Goal: Task Accomplishment & Management: Use online tool/utility

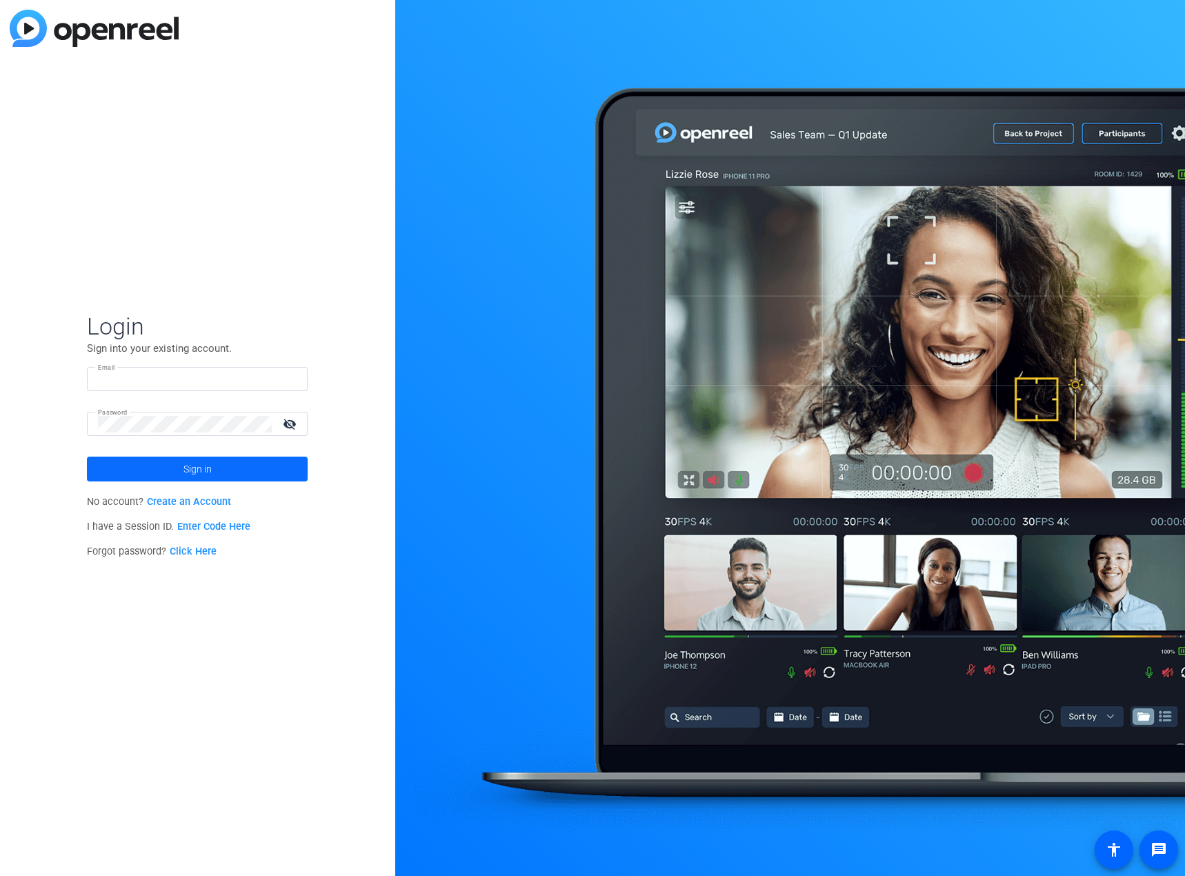
type input "[EMAIL_ADDRESS][DOMAIN_NAME]"
click at [154, 470] on span at bounding box center [197, 468] width 221 height 33
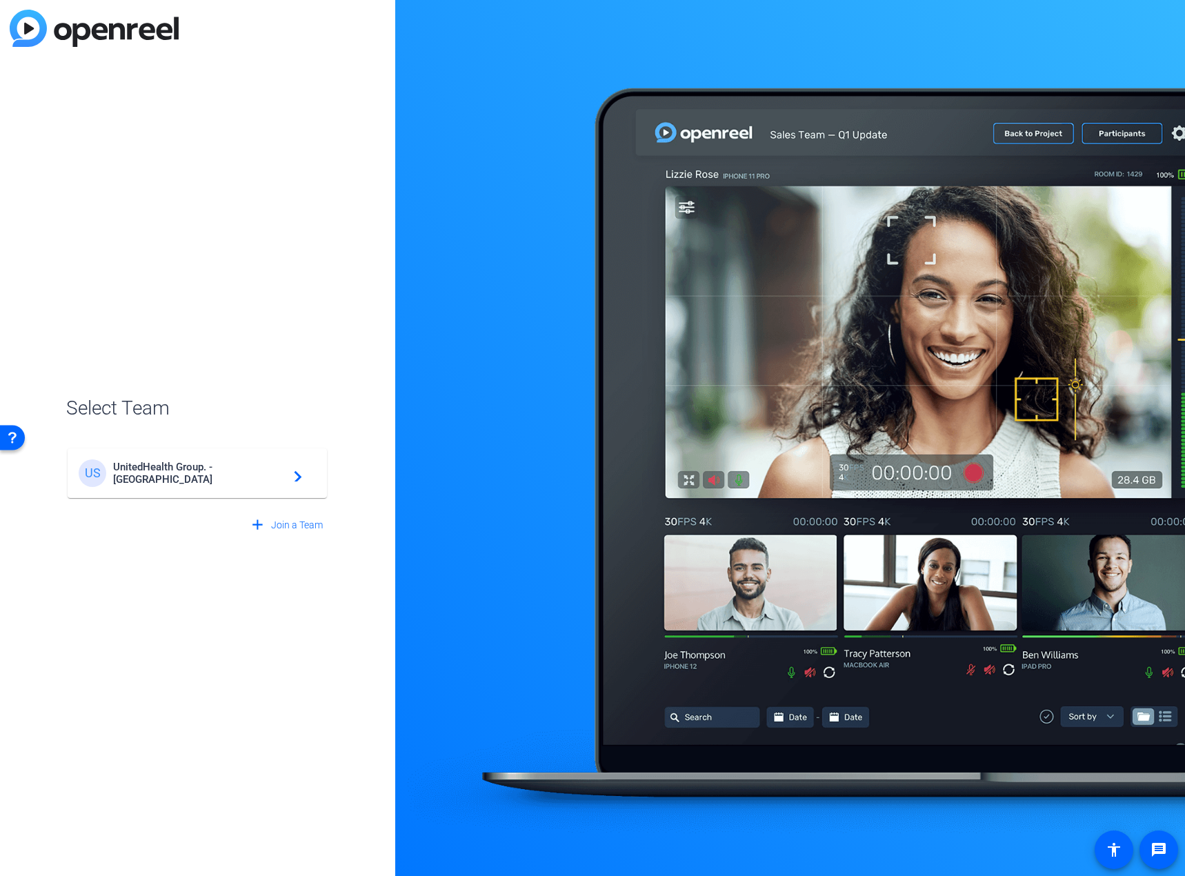
click at [189, 479] on div "US UnitedHealth Group. - Tilt Studios navigate_next" at bounding box center [197, 473] width 237 height 28
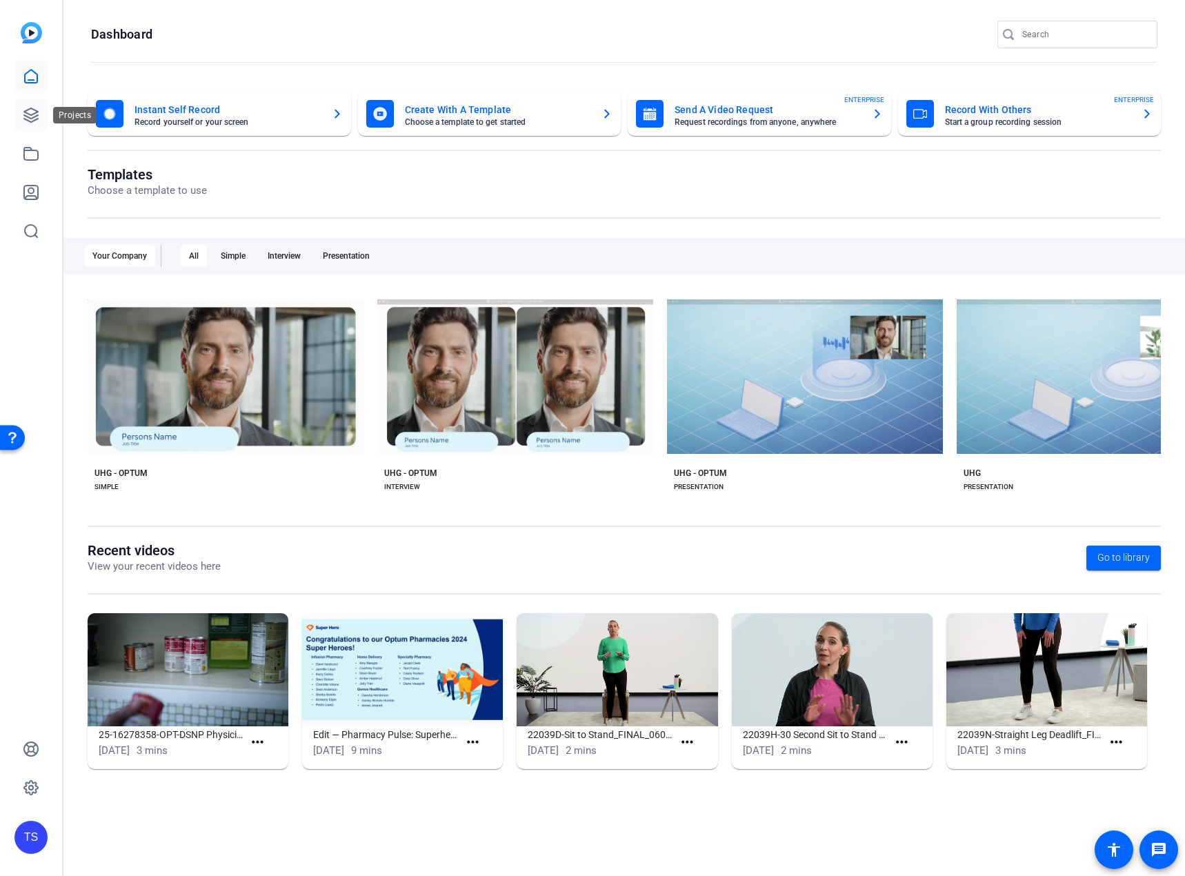
click at [32, 111] on icon at bounding box center [31, 115] width 17 height 17
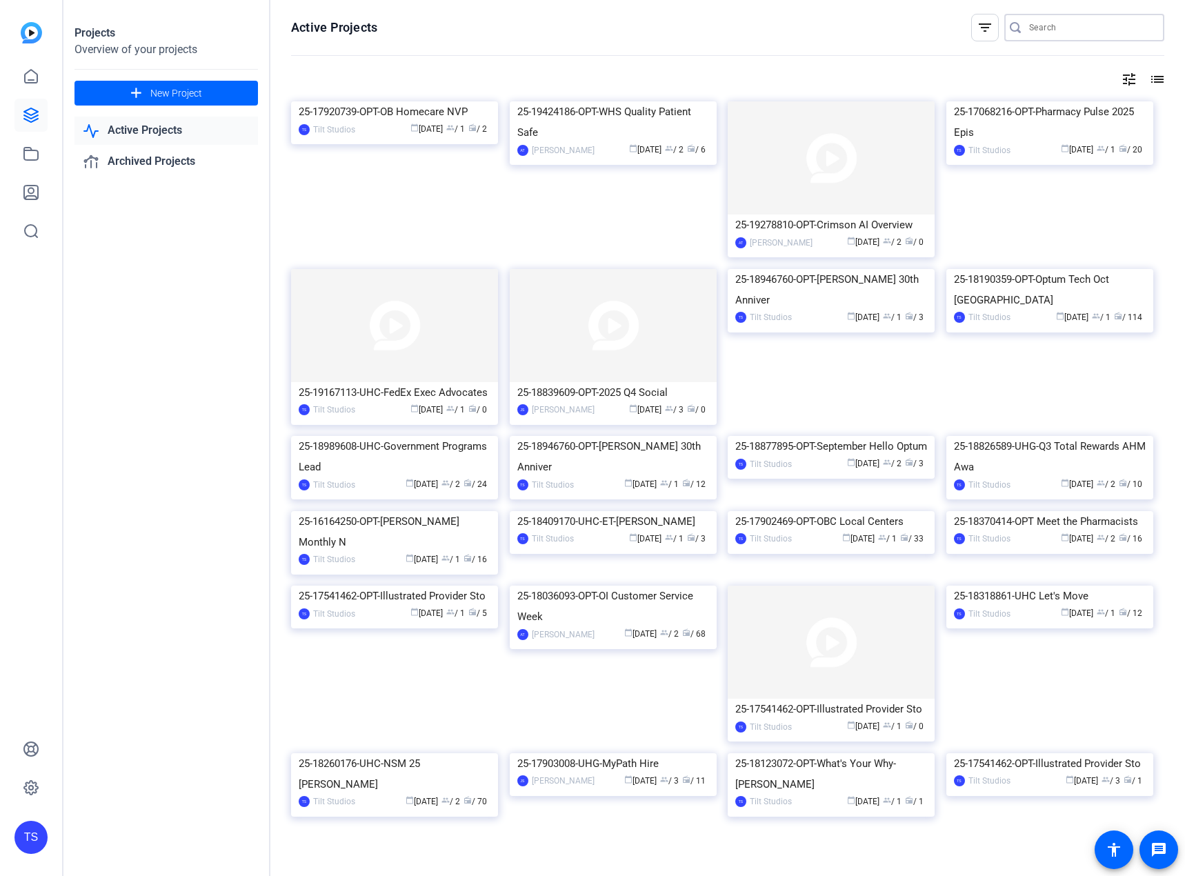
click at [939, 30] on input "Search" at bounding box center [1091, 27] width 124 height 17
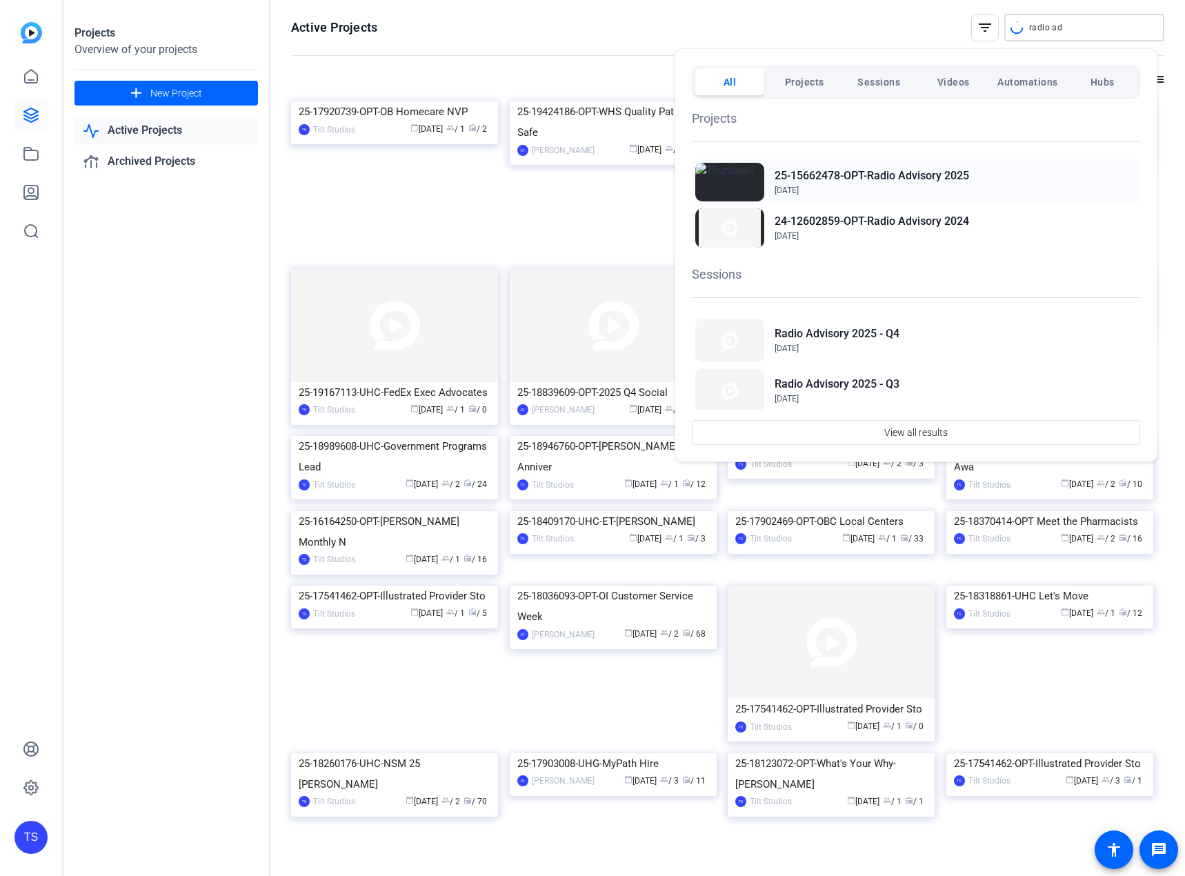
type input "radio ad"
click at [917, 172] on h2 "25-15662478-OPT-Radio Advisory 2025" at bounding box center [871, 176] width 194 height 17
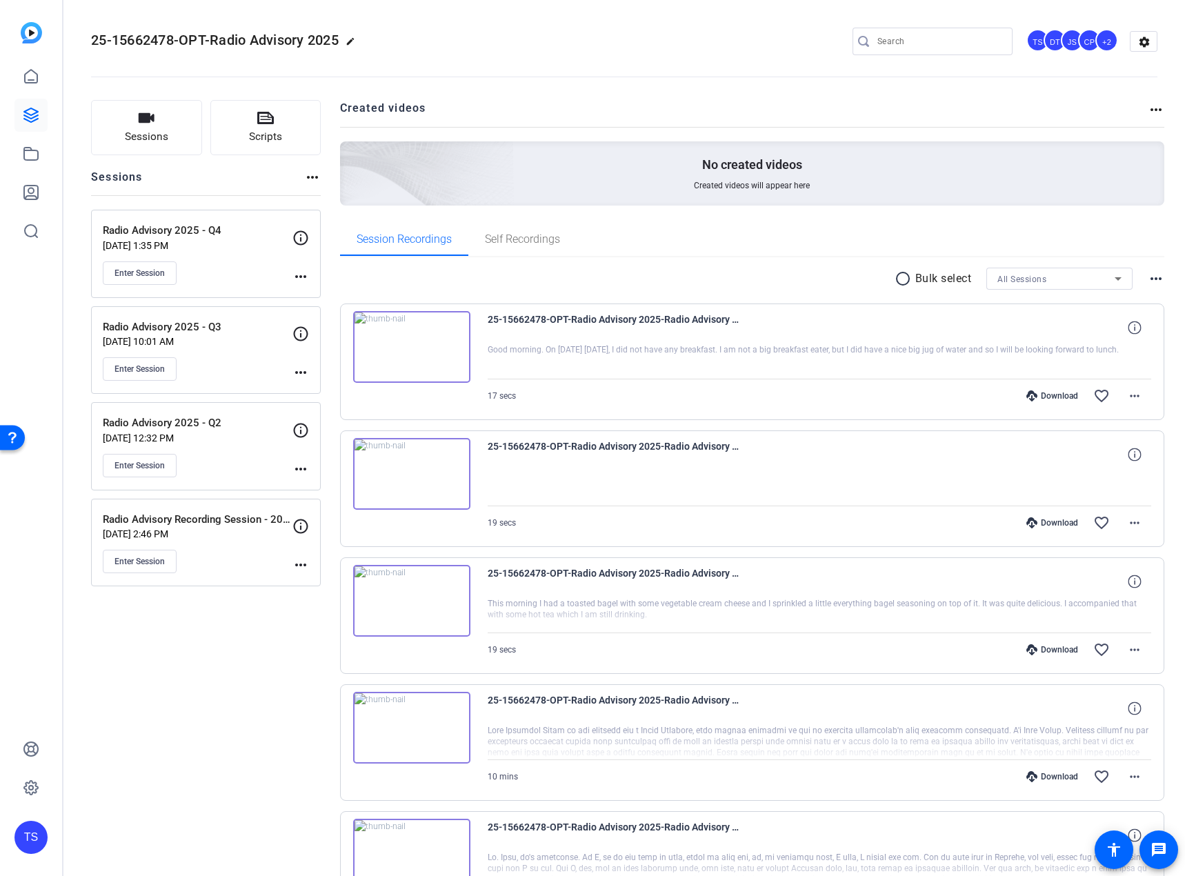
click at [410, 344] on img at bounding box center [411, 347] width 117 height 72
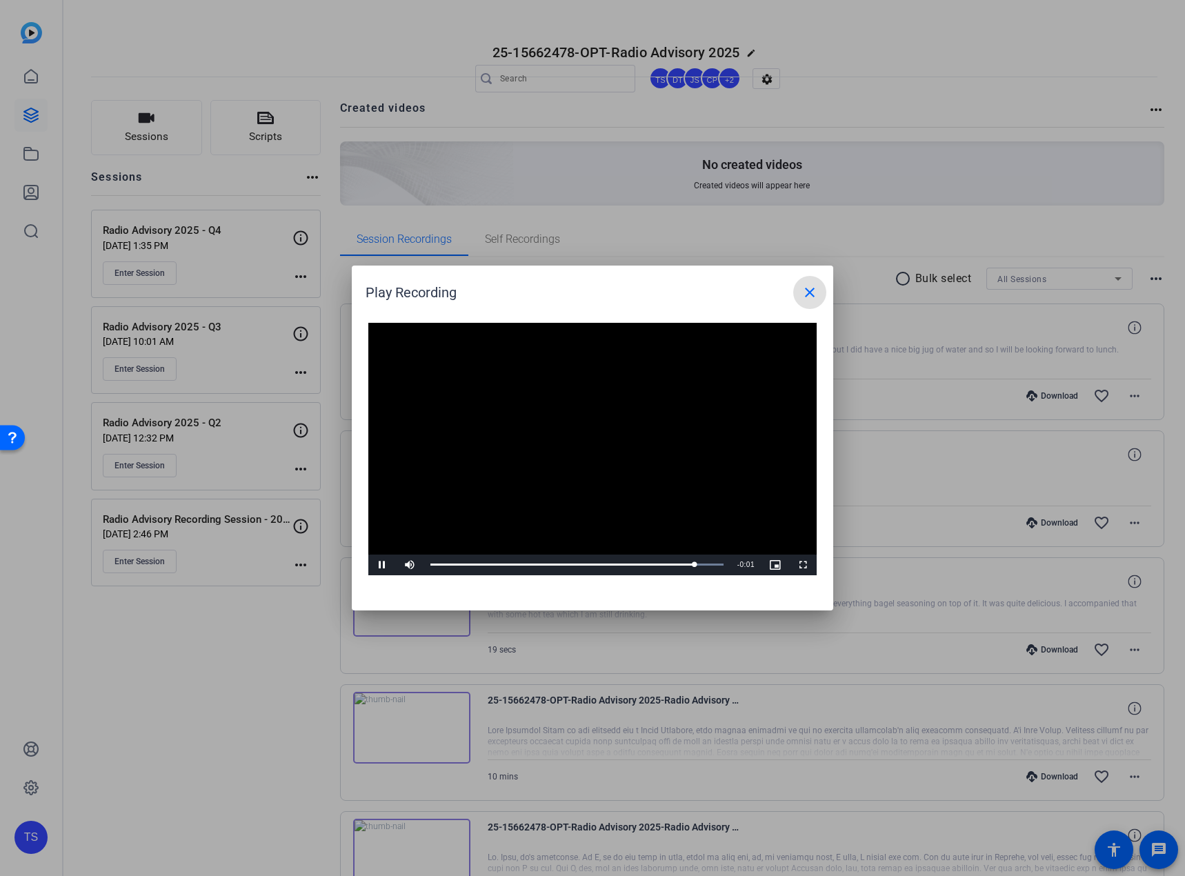
click at [811, 291] on mat-icon "close" at bounding box center [809, 292] width 17 height 17
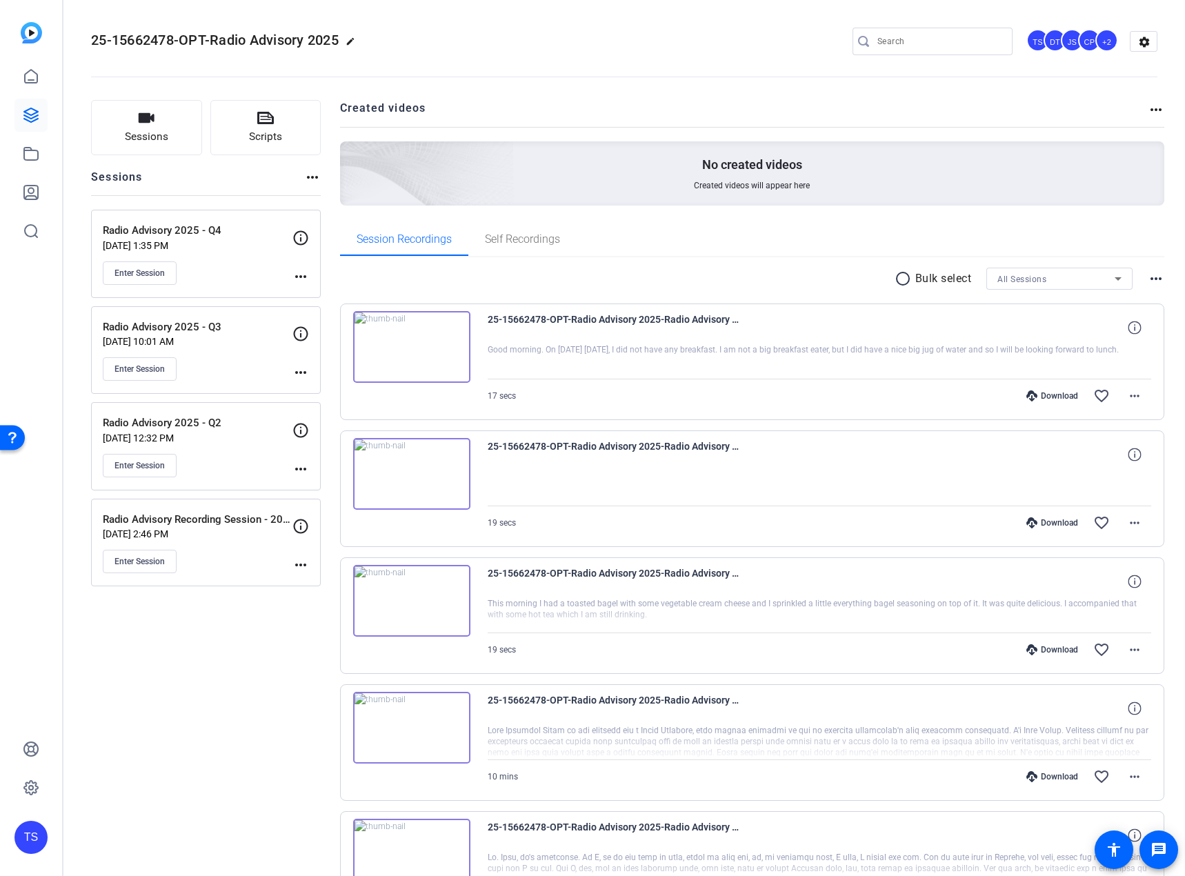
click at [408, 594] on img at bounding box center [411, 601] width 117 height 72
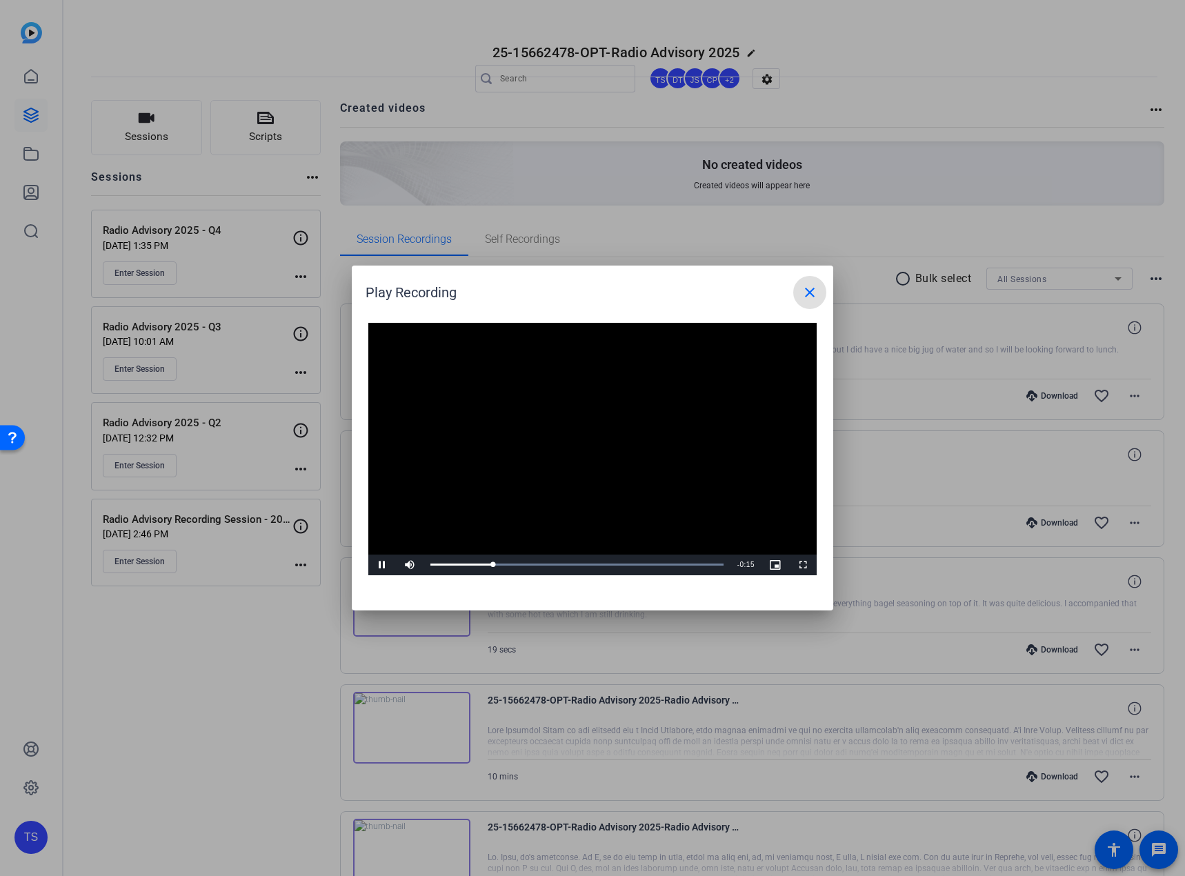
click at [807, 290] on mat-icon "close" at bounding box center [809, 292] width 17 height 17
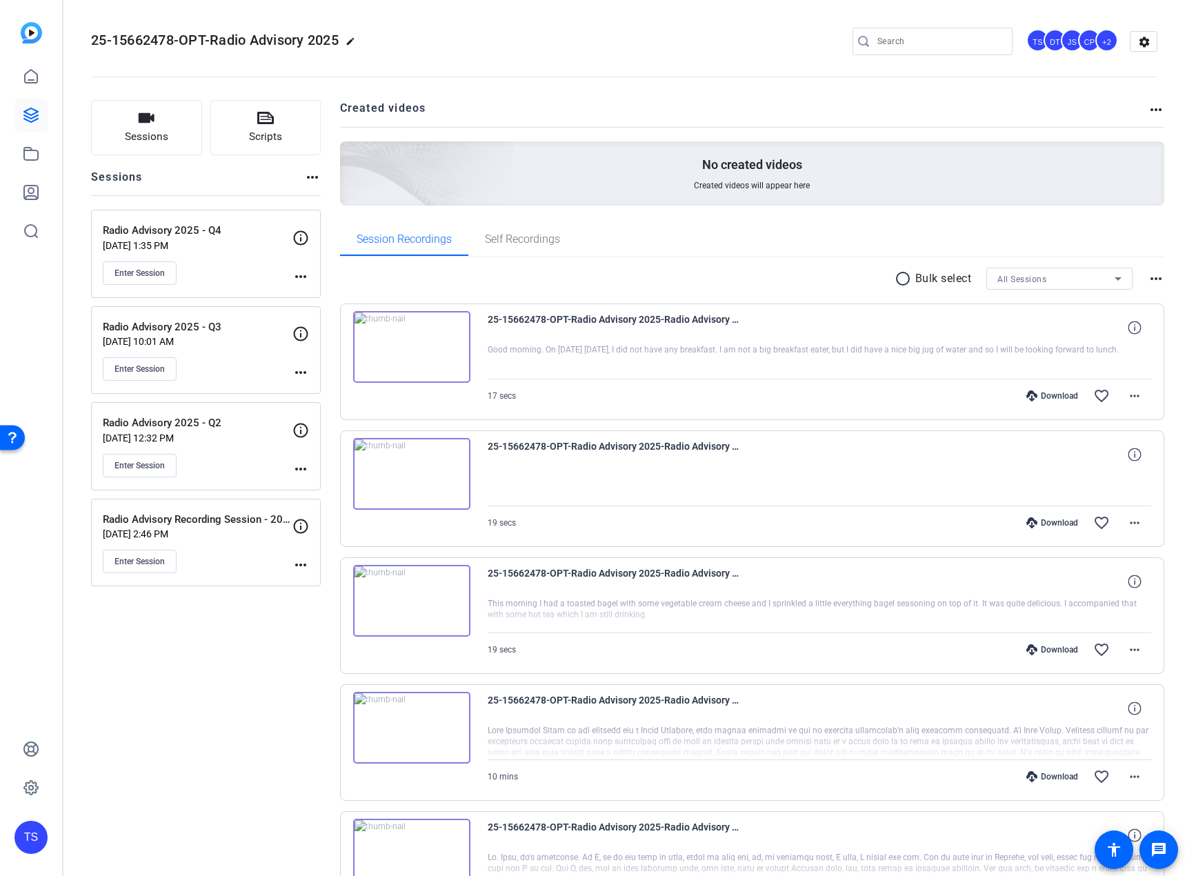
click at [407, 468] on img at bounding box center [411, 474] width 117 height 72
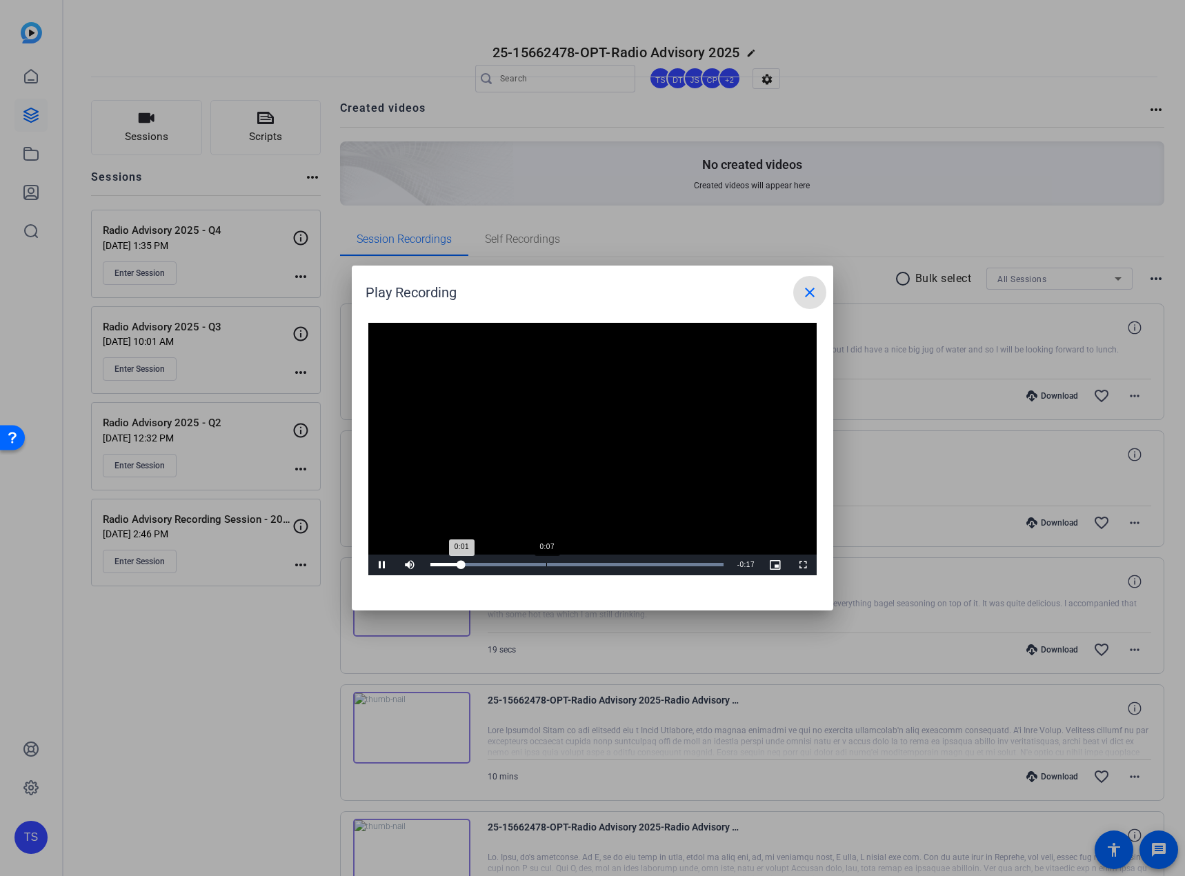
click at [546, 560] on div "Loaded : 100.00% 0:07 0:01" at bounding box center [576, 564] width 307 height 21
click at [652, 564] on div "Loaded : 100.00% 0:14 0:08" at bounding box center [576, 564] width 293 height 3
click at [686, 561] on div "Loaded : 100.00% 0:16 0:14" at bounding box center [576, 564] width 307 height 21
click at [817, 290] on mat-icon "close" at bounding box center [809, 292] width 17 height 17
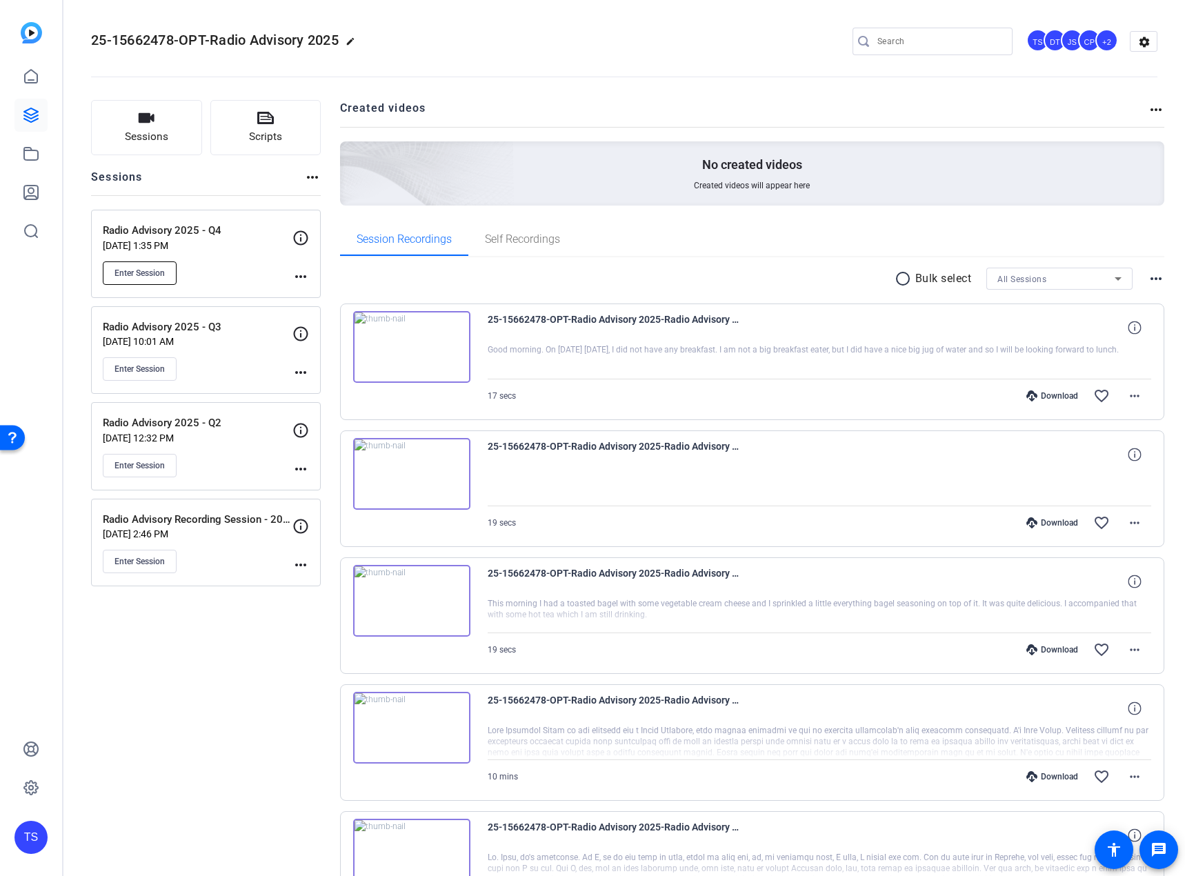
click at [136, 272] on span "Enter Session" at bounding box center [139, 273] width 50 height 11
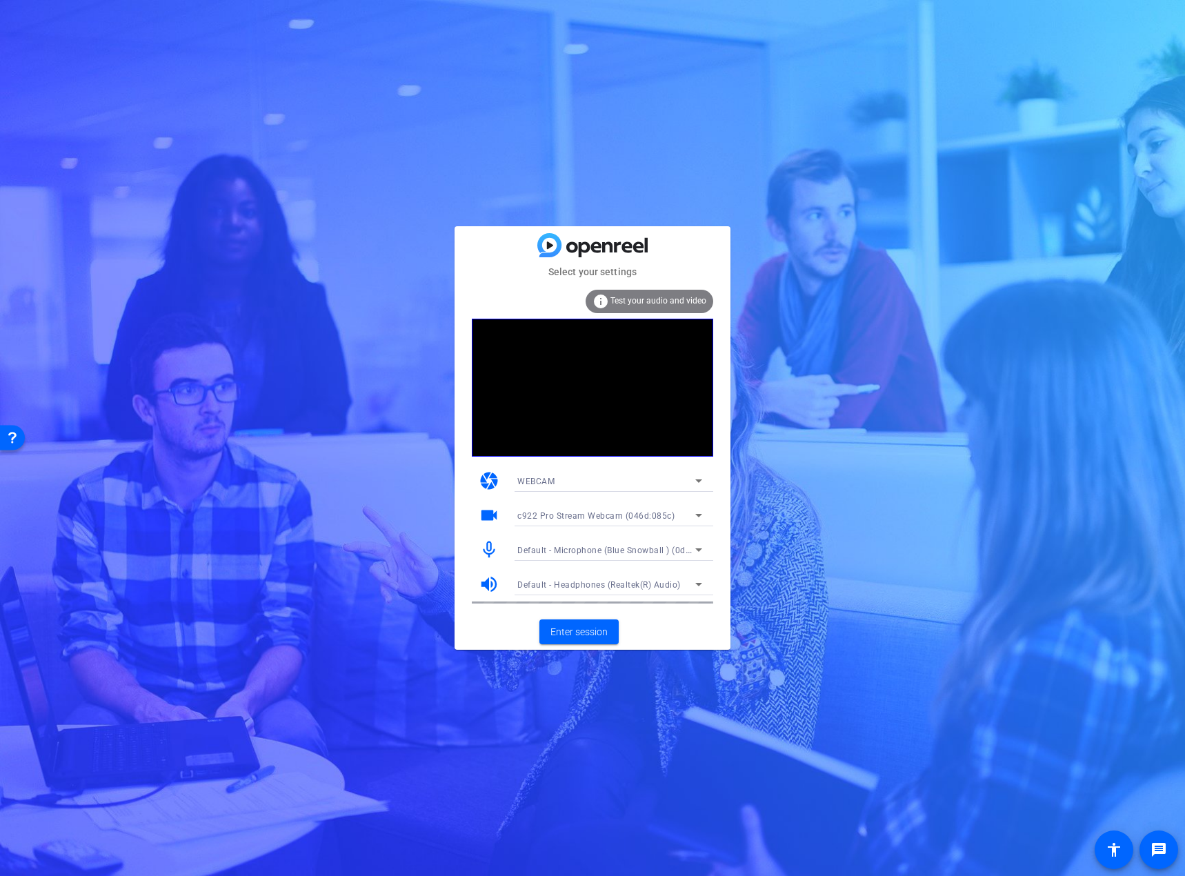
click at [672, 297] on span "Test your audio and video" at bounding box center [658, 301] width 96 height 10
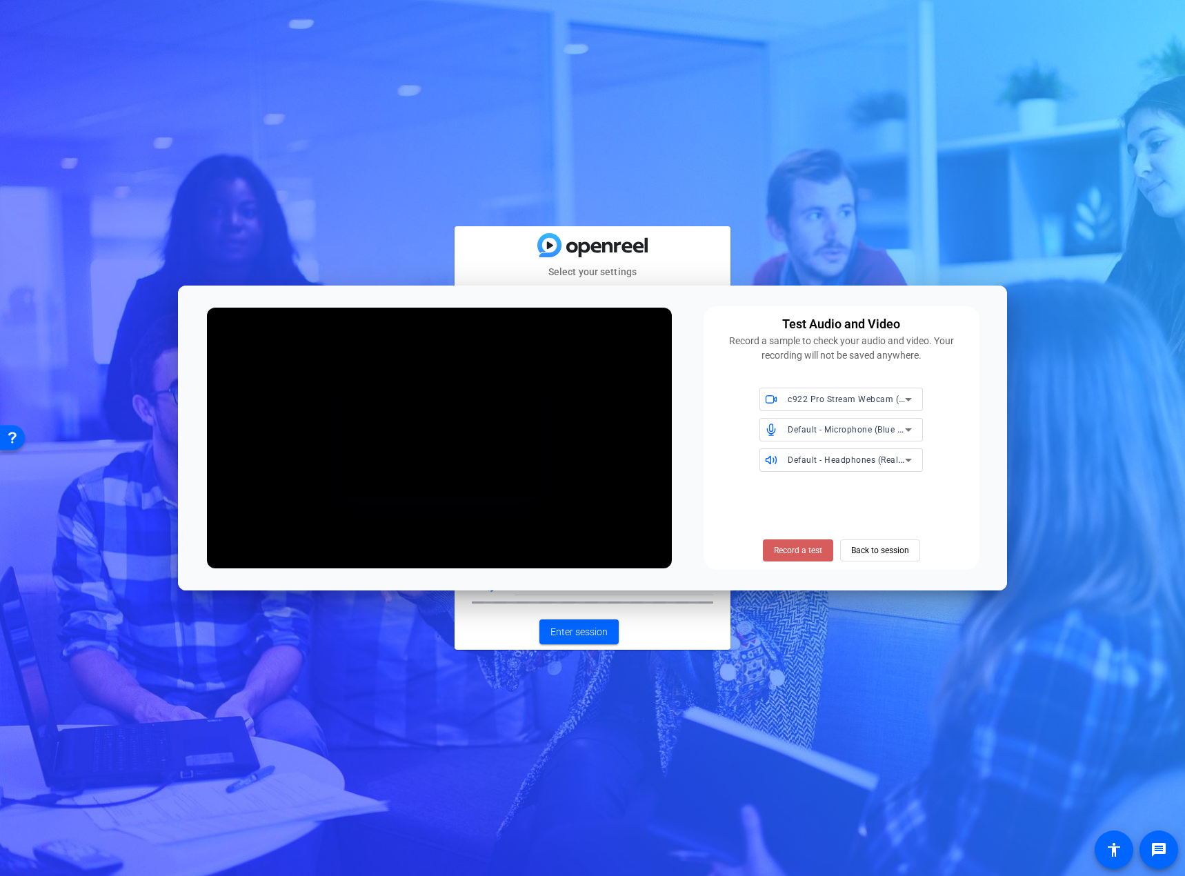
click at [790, 544] on span "Record a test" at bounding box center [798, 550] width 48 height 12
click at [802, 552] on span "Stop Testing (3s)" at bounding box center [797, 550] width 63 height 12
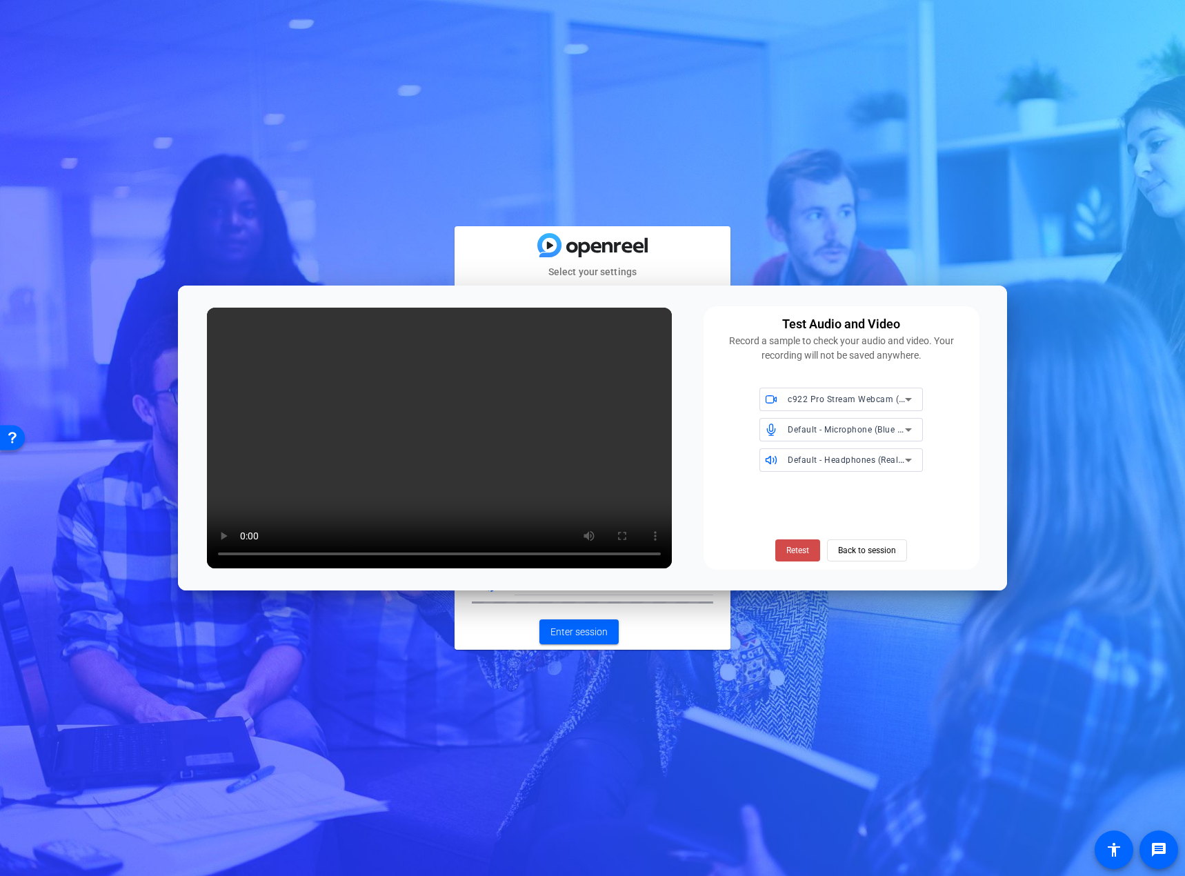
click at [806, 547] on span "Retest" at bounding box center [797, 550] width 23 height 12
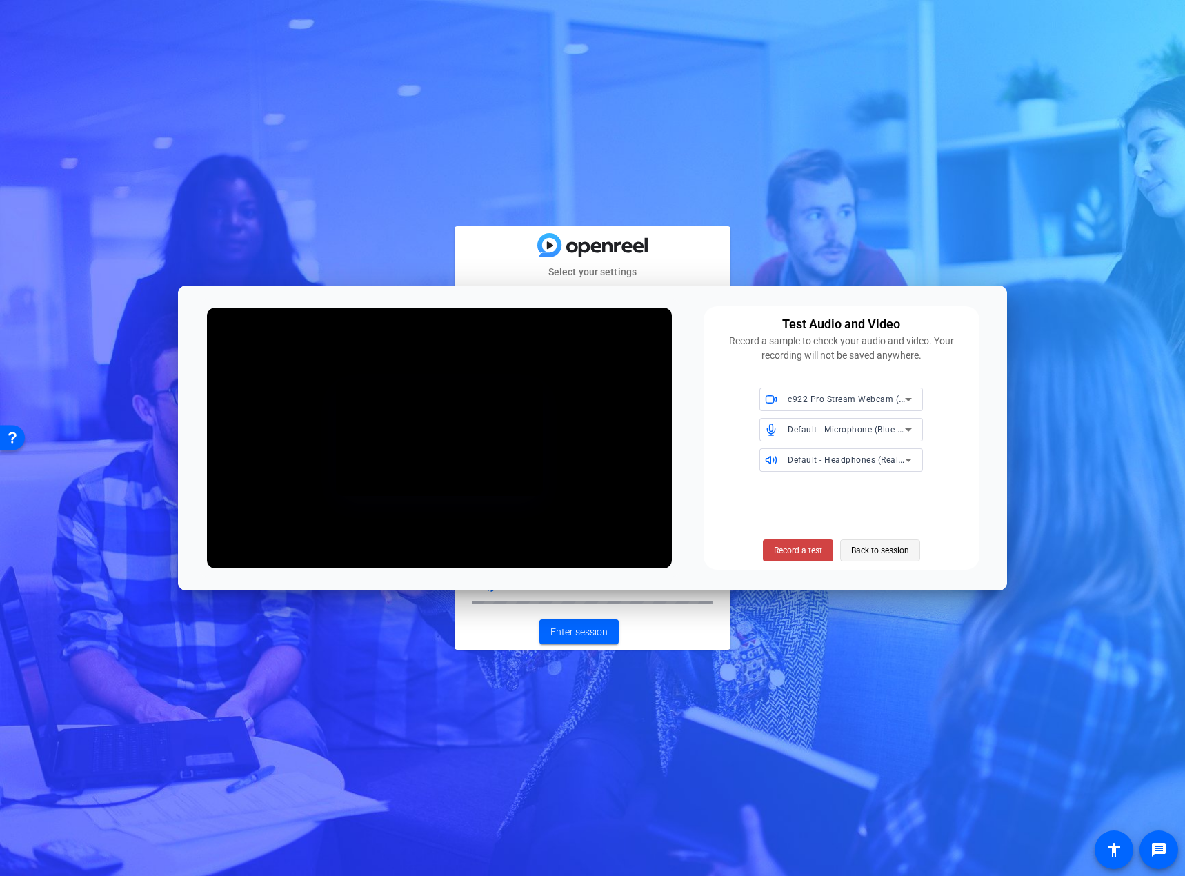
click at [888, 548] on span "Back to session" at bounding box center [880, 550] width 58 height 26
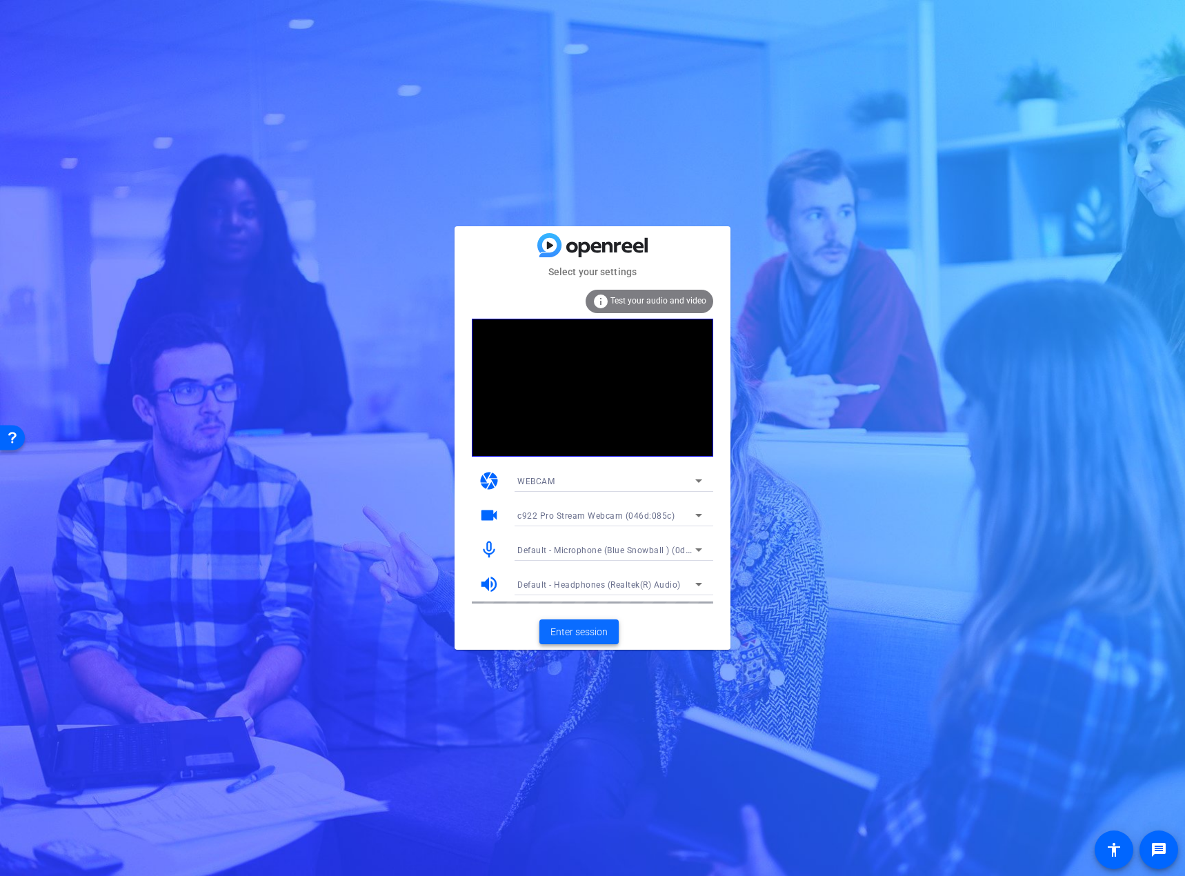
click at [572, 632] on span "Enter session" at bounding box center [578, 632] width 57 height 14
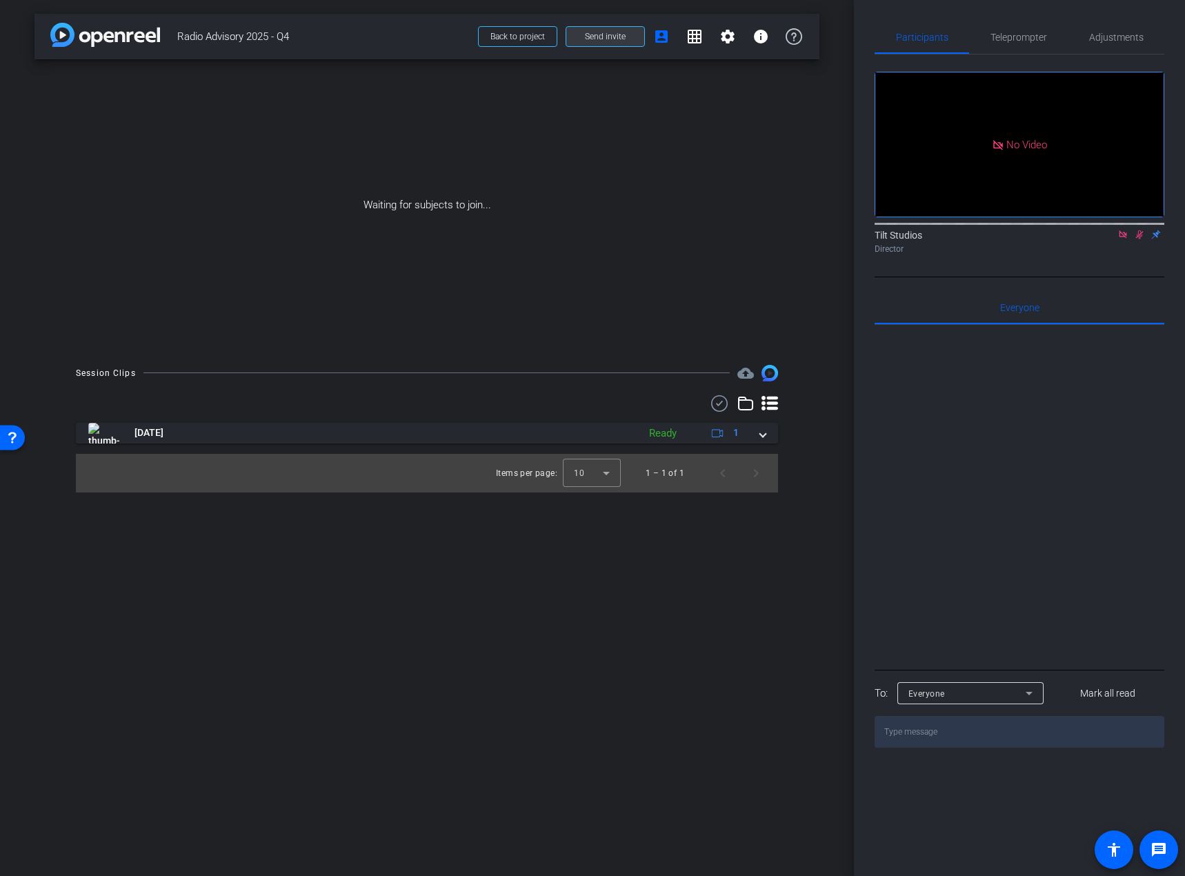
click at [580, 34] on span at bounding box center [605, 36] width 78 height 33
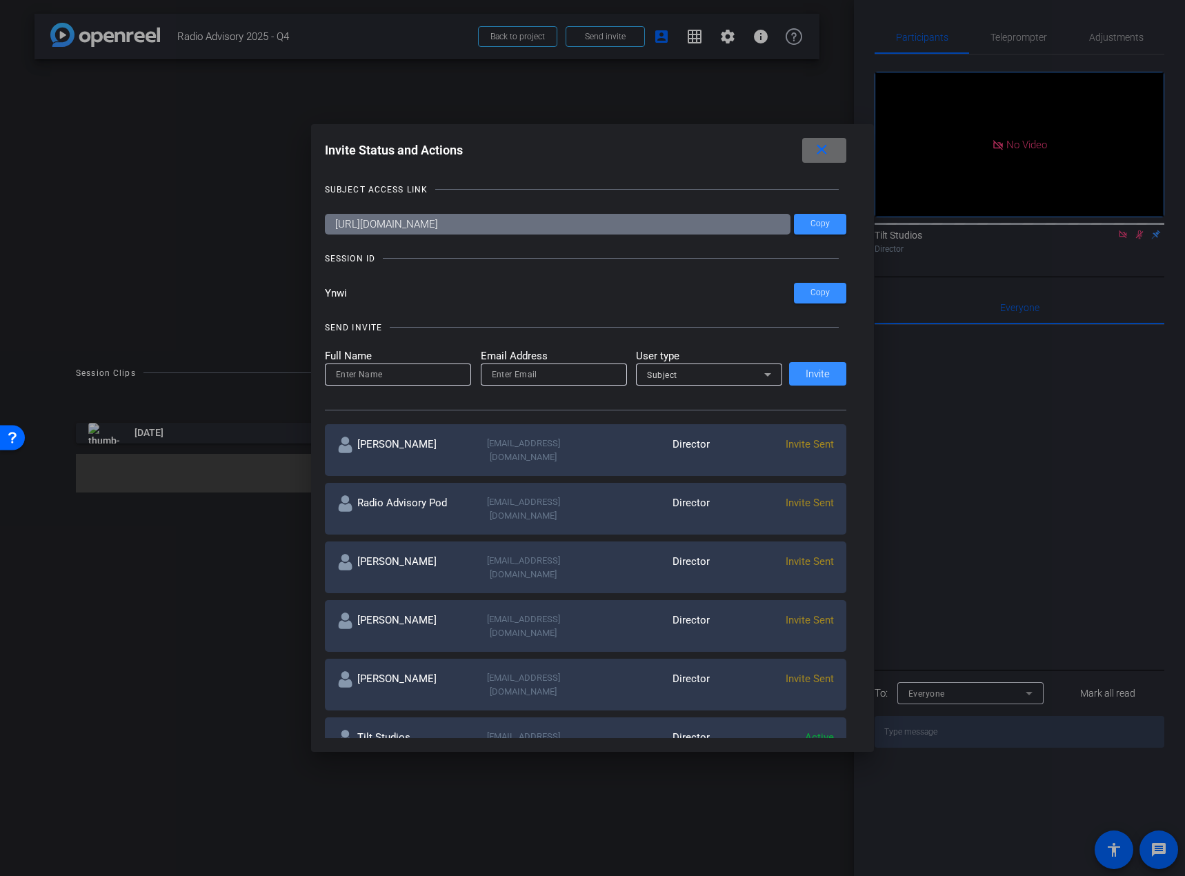
click at [819, 151] on mat-icon "close" at bounding box center [821, 149] width 17 height 17
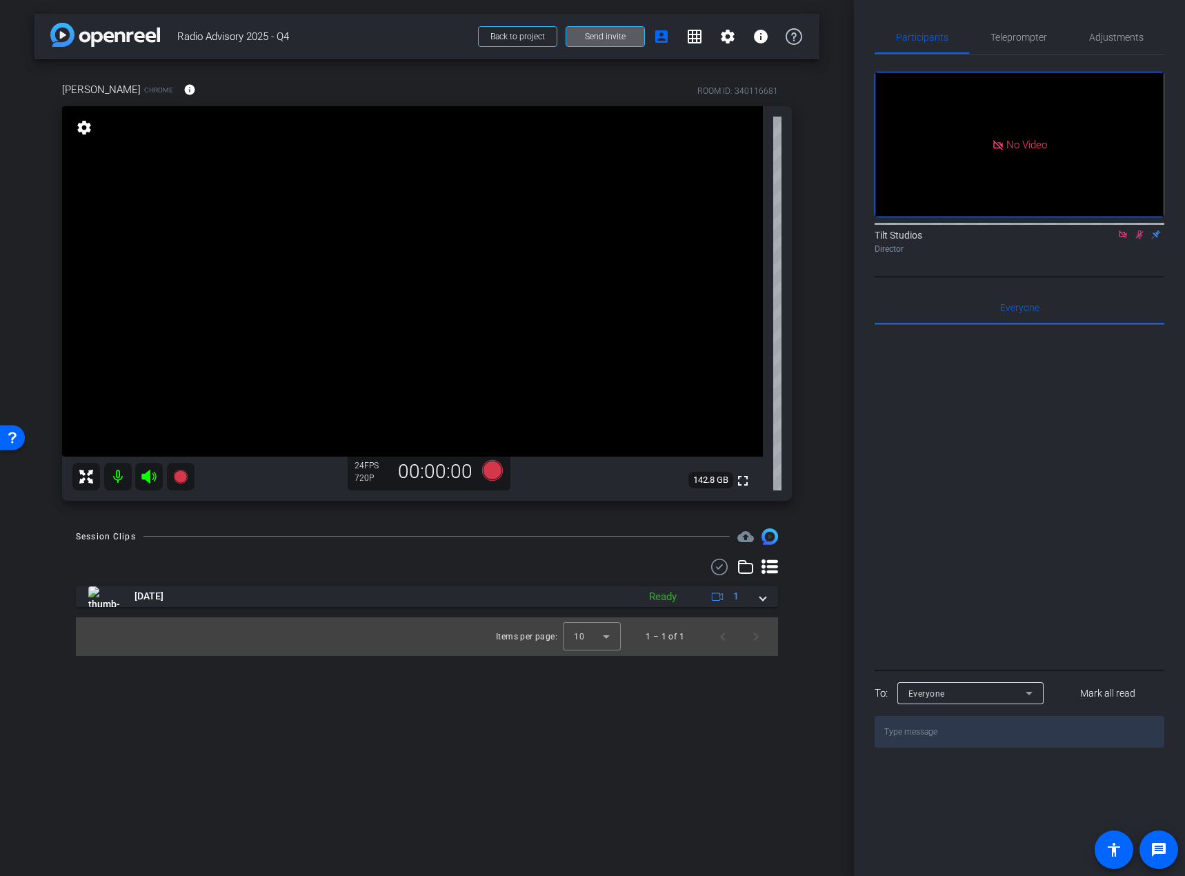
click at [1122, 239] on icon at bounding box center [1122, 235] width 11 height 10
click at [1126, 239] on icon at bounding box center [1122, 235] width 11 height 10
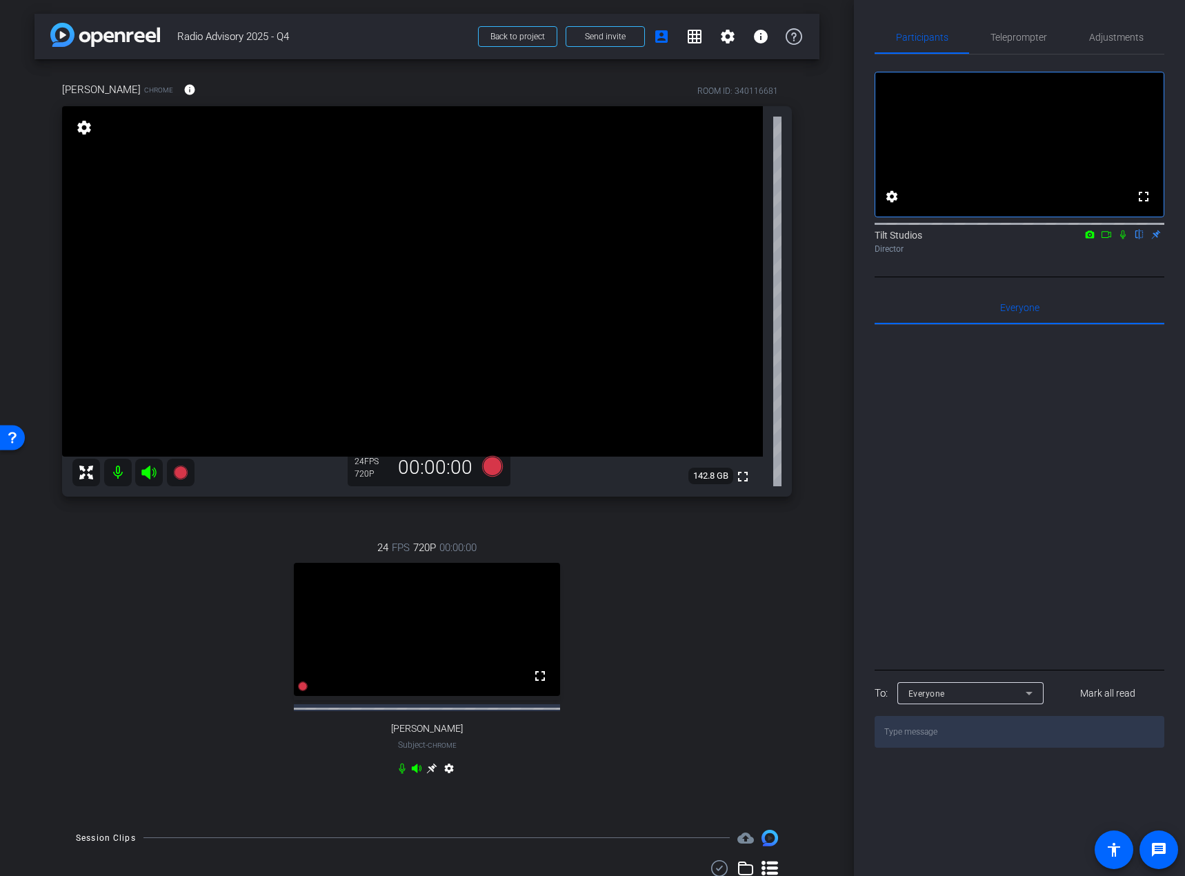
click at [735, 583] on div "24 FPS 720P 00:00:00 fullscreen [PERSON_NAME] Subject - Chrome settings" at bounding box center [427, 659] width 730 height 285
click at [1126, 32] on span "Adjustments" at bounding box center [1116, 37] width 54 height 10
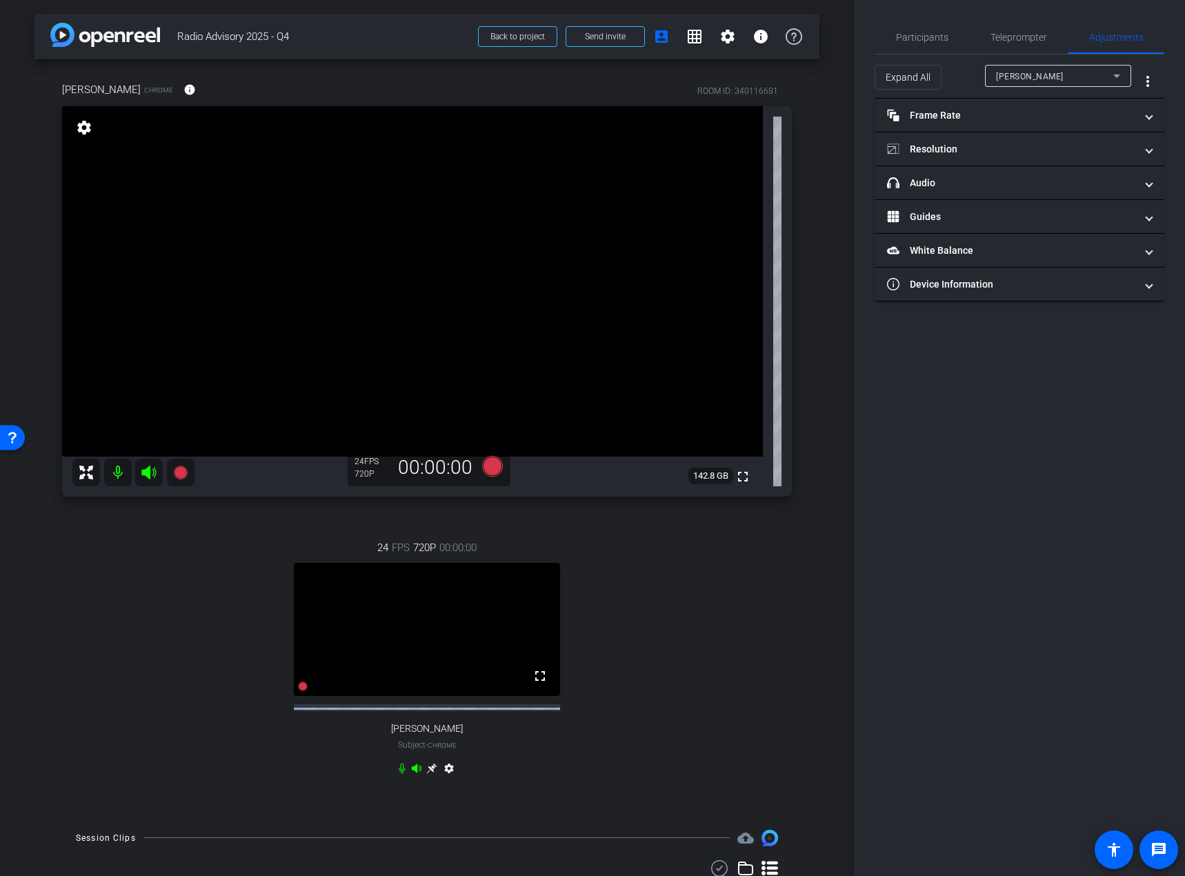
click at [1076, 77] on div "[PERSON_NAME]" at bounding box center [1054, 76] width 117 height 17
click at [1077, 79] on div at bounding box center [592, 438] width 1185 height 876
click at [1041, 183] on mat-panel-title "headphone icon Audio" at bounding box center [1011, 183] width 248 height 14
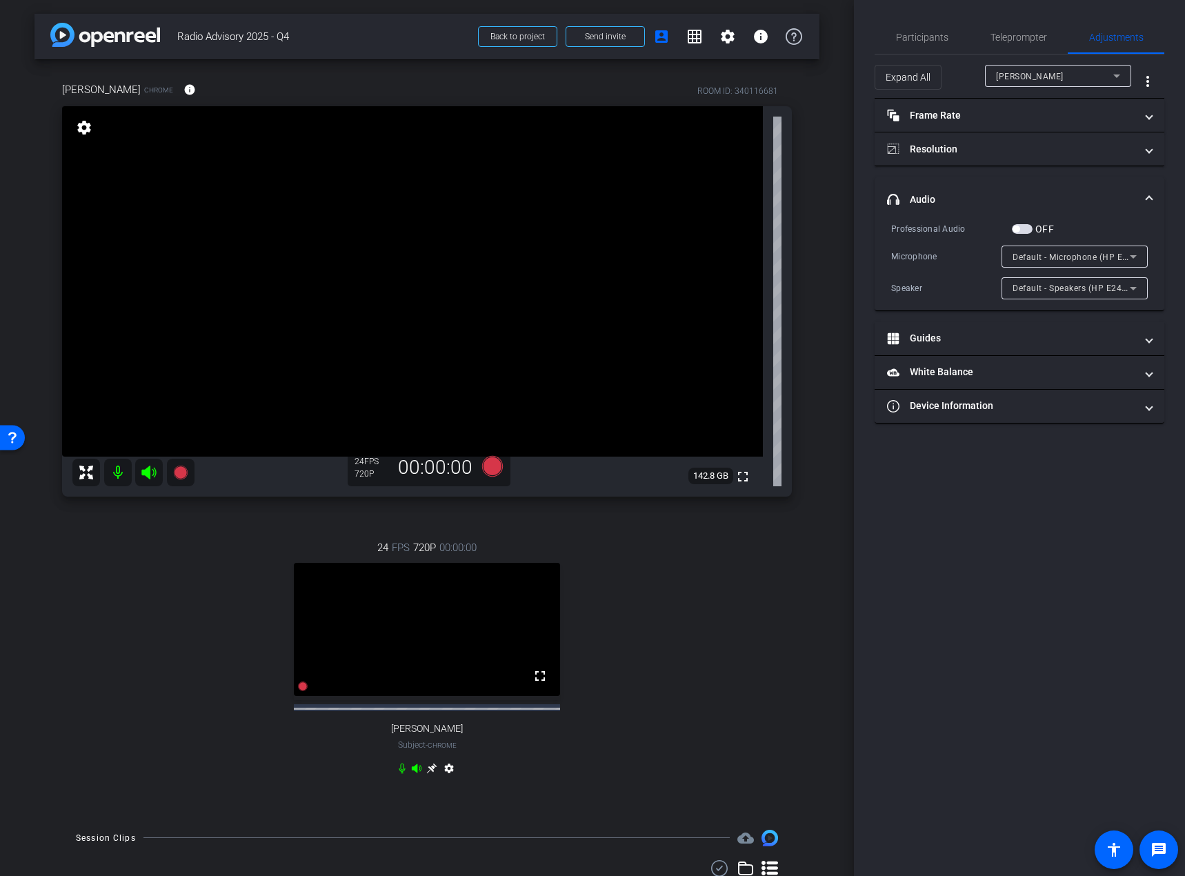
click at [1121, 254] on span "Default - Microphone (HP E24m G4 USB Audio) (03f0:0386)" at bounding box center [1132, 256] width 240 height 11
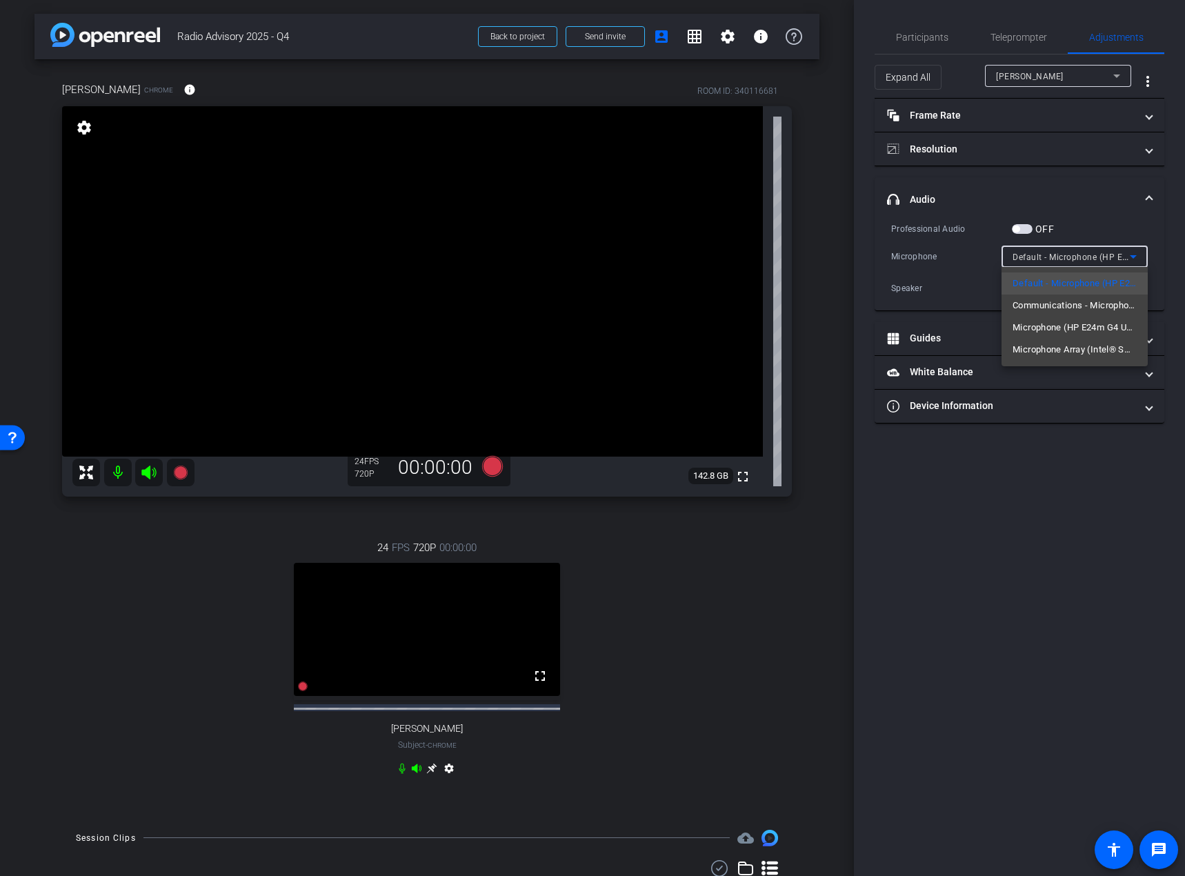
click at [1156, 235] on div at bounding box center [592, 438] width 1185 height 876
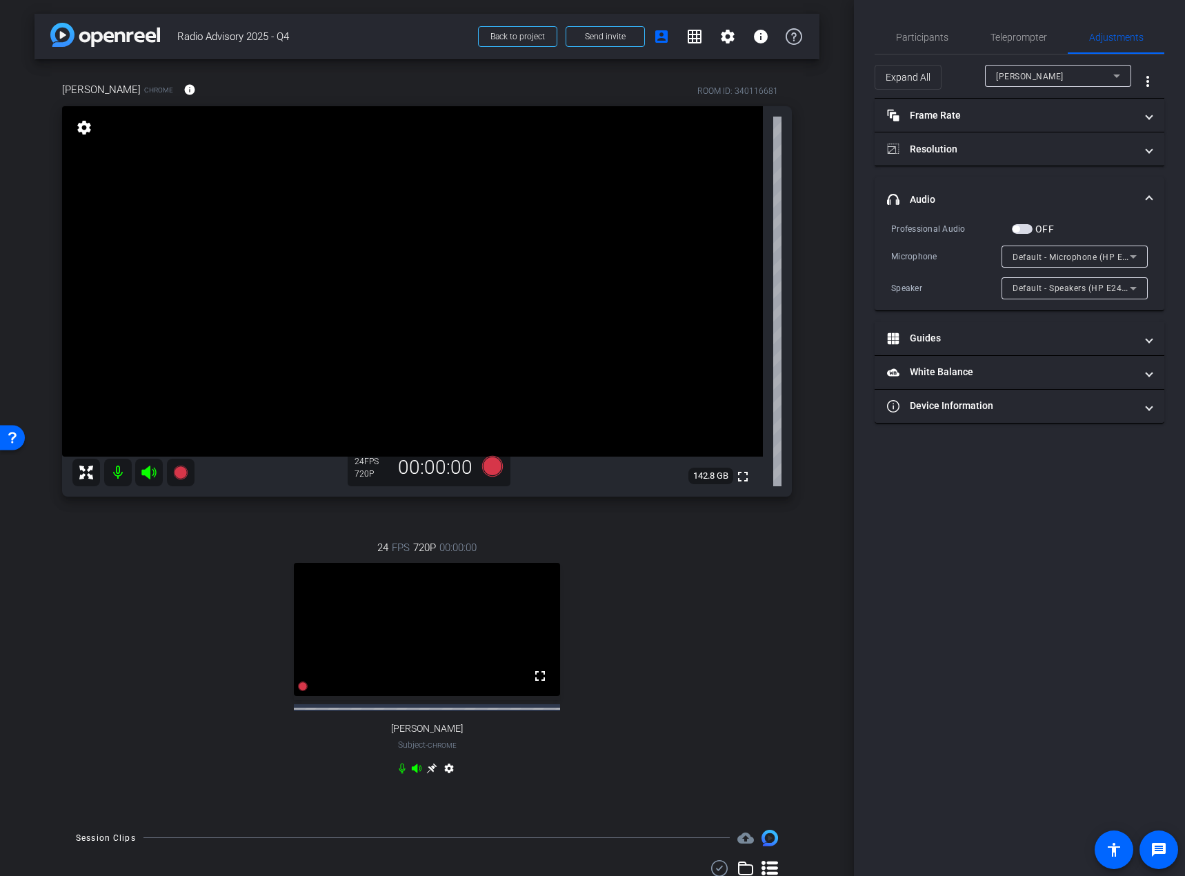
click at [1135, 290] on icon at bounding box center [1133, 288] width 17 height 17
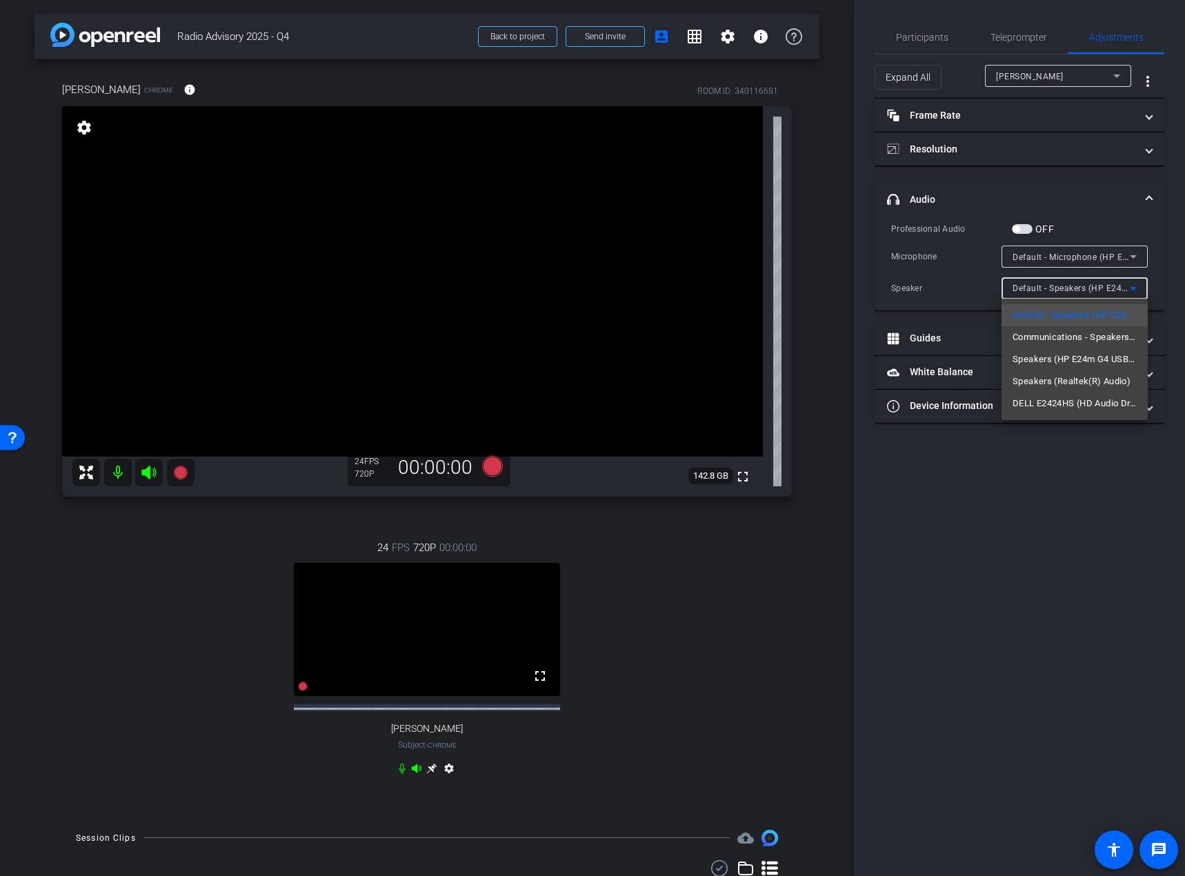
click at [1155, 251] on div at bounding box center [592, 438] width 1185 height 876
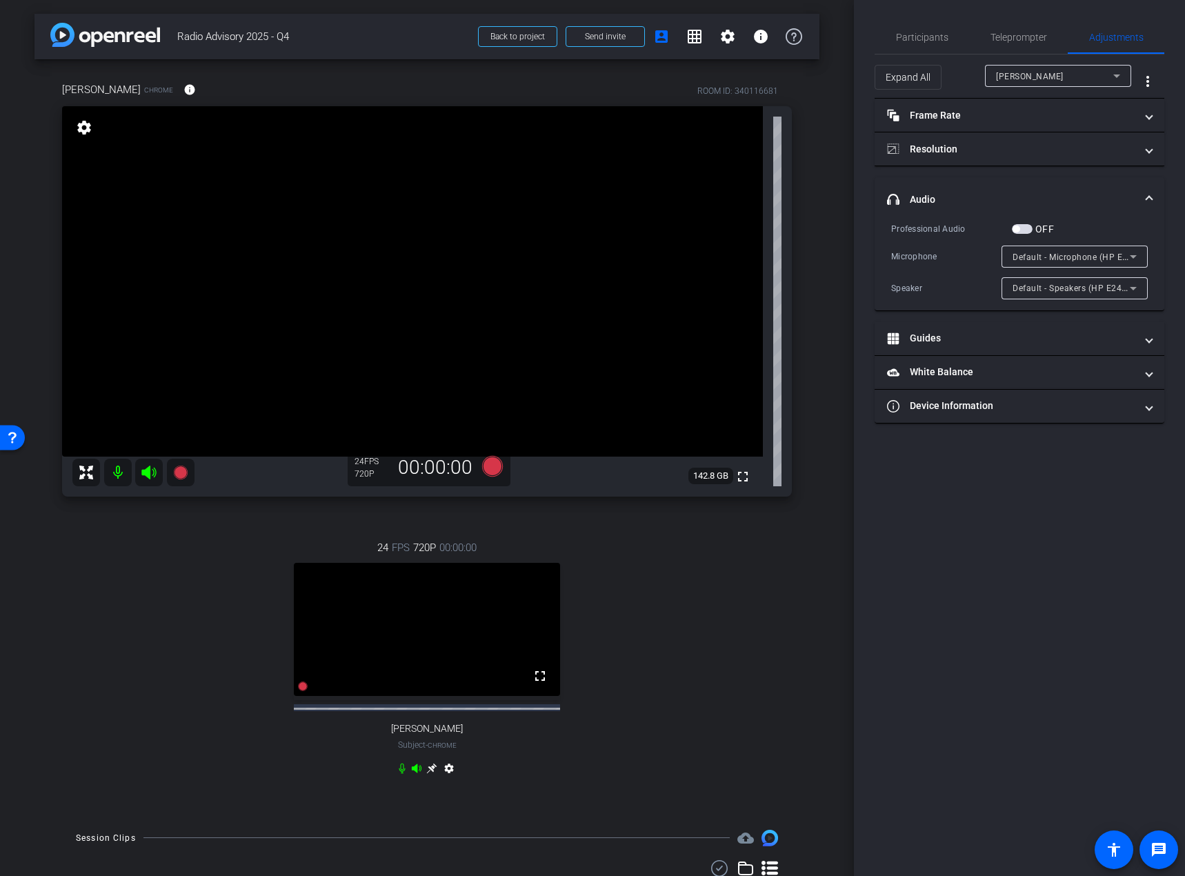
click at [1133, 254] on icon at bounding box center [1133, 256] width 17 height 17
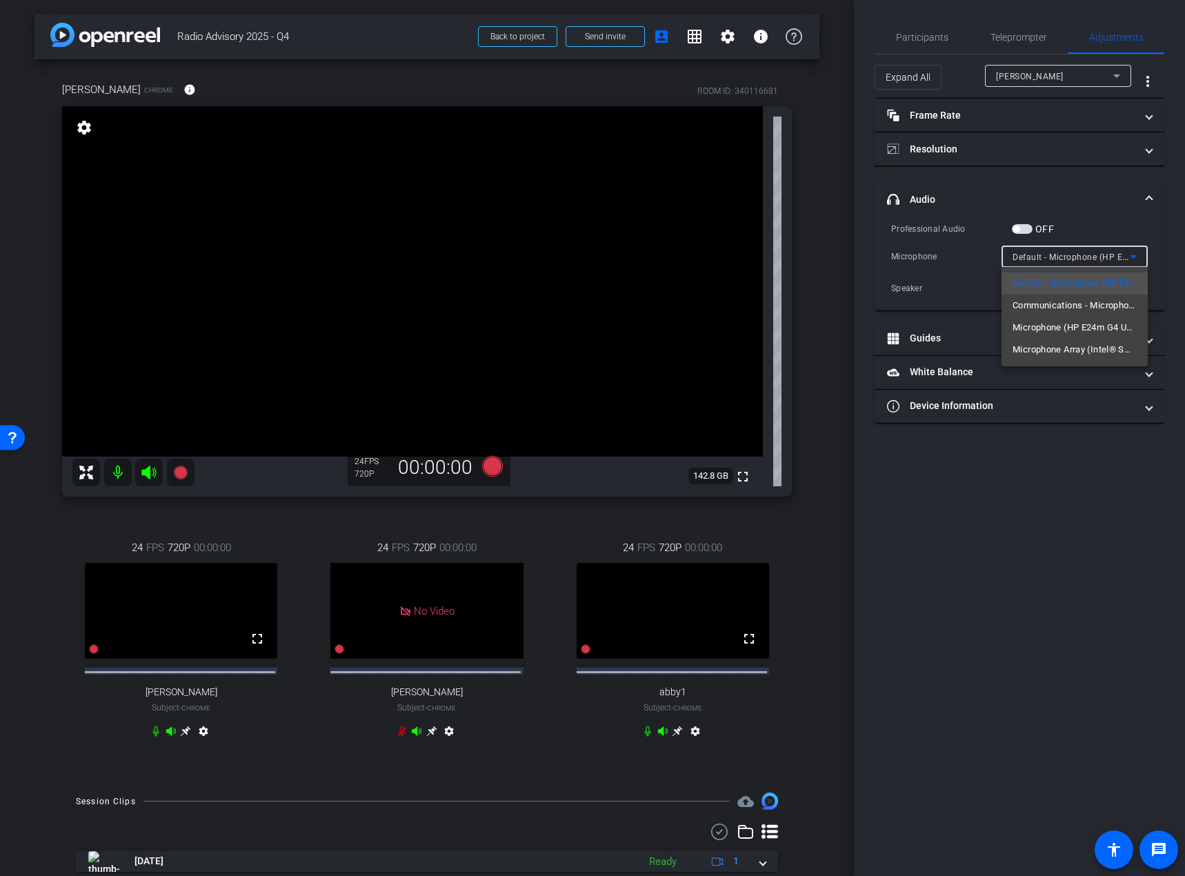
click at [1081, 348] on span "Microphone Array (Intel® Smart Sound Technology for Digital Microphones)" at bounding box center [1074, 349] width 124 height 17
click at [1135, 257] on icon at bounding box center [1133, 256] width 17 height 17
click at [1025, 548] on div at bounding box center [592, 438] width 1185 height 876
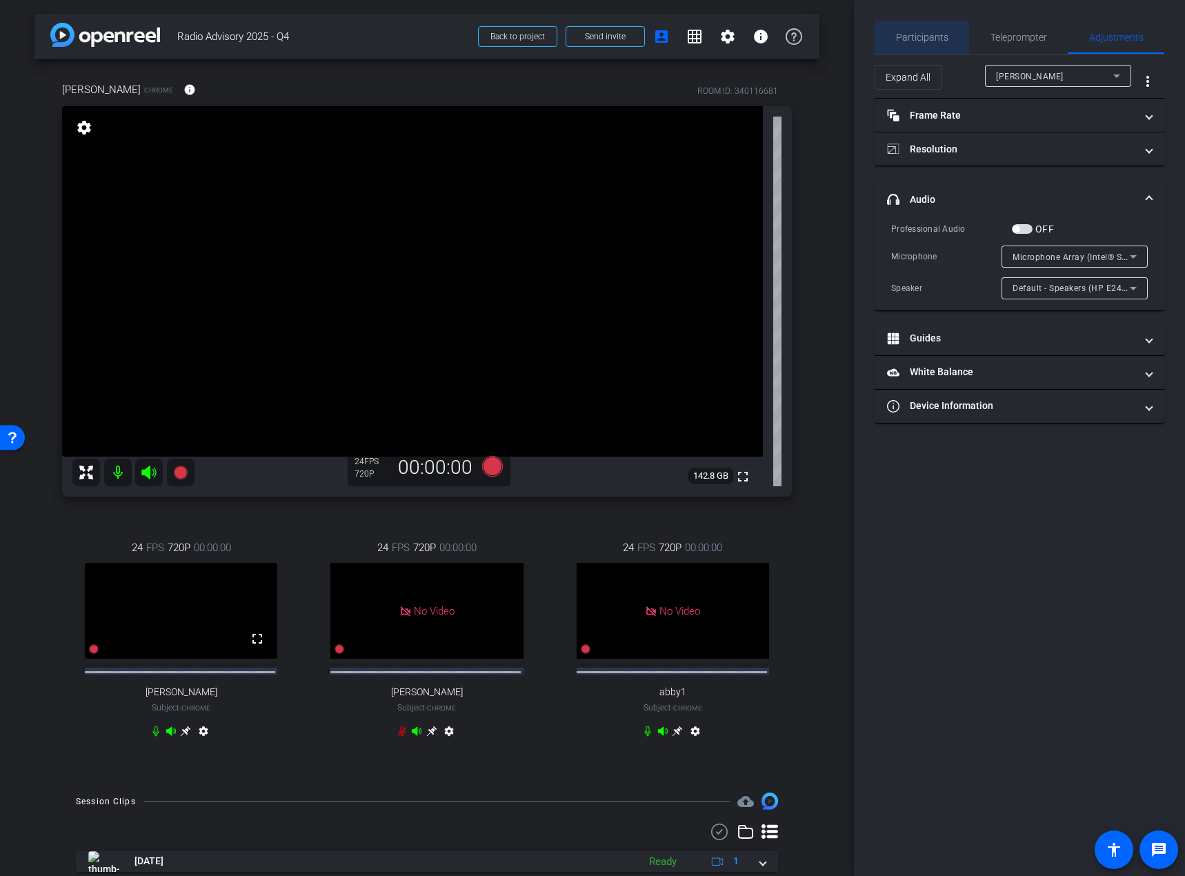
click at [927, 38] on span "Participants" at bounding box center [922, 37] width 52 height 10
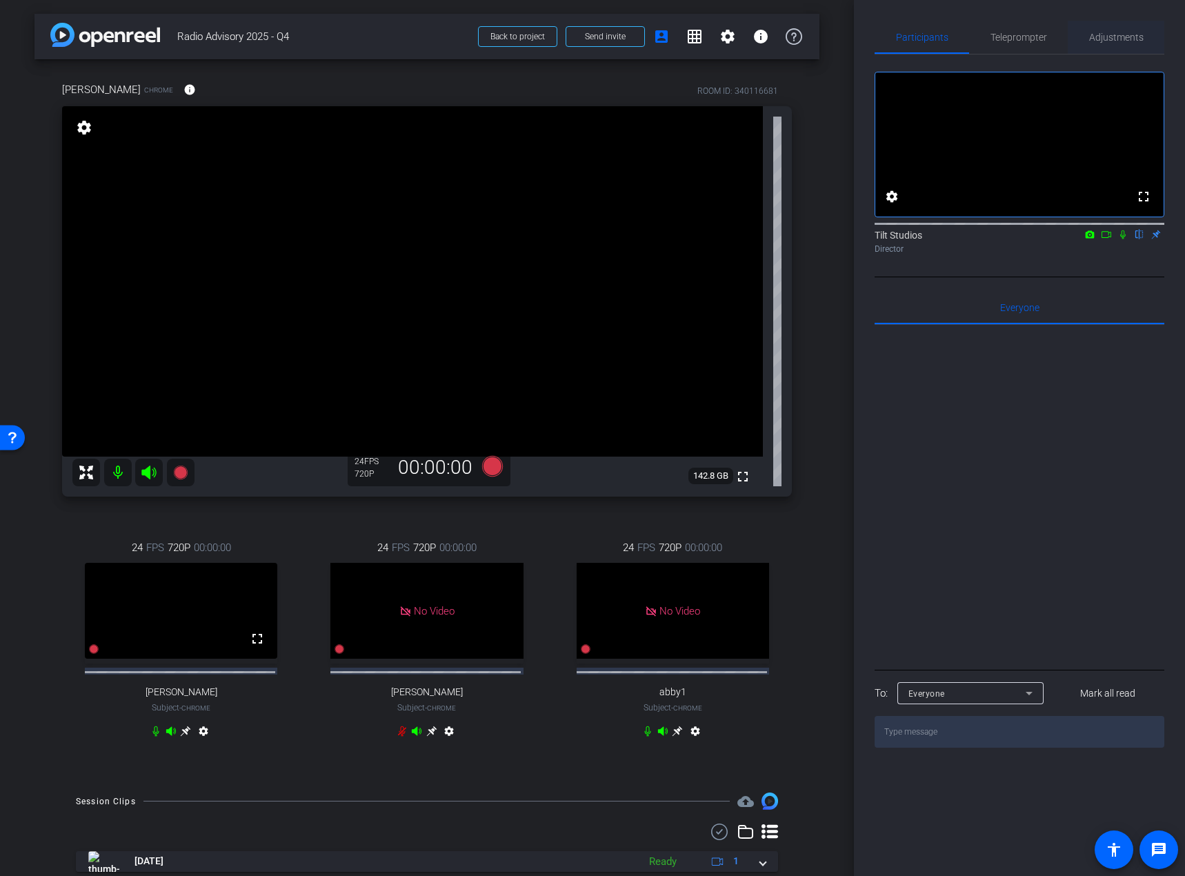
click at [1135, 39] on span "Adjustments" at bounding box center [1116, 37] width 54 height 10
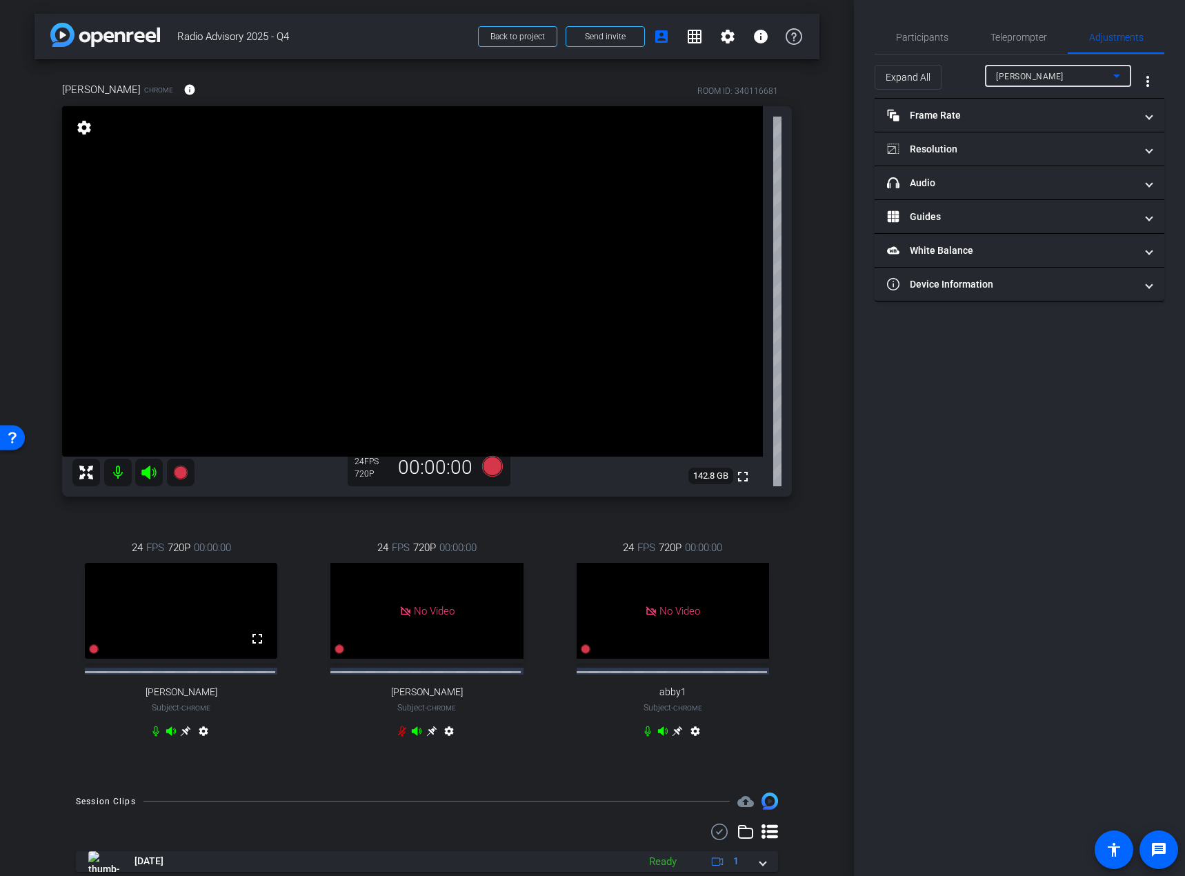
click at [1089, 72] on div "[PERSON_NAME]" at bounding box center [1054, 76] width 117 height 17
click at [1081, 65] on div at bounding box center [592, 438] width 1185 height 876
click at [939, 189] on mat-panel-title "headphone icon Audio" at bounding box center [1011, 183] width 248 height 14
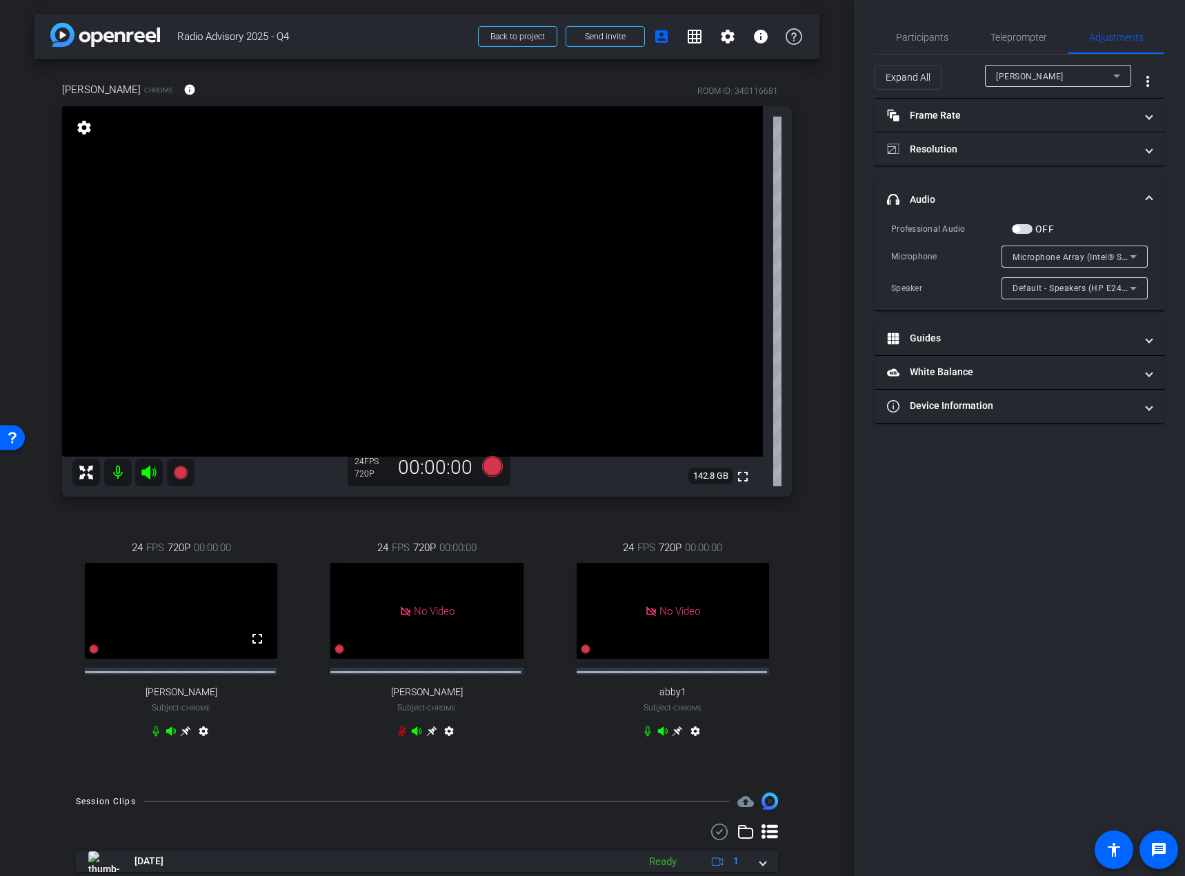
click at [1109, 252] on span "Microphone Array (Intel® Smart Sound Technology for Digital Microphones)" at bounding box center [1165, 256] width 306 height 11
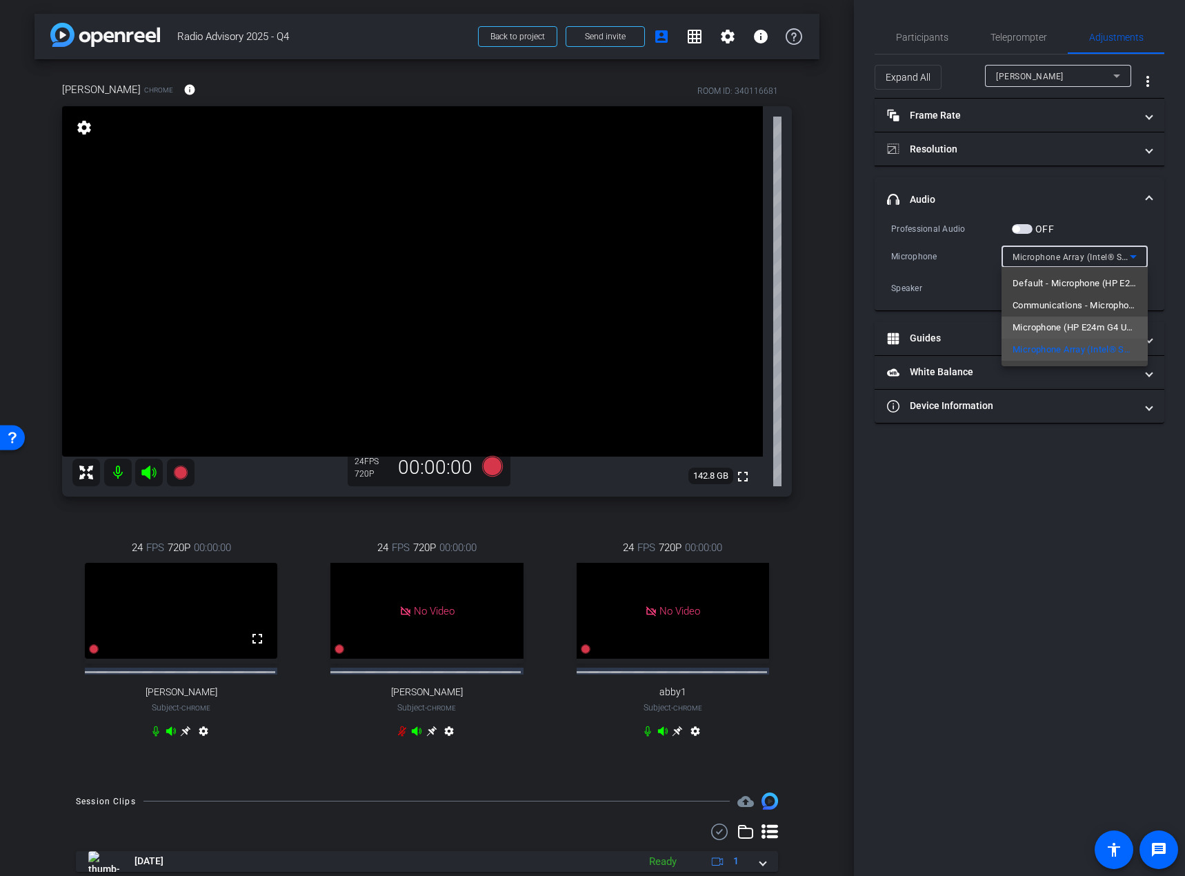
click at [1103, 330] on span "Microphone (HP E24m G4 USB Audio) (03f0:0386)" at bounding box center [1074, 327] width 124 height 17
click at [1135, 255] on icon at bounding box center [1133, 256] width 7 height 3
click at [1088, 301] on span "Communications - Microphone (HP E24m G4 USB Audio) (03f0:0386)" at bounding box center [1074, 305] width 124 height 17
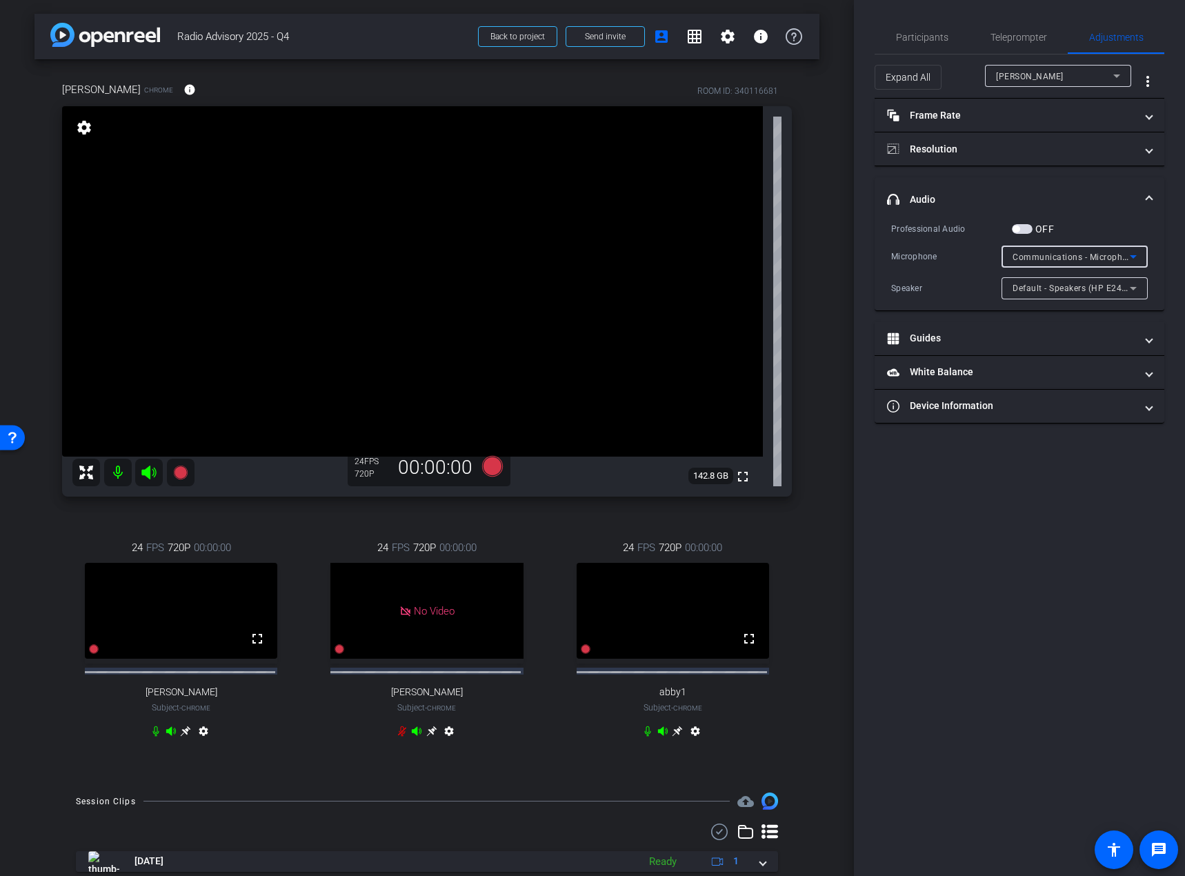
click at [1133, 257] on icon at bounding box center [1133, 256] width 7 height 3
click at [1090, 343] on span "Microphone Array (Intel® Smart Sound Technology for Digital Microphones)" at bounding box center [1074, 349] width 124 height 17
click at [1035, 560] on div "Participants Teleprompter Adjustments settings Tilt Studios flip Director Every…" at bounding box center [1019, 438] width 331 height 876
click at [923, 37] on span "Participants" at bounding box center [922, 37] width 52 height 10
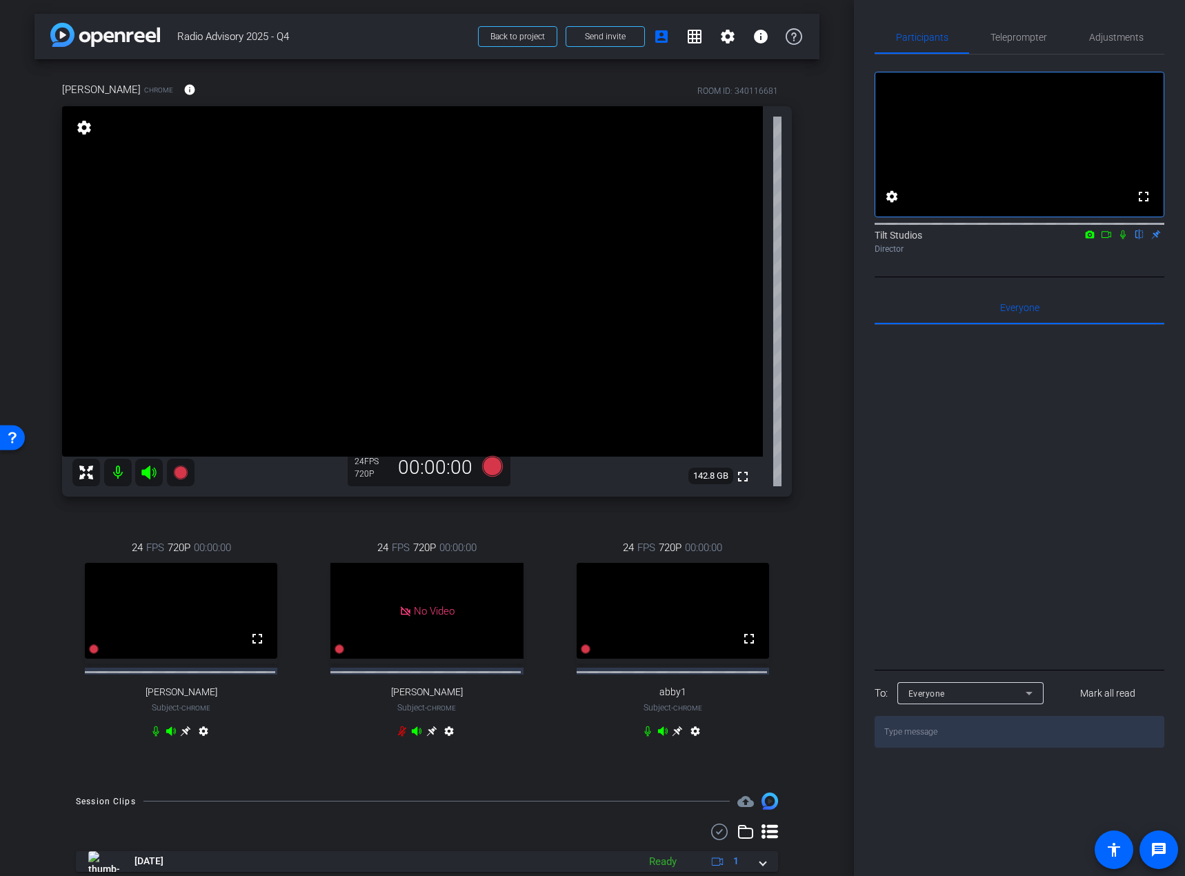
click at [1125, 239] on icon at bounding box center [1122, 235] width 11 height 10
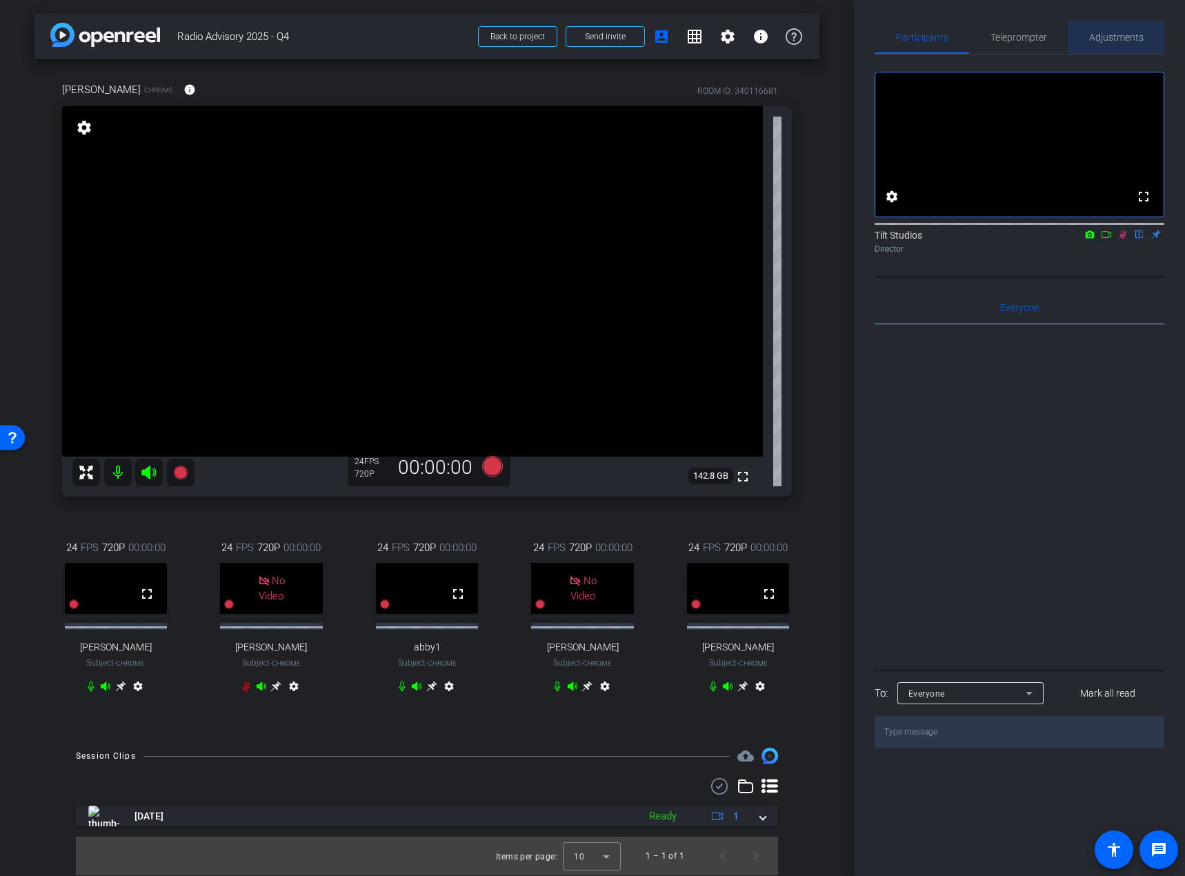
click at [1117, 32] on span "Adjustments" at bounding box center [1116, 37] width 54 height 10
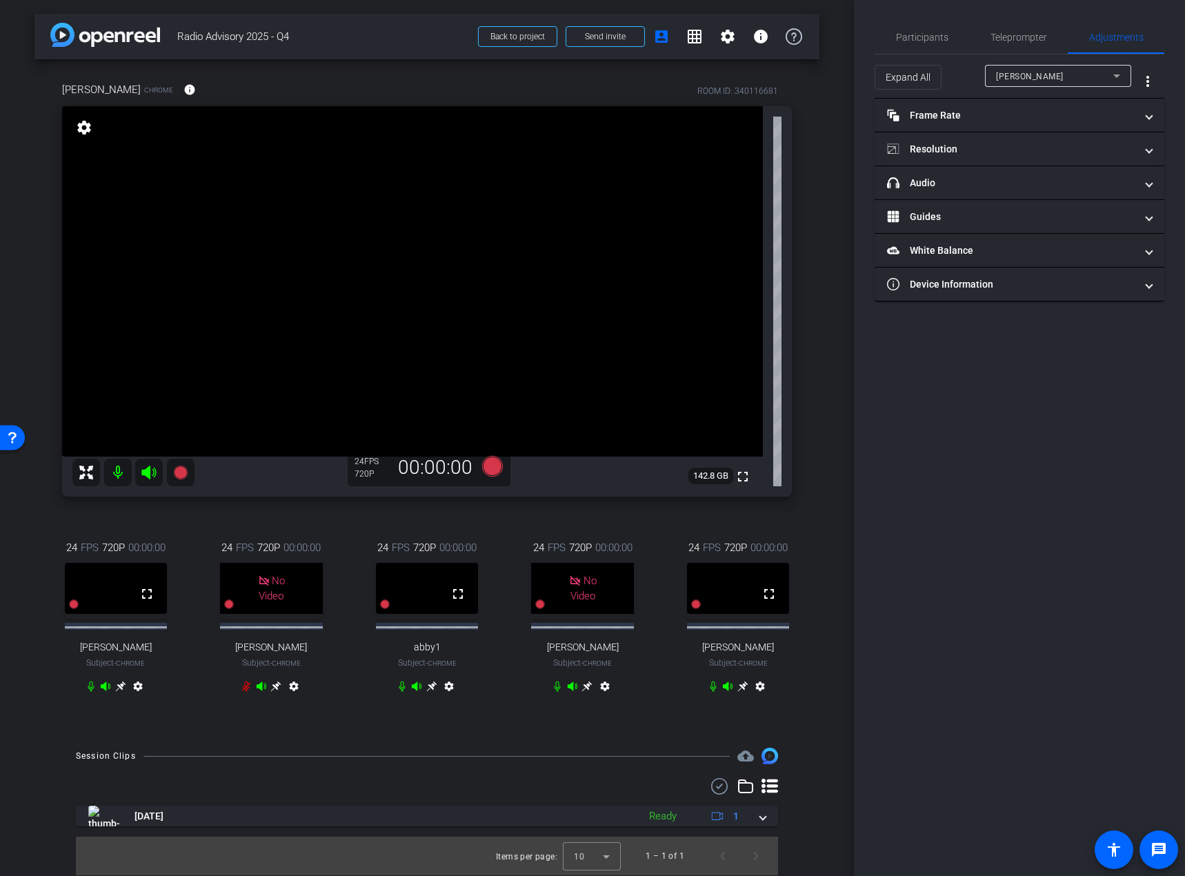
click at [1083, 76] on div "[PERSON_NAME]" at bounding box center [1054, 76] width 117 height 17
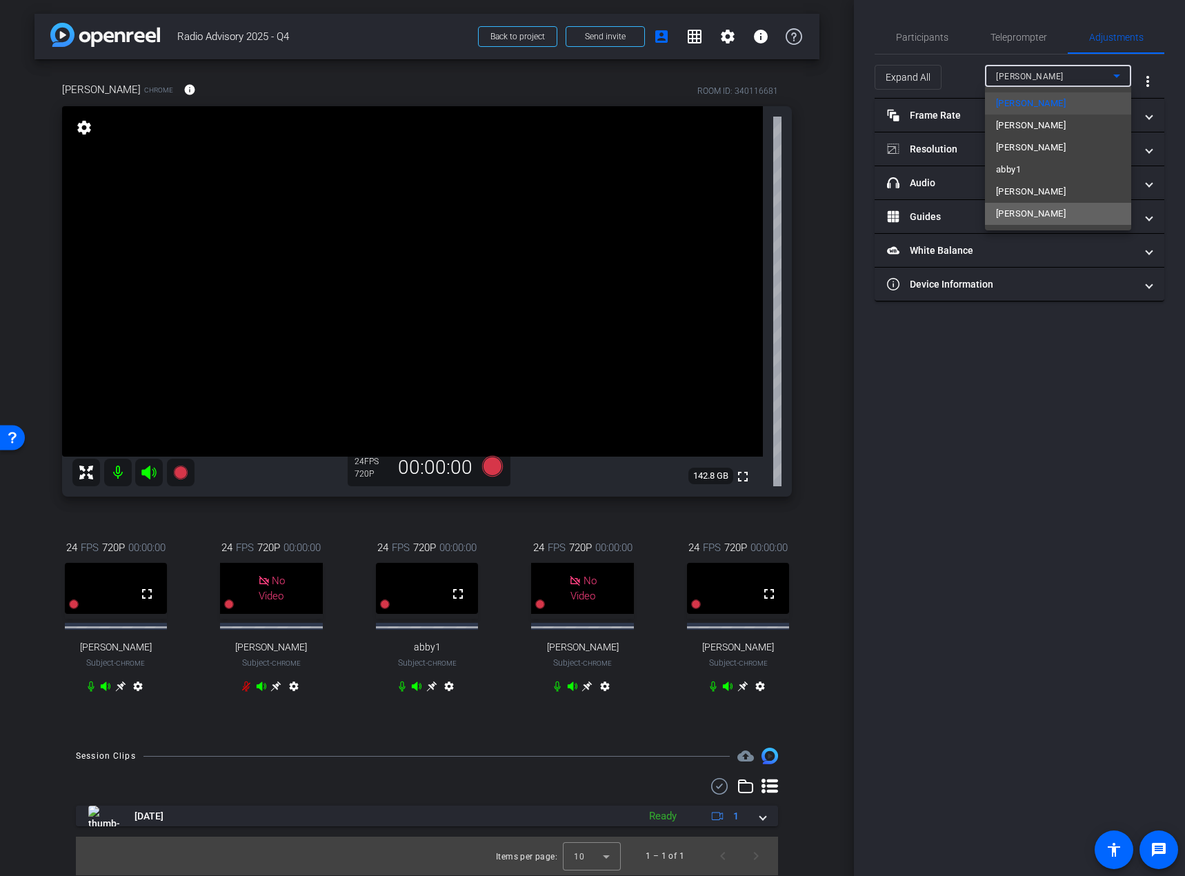
click at [1048, 206] on span "[PERSON_NAME]" at bounding box center [1031, 214] width 70 height 17
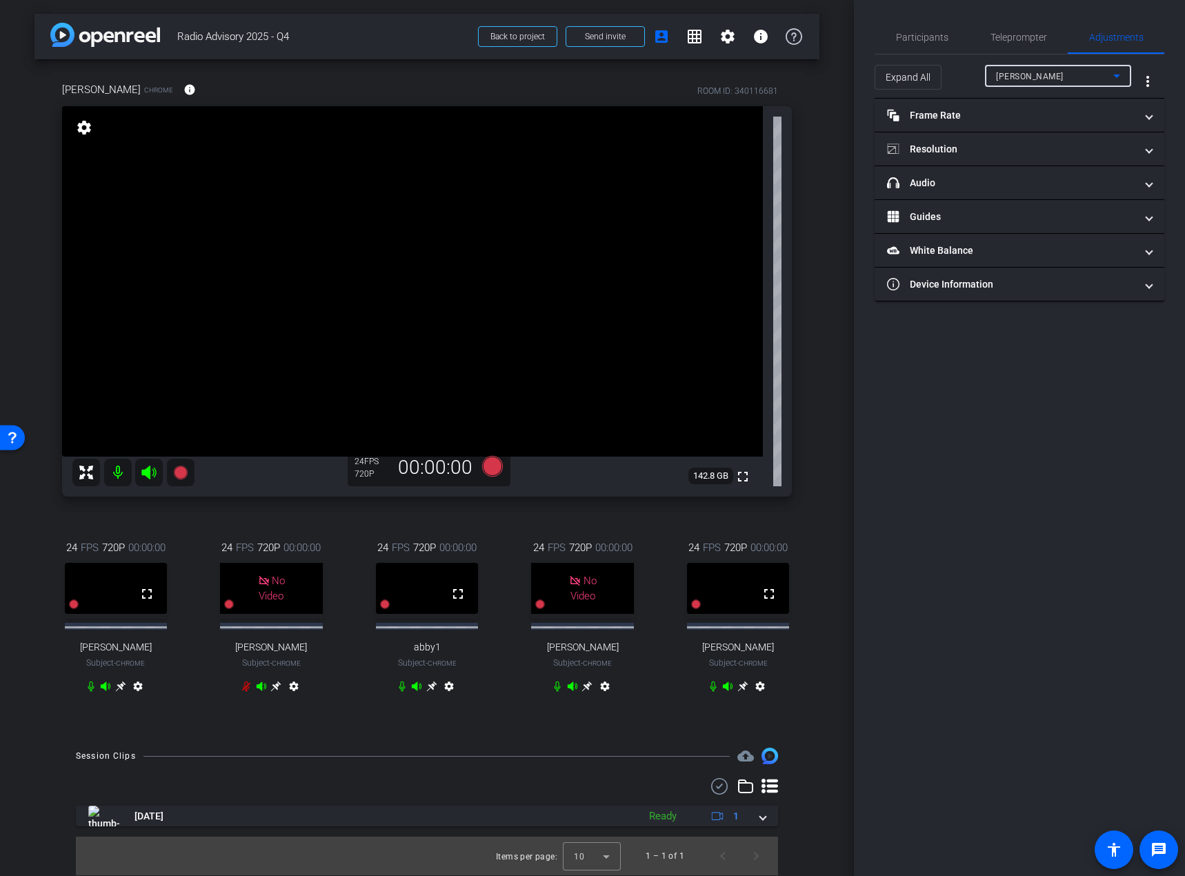
type input "11000"
click at [1076, 190] on mat-panel-title "headphone icon Audio" at bounding box center [1011, 183] width 248 height 14
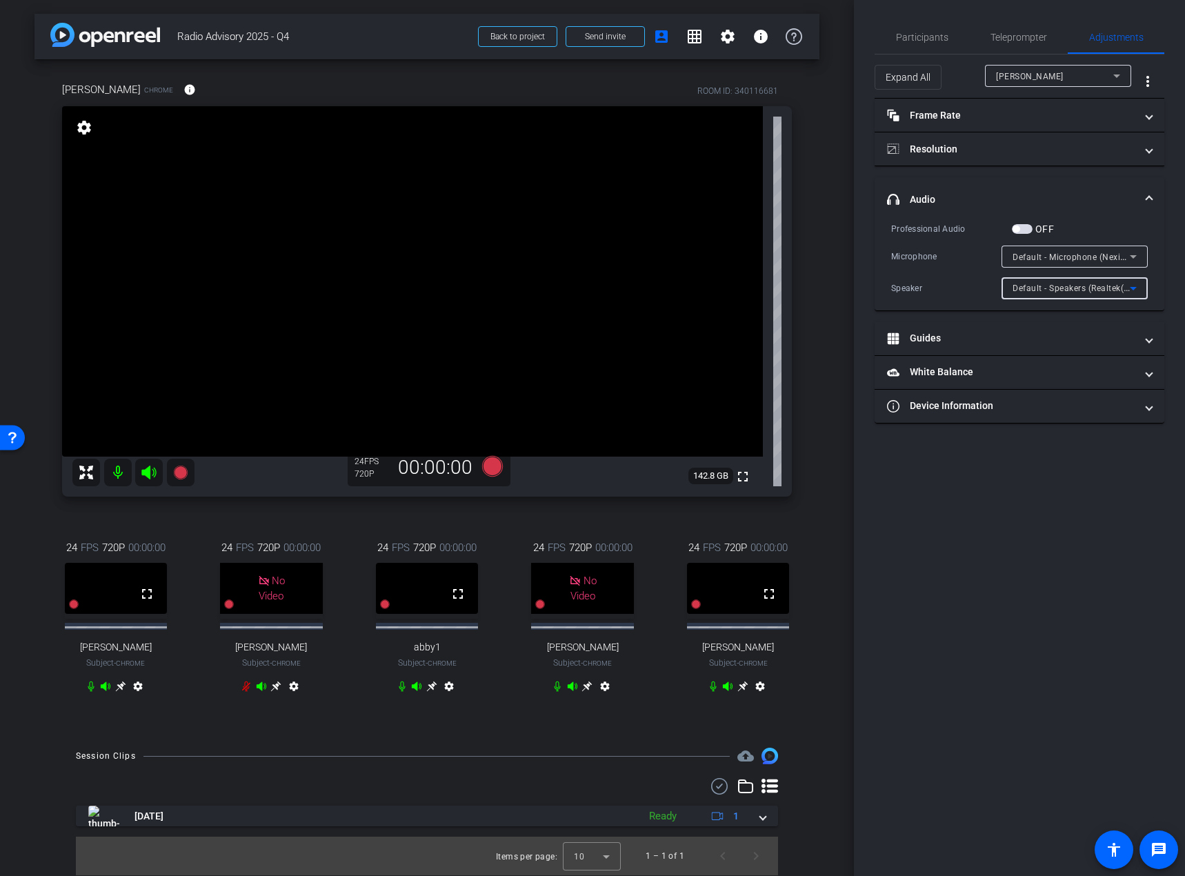
click at [1122, 291] on span "Default - Speakers (Realtek(R) Audio)" at bounding box center [1086, 287] width 149 height 11
click at [1130, 466] on div at bounding box center [592, 438] width 1185 height 876
click at [1134, 258] on icon at bounding box center [1133, 256] width 17 height 17
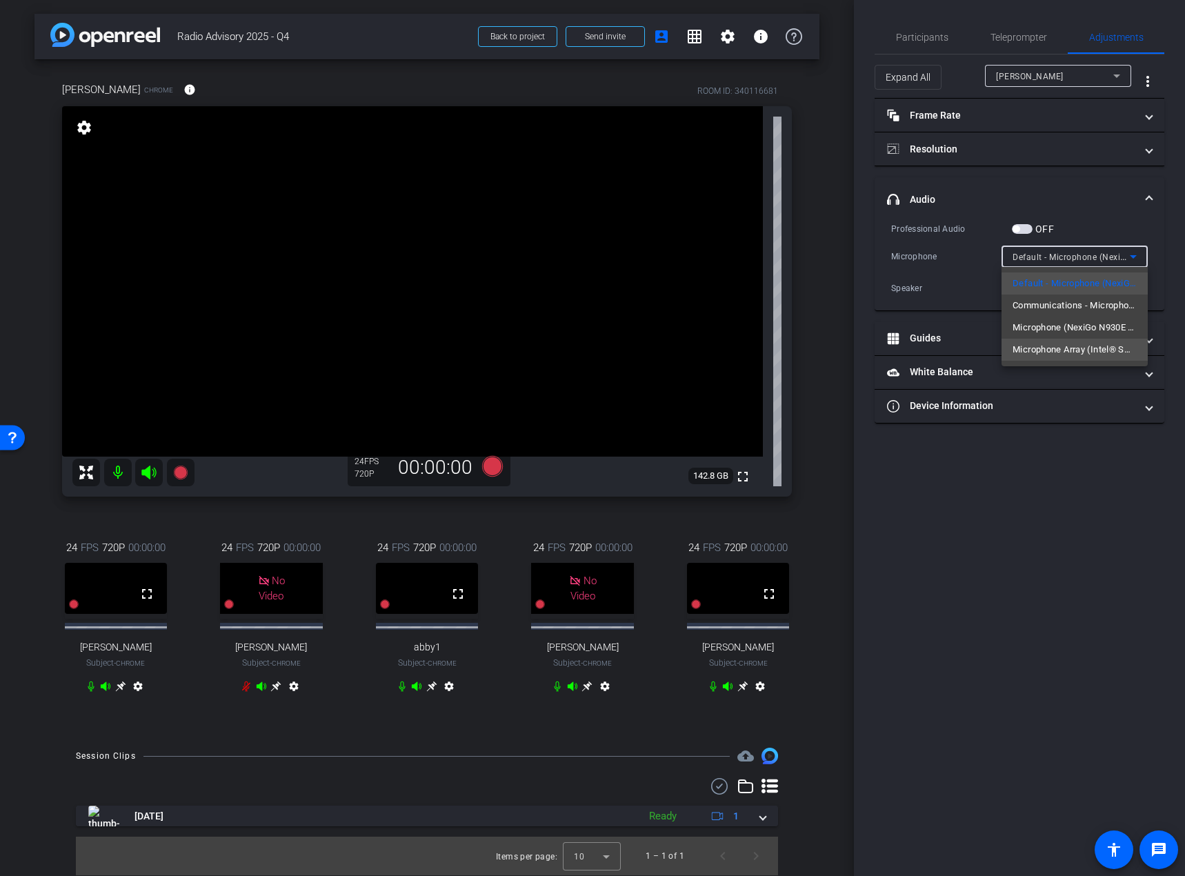
click at [1094, 346] on span "Microphone Array (Intel® Smart Sound Technology for Digital Microphones)" at bounding box center [1074, 349] width 124 height 17
click at [795, 719] on div "24 FPS 720P 00:00:00 fullscreen [PERSON_NAME] Subject - Chrome settings" at bounding box center [738, 618] width 148 height 203
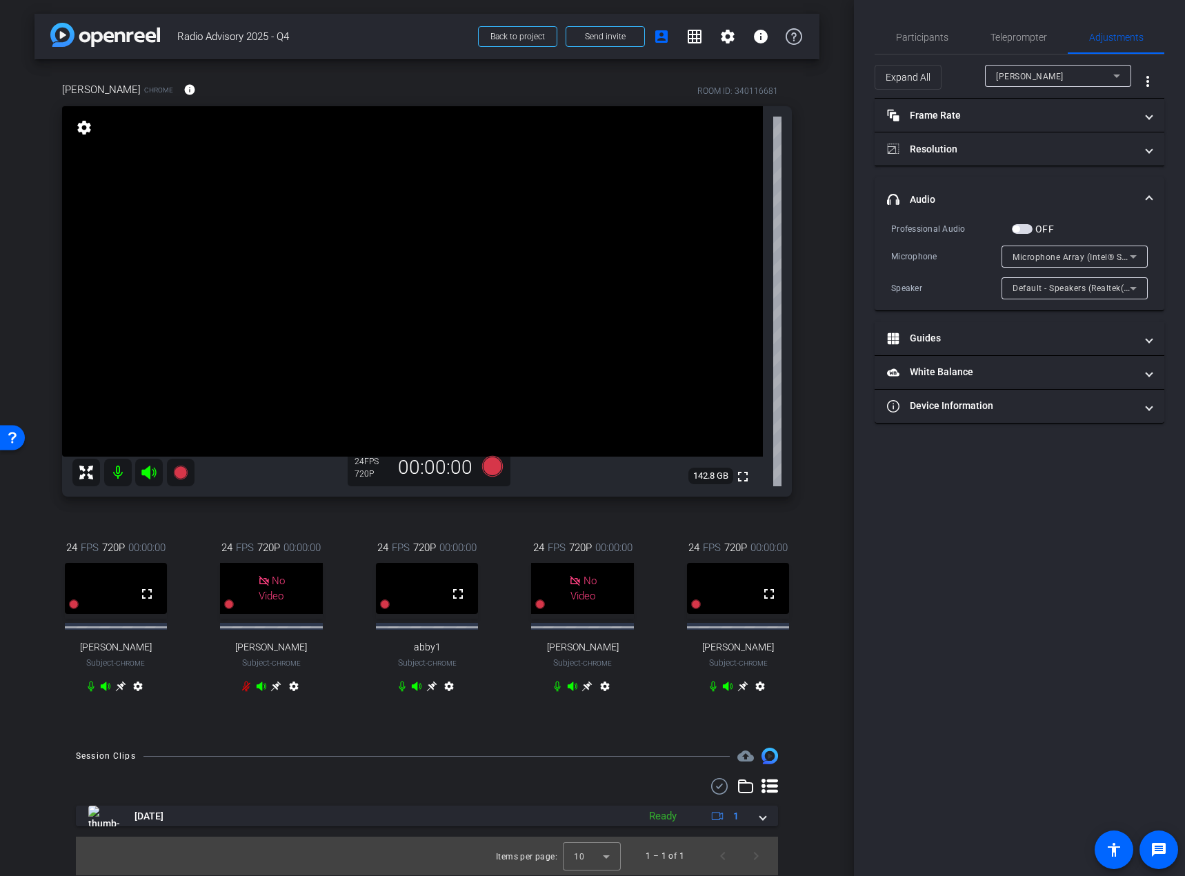
click at [742, 692] on icon at bounding box center [742, 686] width 11 height 11
click at [272, 692] on icon at bounding box center [276, 686] width 10 height 10
click at [493, 469] on icon at bounding box center [492, 466] width 21 height 21
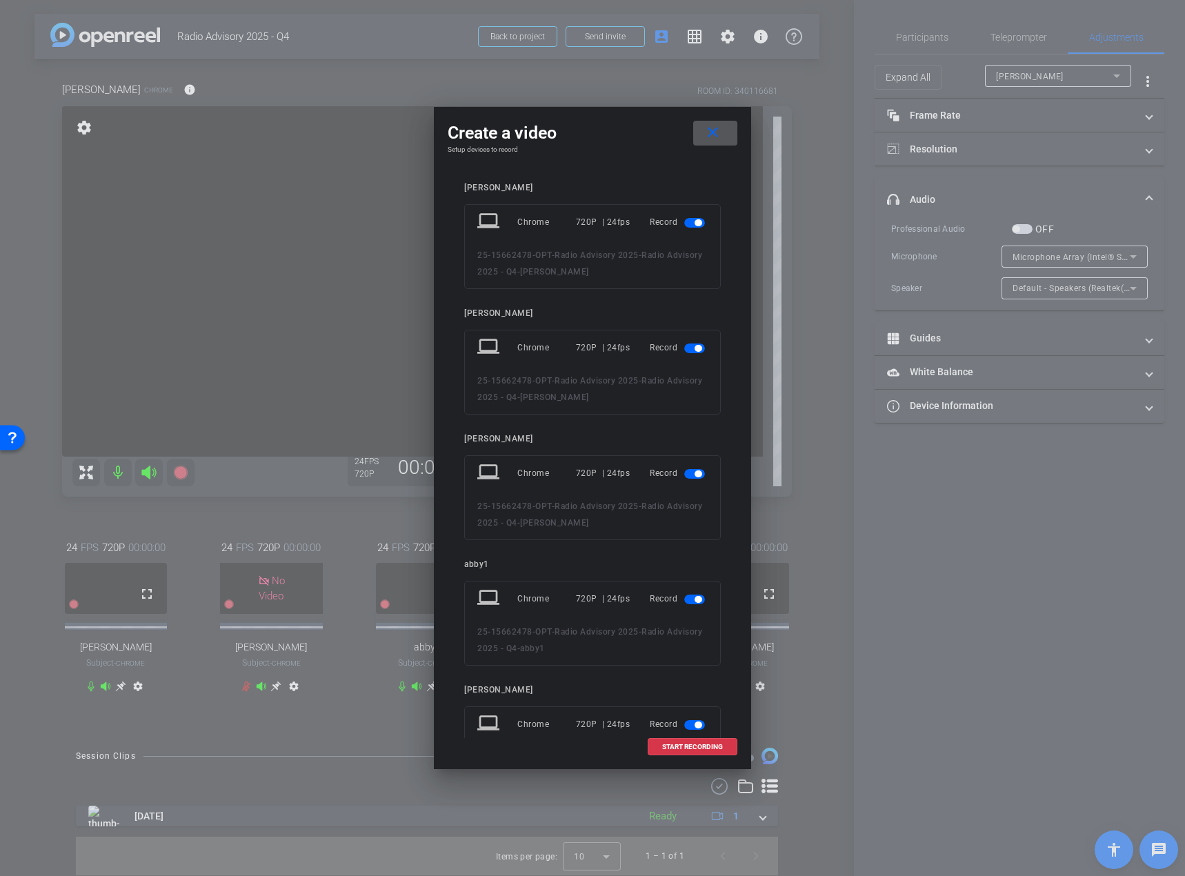
click at [694, 347] on span "button" at bounding box center [697, 348] width 7 height 7
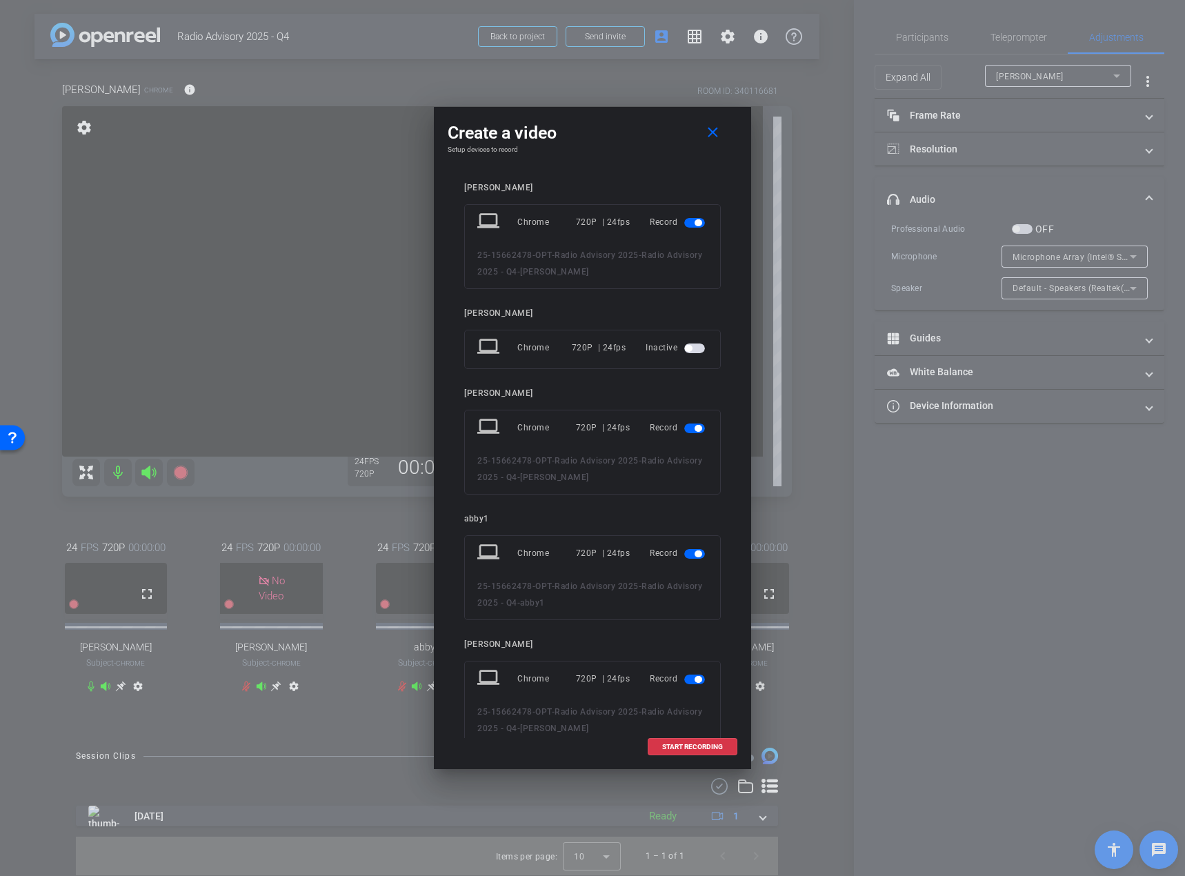
click at [688, 344] on span "button" at bounding box center [694, 348] width 21 height 10
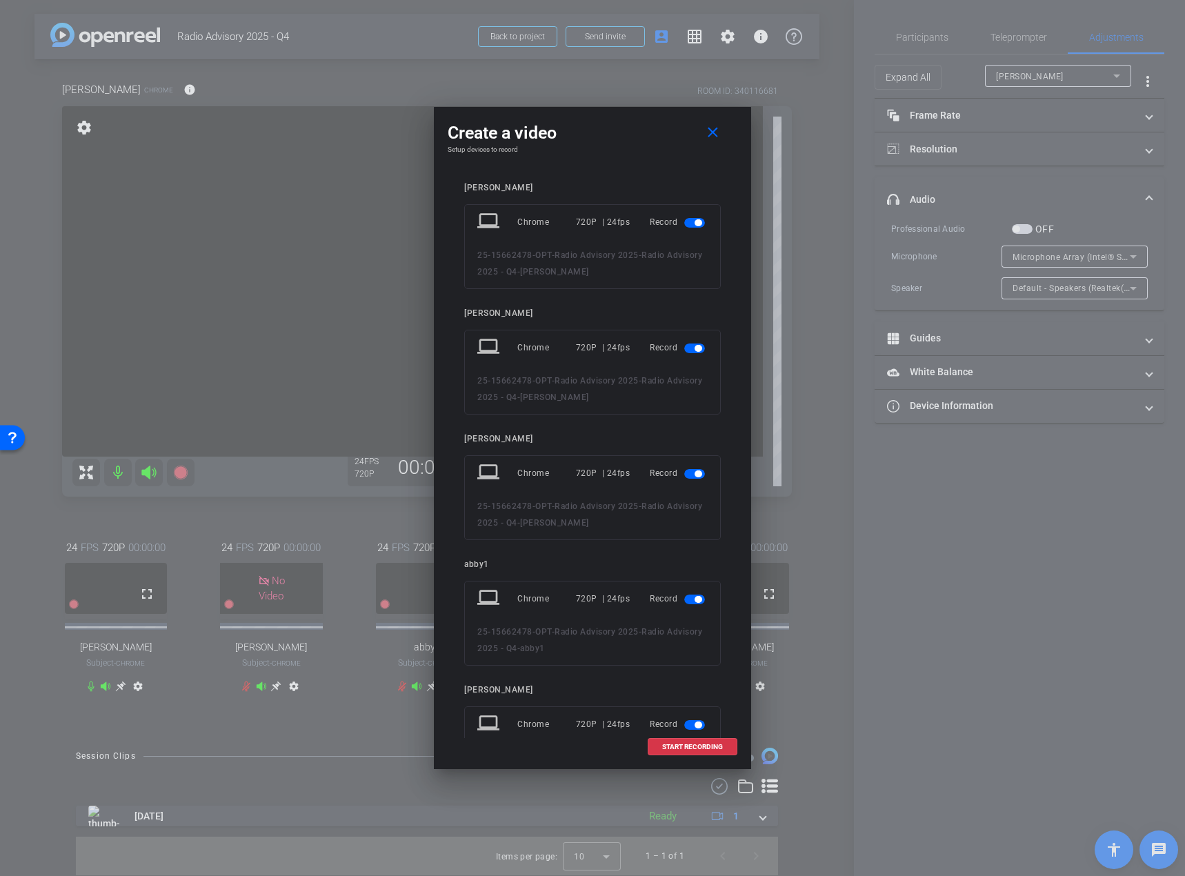
click at [685, 473] on span "button" at bounding box center [694, 474] width 21 height 10
click at [684, 557] on span "button" at bounding box center [694, 554] width 21 height 10
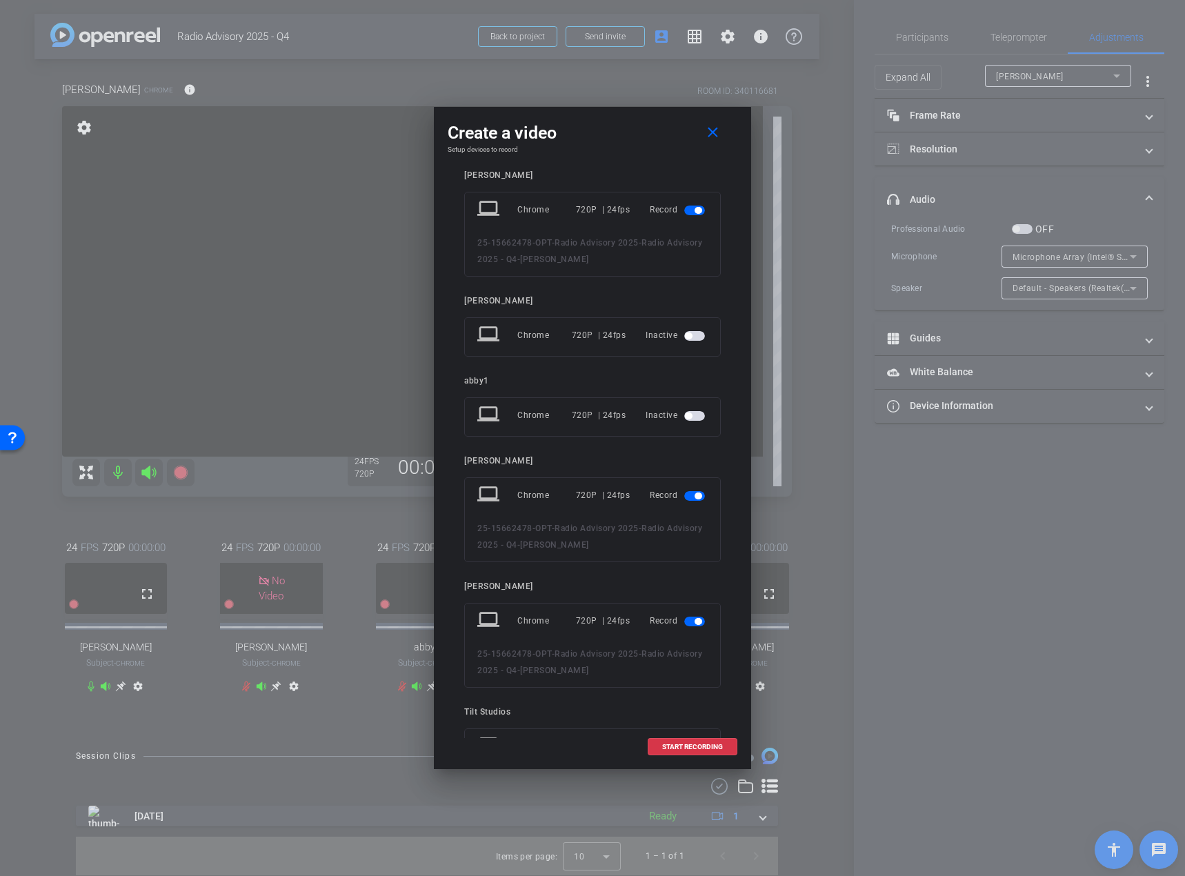
scroll to position [69, 0]
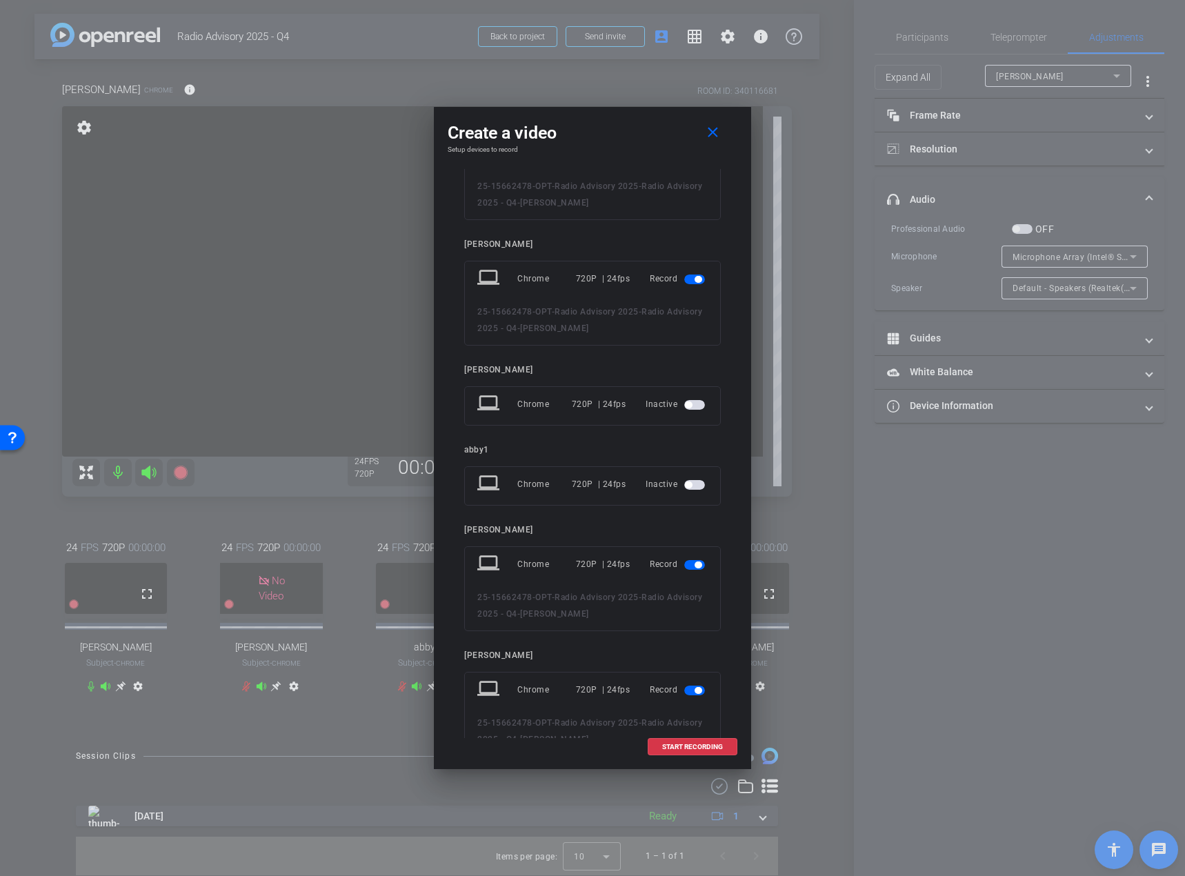
click at [694, 566] on span "button" at bounding box center [697, 564] width 7 height 7
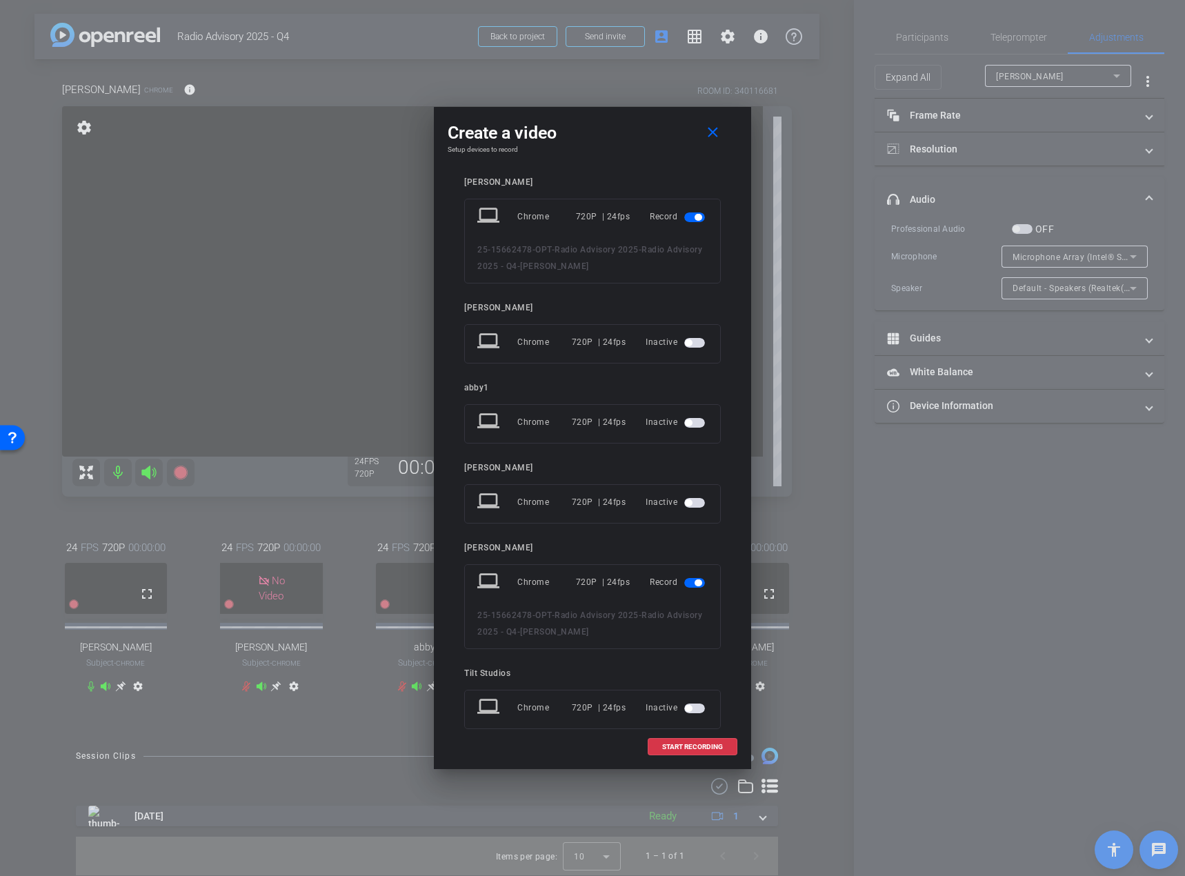
scroll to position [154, 0]
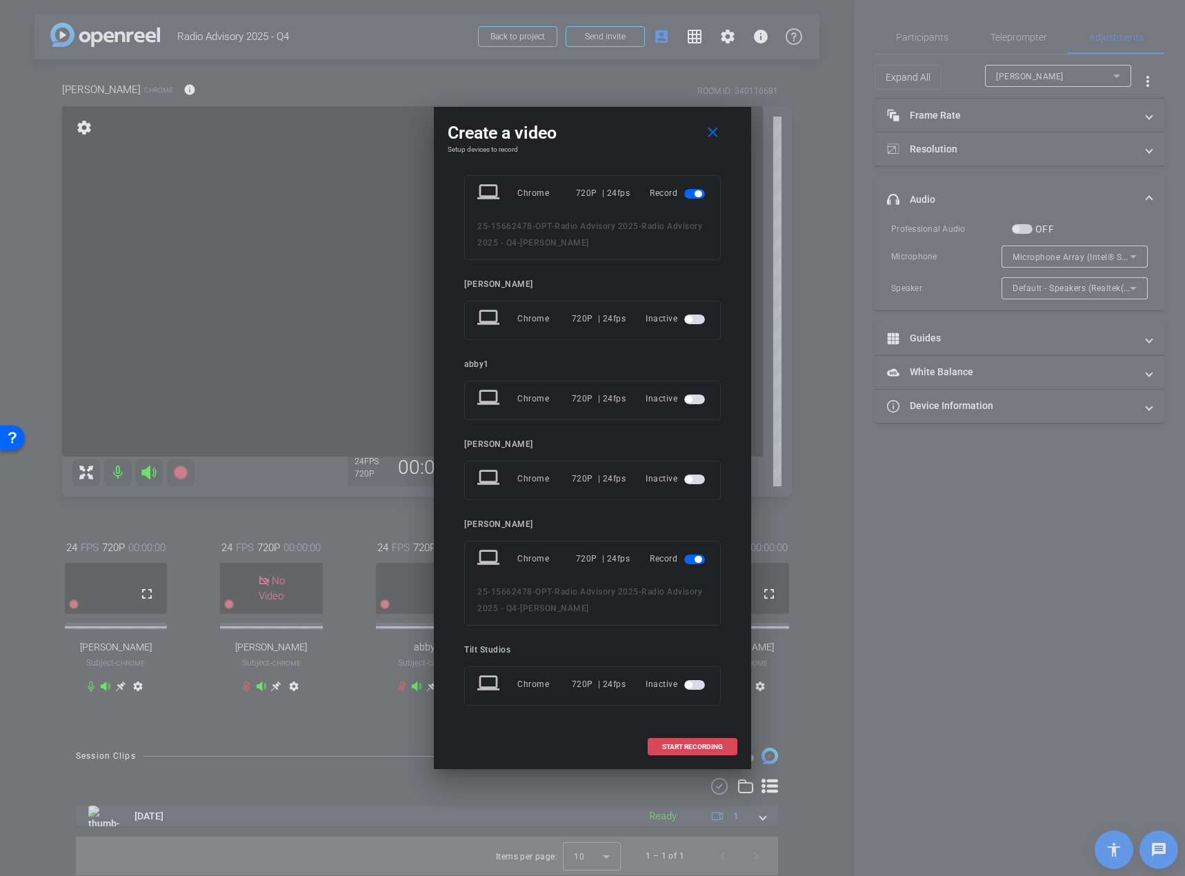
click at [681, 741] on span at bounding box center [692, 746] width 88 height 33
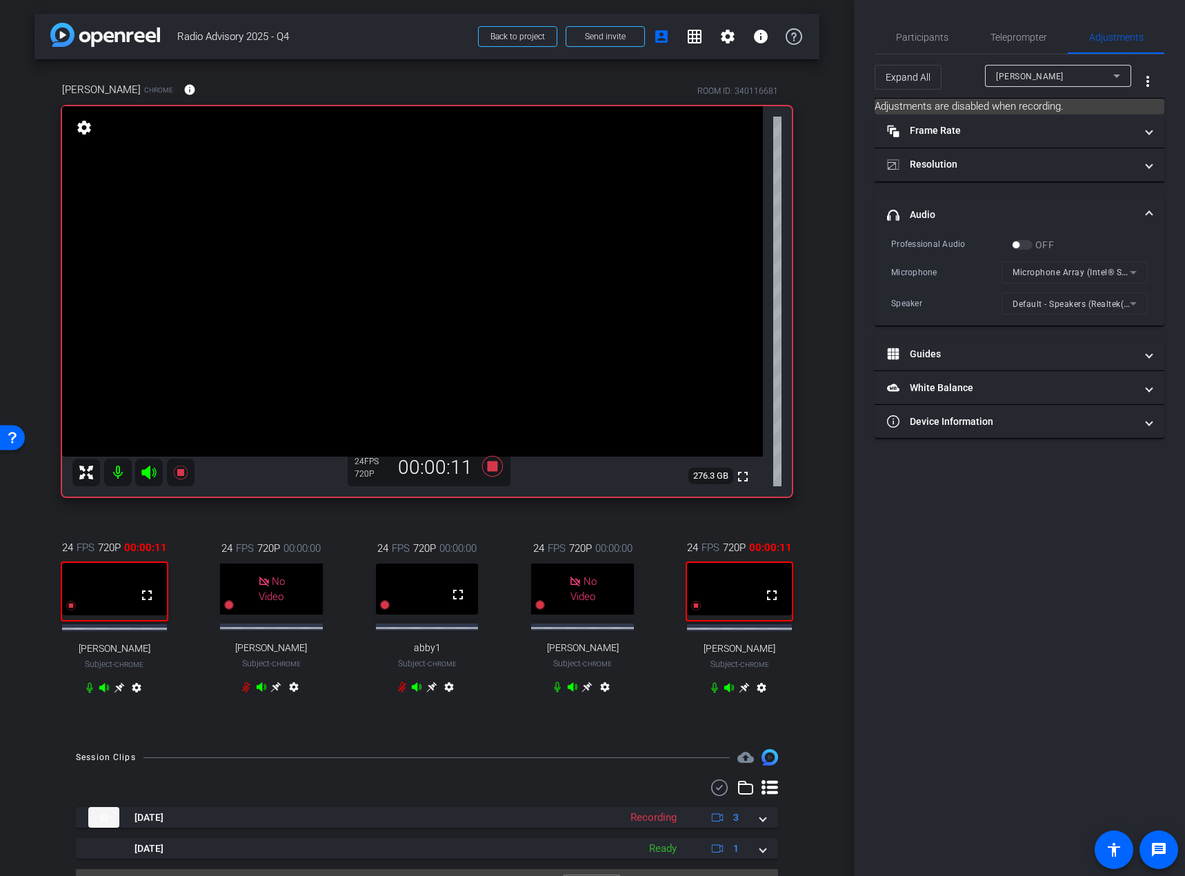
click at [1109, 467] on div "Participants Teleprompter Adjustments settings Tilt Studios flip Director Every…" at bounding box center [1019, 438] width 331 height 876
click at [917, 32] on span "Participants" at bounding box center [922, 37] width 52 height 10
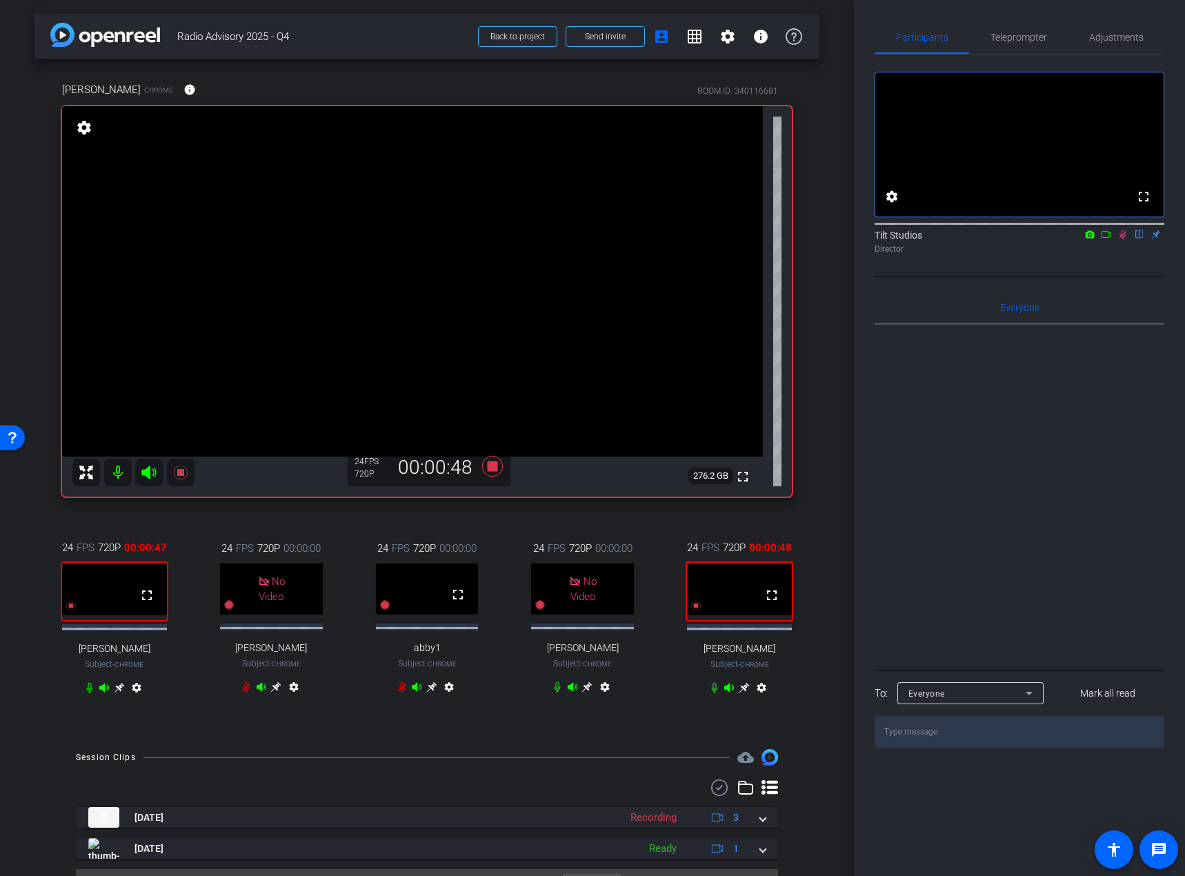
click at [552, 692] on icon at bounding box center [557, 686] width 11 height 11
click at [816, 498] on div "arrow_back Radio Advisory 2025 - Q4 Back to project Send invite account_box gri…" at bounding box center [427, 438] width 854 height 876
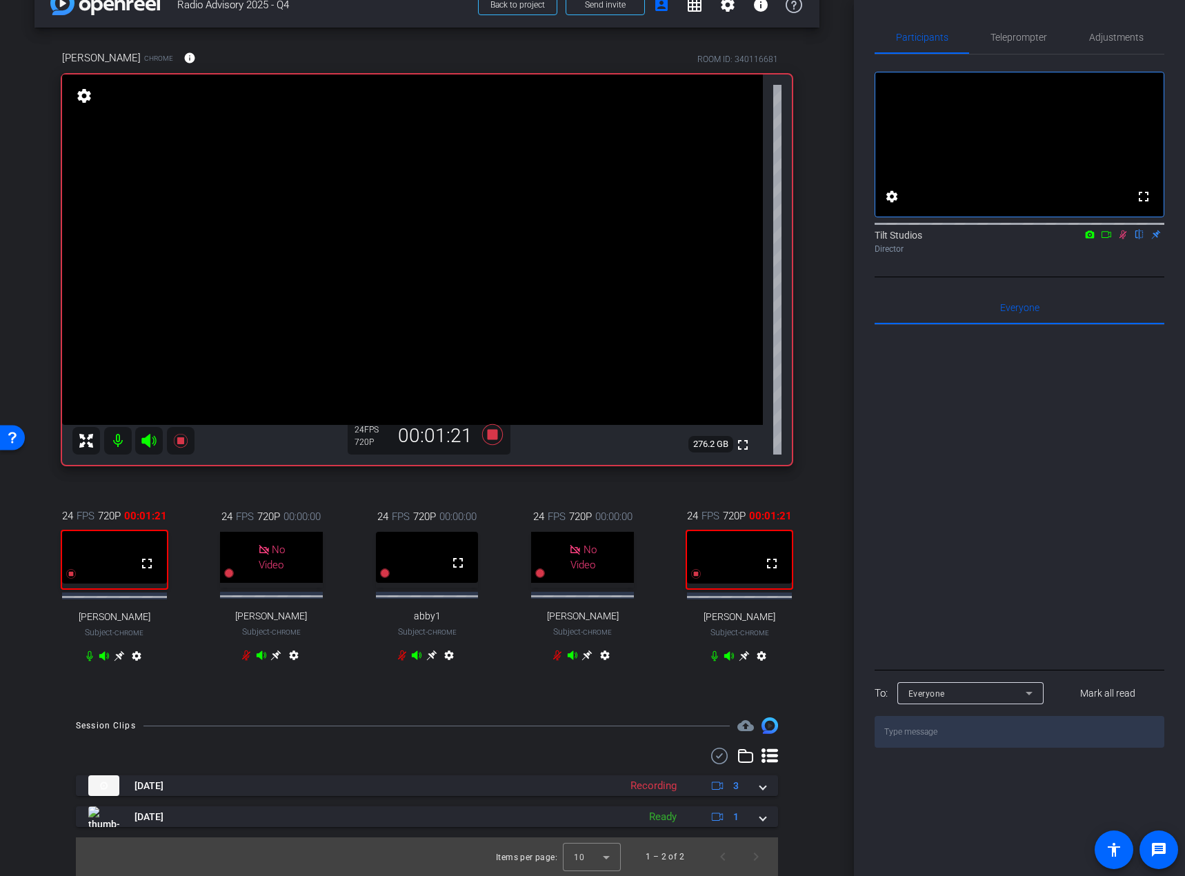
scroll to position [0, 0]
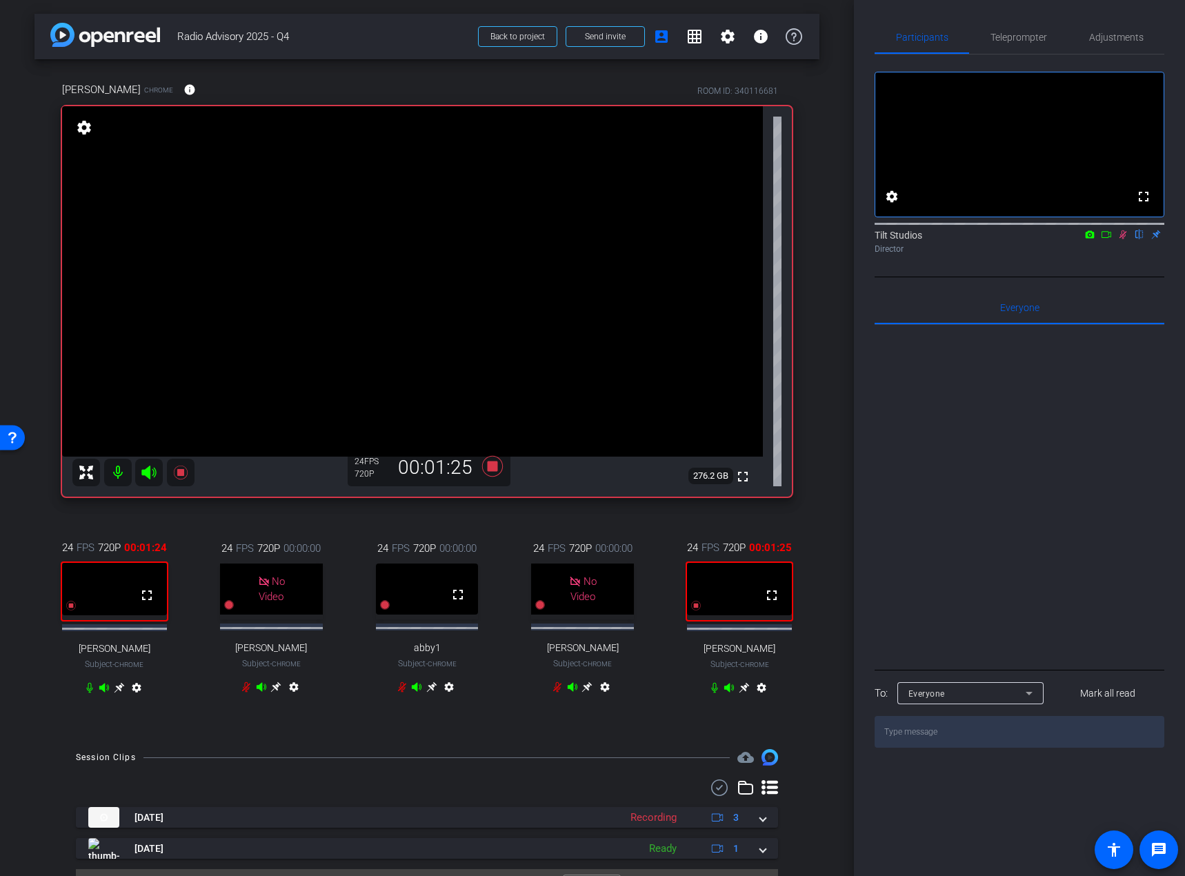
click at [482, 530] on div "24 FPS 720P 00:01:24 fullscreen [PERSON_NAME] Subject - Chrome settings 24 FPS …" at bounding box center [427, 619] width 730 height 204
click at [489, 468] on icon at bounding box center [492, 466] width 21 height 21
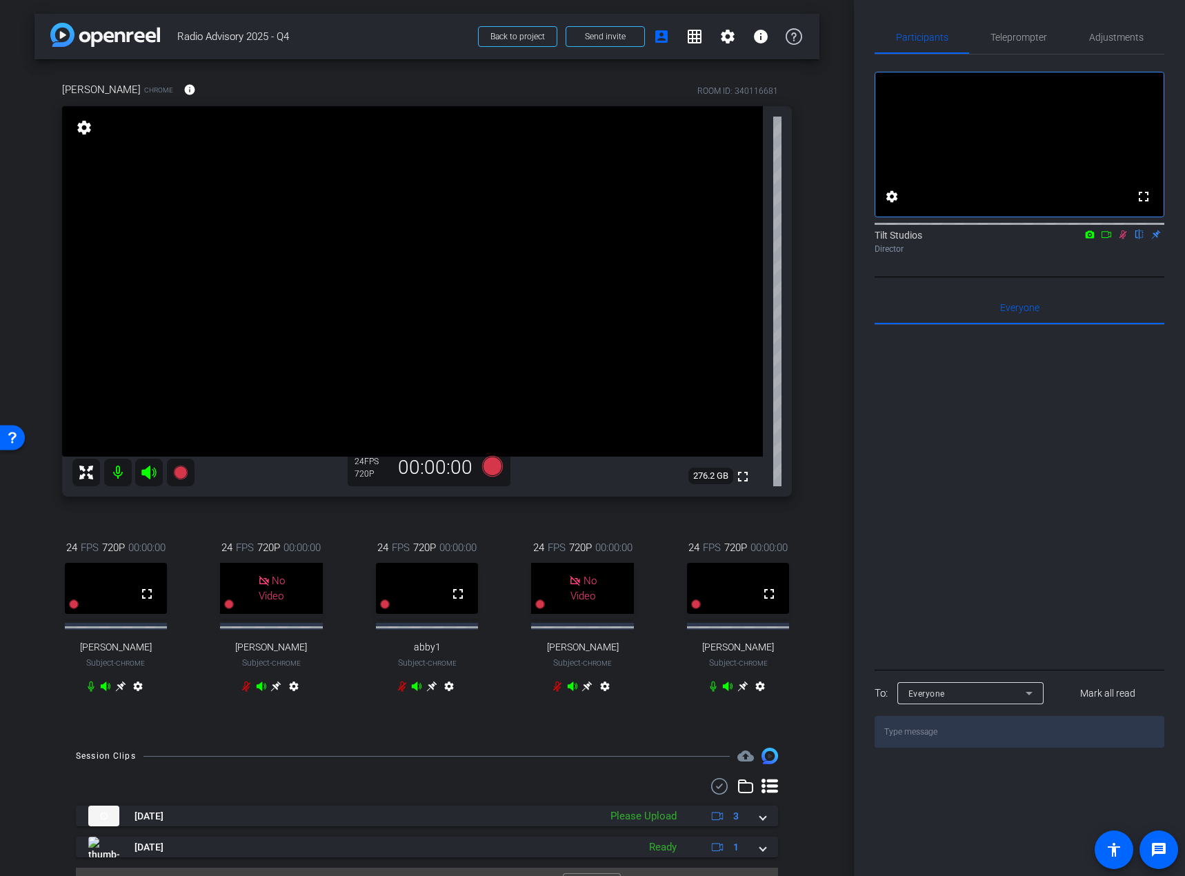
click at [1101, 259] on div "Tilt Studios flip Director" at bounding box center [1019, 238] width 290 height 42
click at [1106, 239] on icon at bounding box center [1106, 235] width 11 height 10
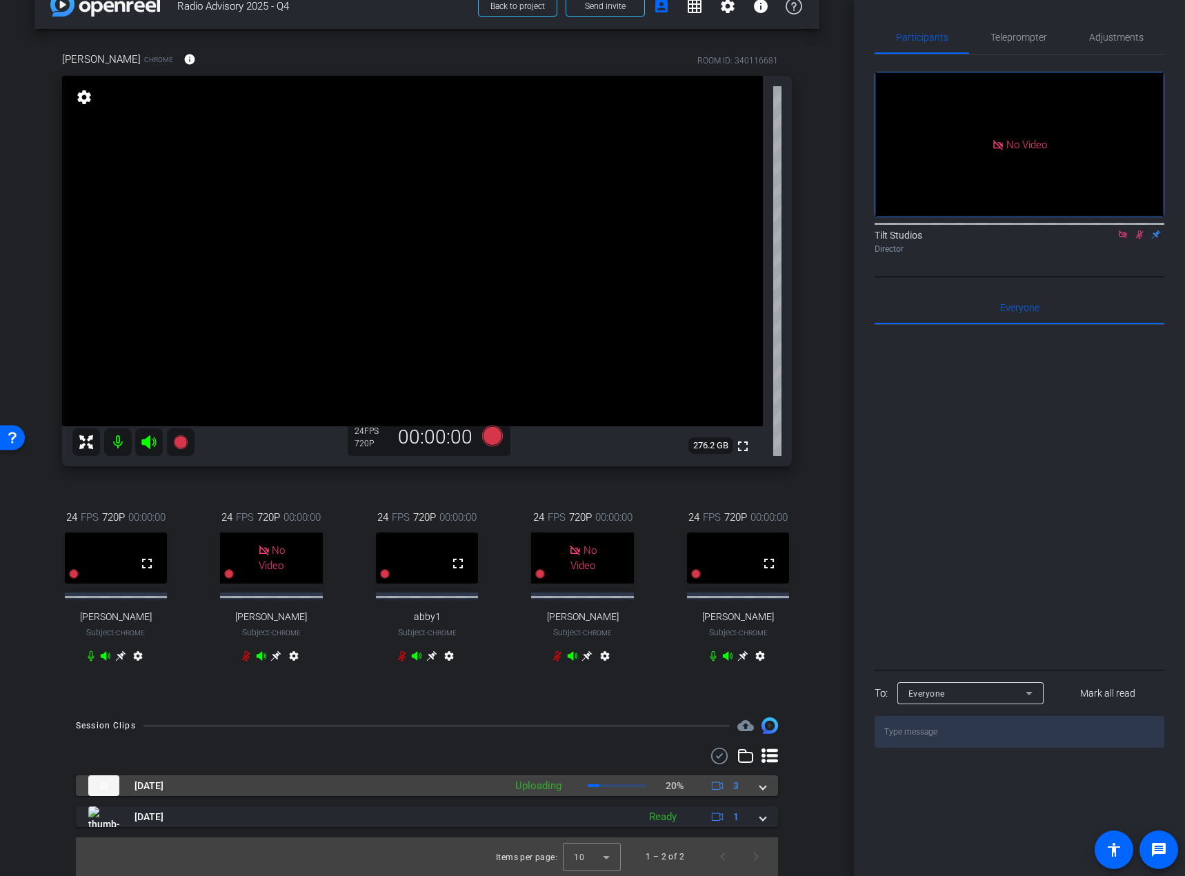
click at [760, 786] on span at bounding box center [763, 786] width 6 height 14
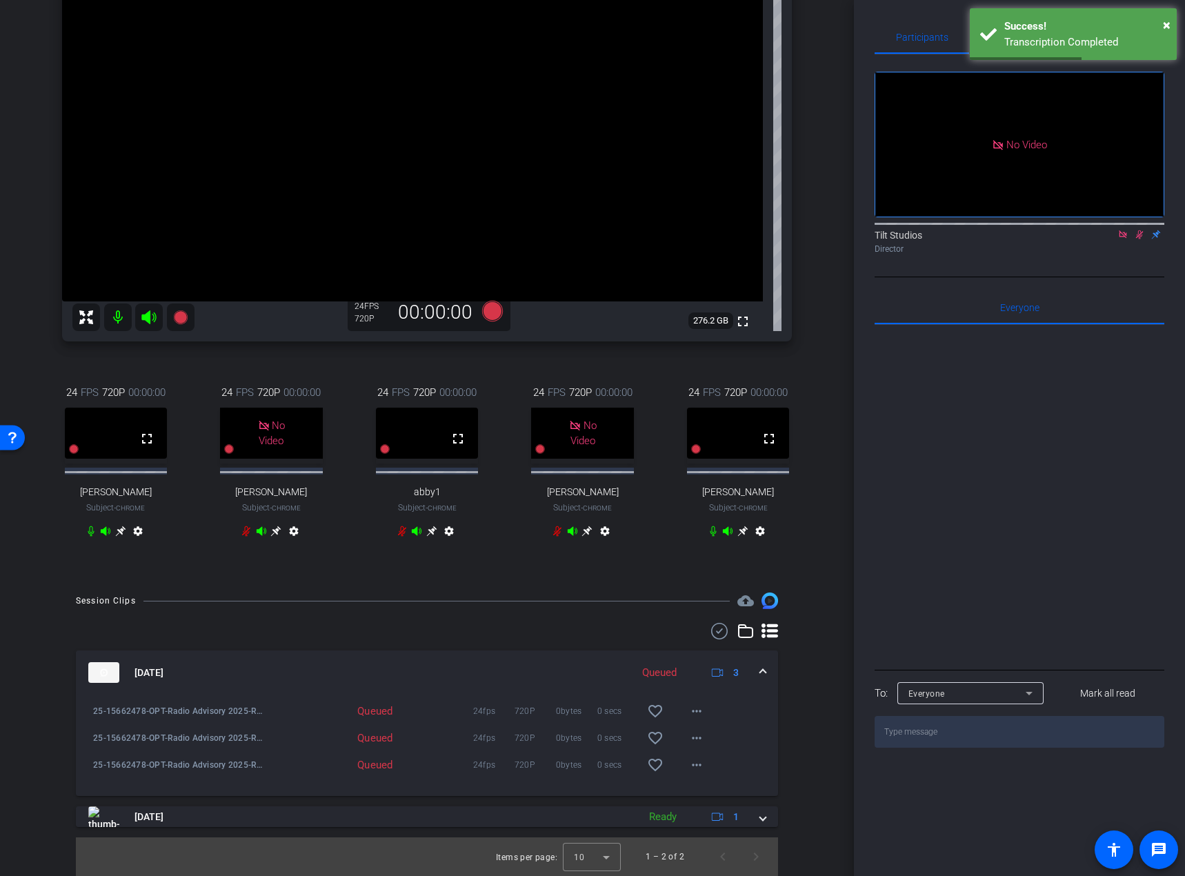
scroll to position [208, 0]
click at [826, 726] on div "arrow_back Radio Advisory 2025 - Q4 Back to project Send invite account_box gri…" at bounding box center [427, 438] width 854 height 876
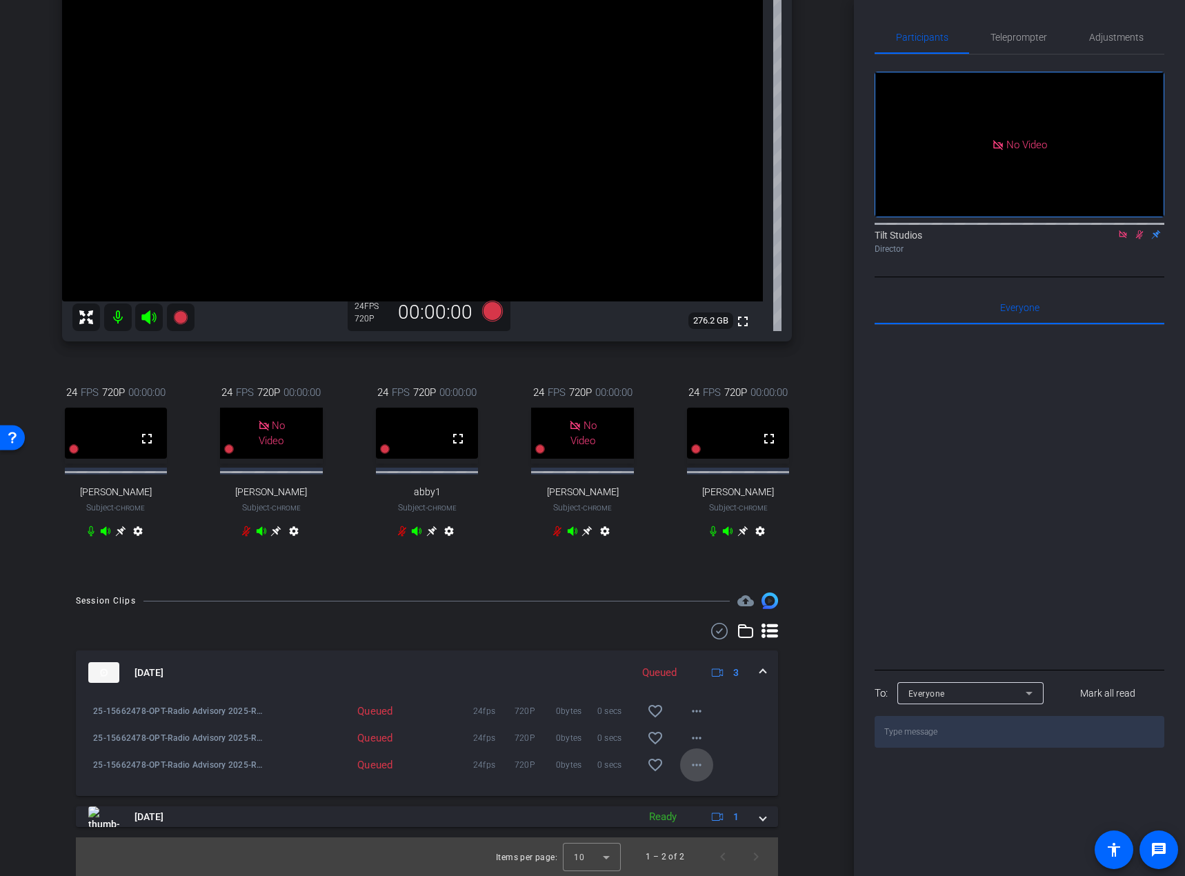
click at [688, 766] on mat-icon "more_horiz" at bounding box center [696, 765] width 17 height 17
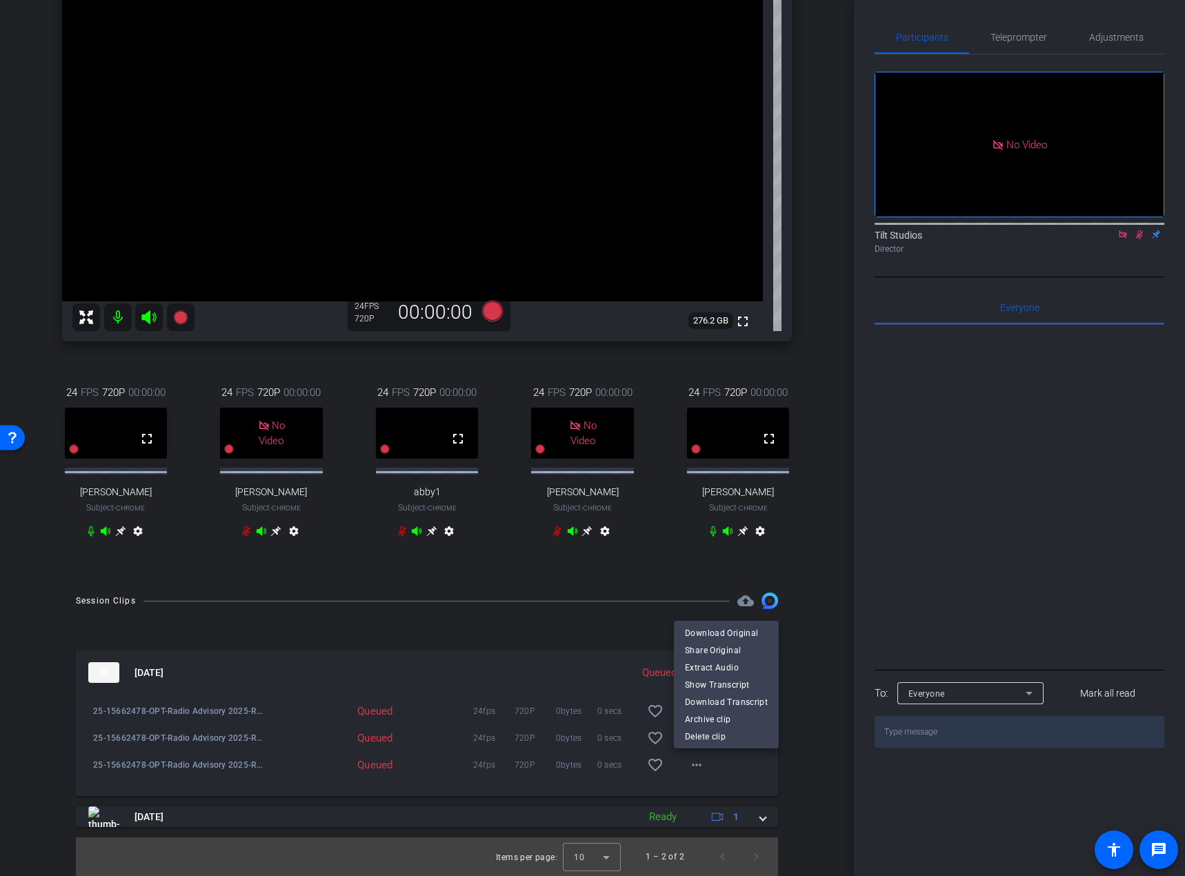
click at [786, 768] on div at bounding box center [592, 438] width 1185 height 876
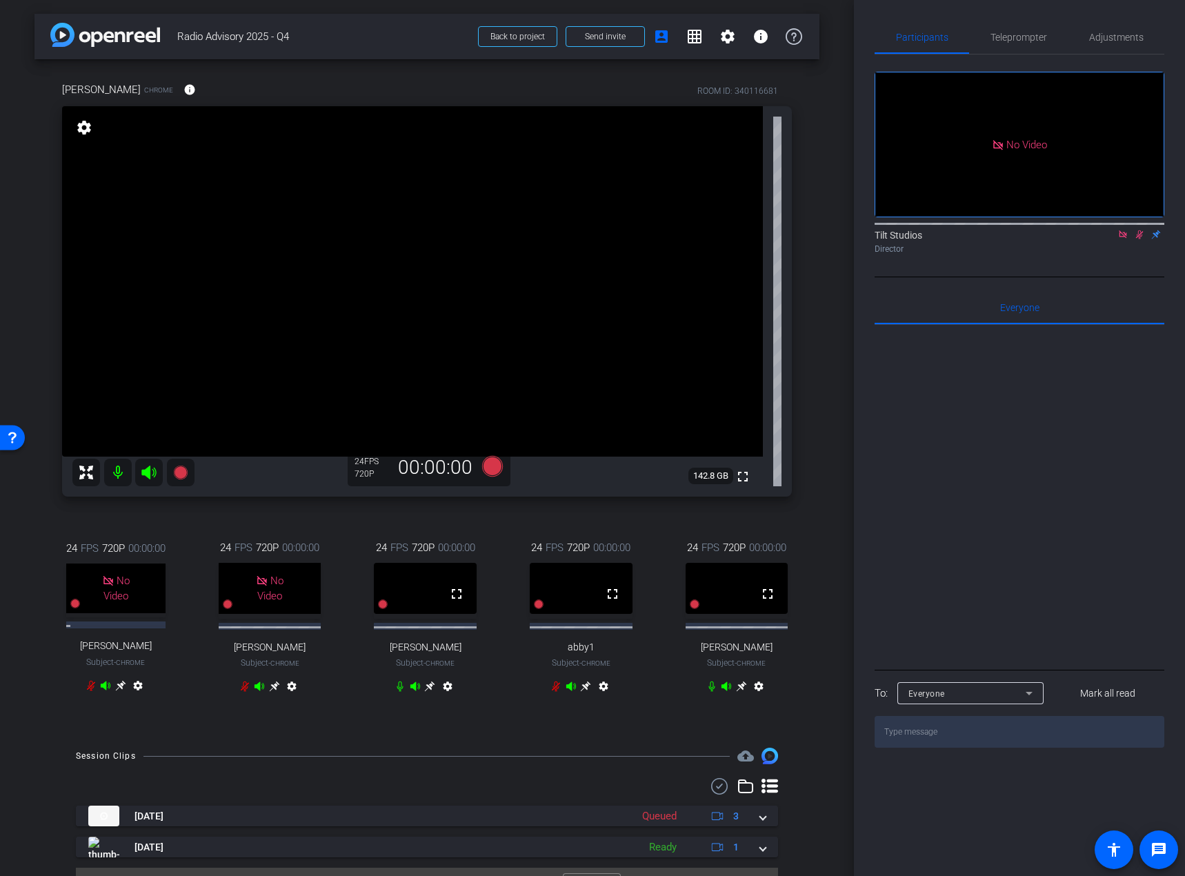
click at [738, 692] on icon at bounding box center [741, 686] width 11 height 11
click at [1108, 36] on span "Adjustments" at bounding box center [1116, 37] width 54 height 10
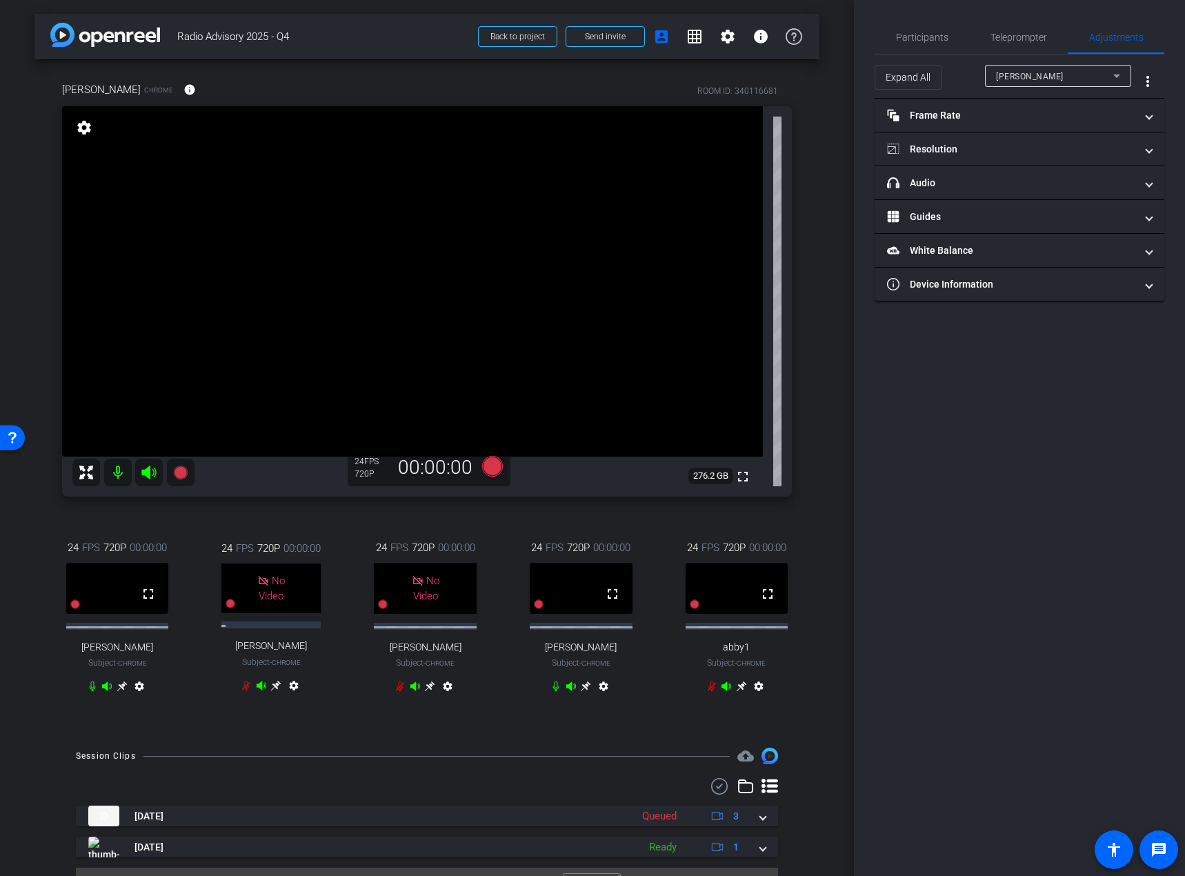
click at [1052, 72] on div "[PERSON_NAME]" at bounding box center [1054, 76] width 117 height 17
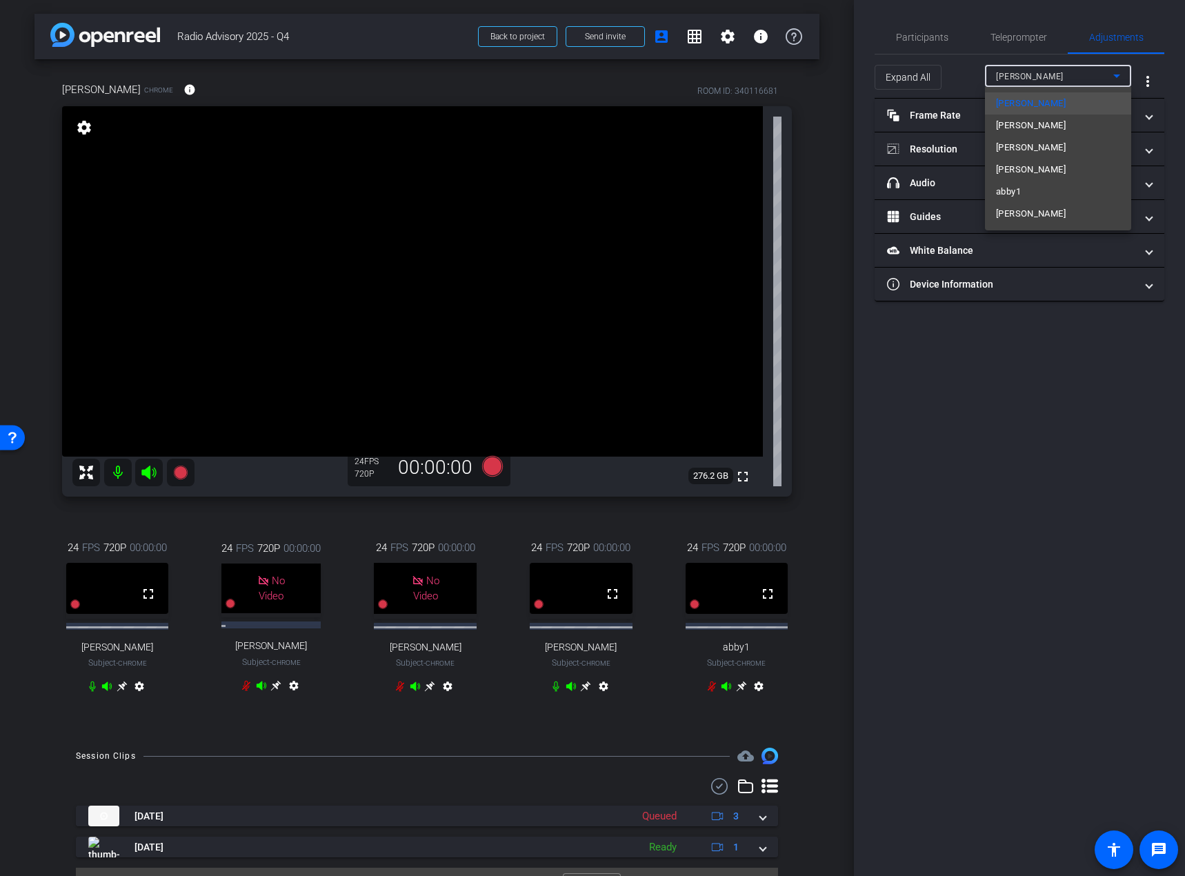
click at [1054, 75] on div at bounding box center [592, 438] width 1185 height 876
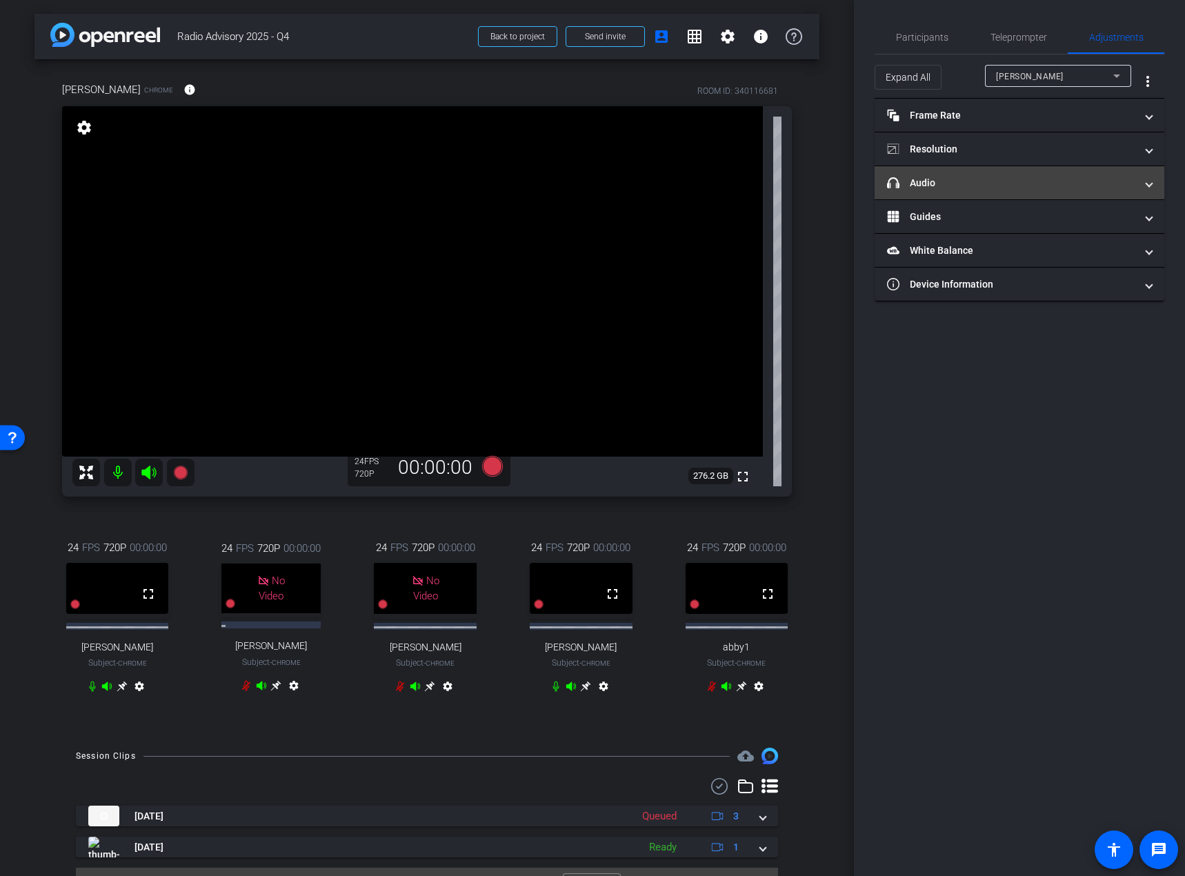
click at [1092, 189] on mat-panel-title "headphone icon Audio" at bounding box center [1011, 183] width 248 height 14
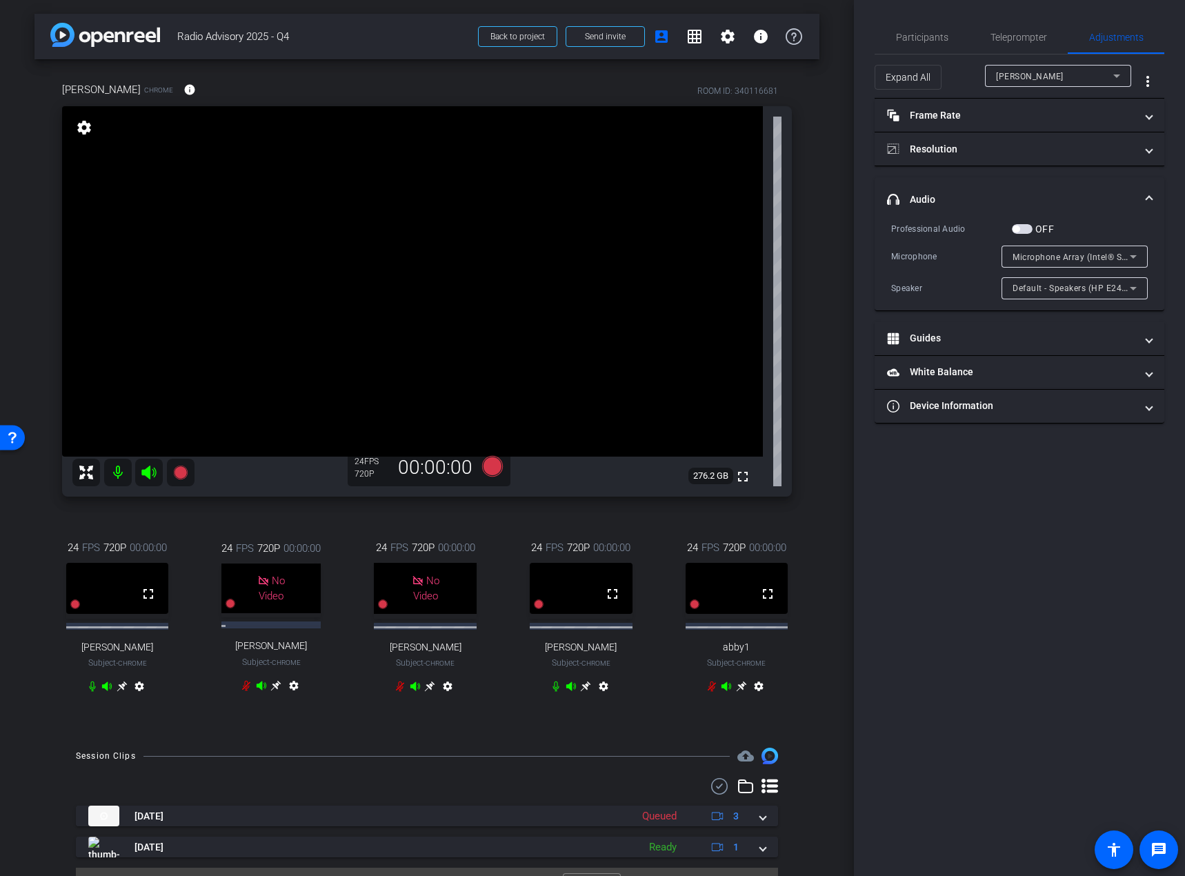
click at [1096, 74] on div "[PERSON_NAME]" at bounding box center [1054, 76] width 117 height 17
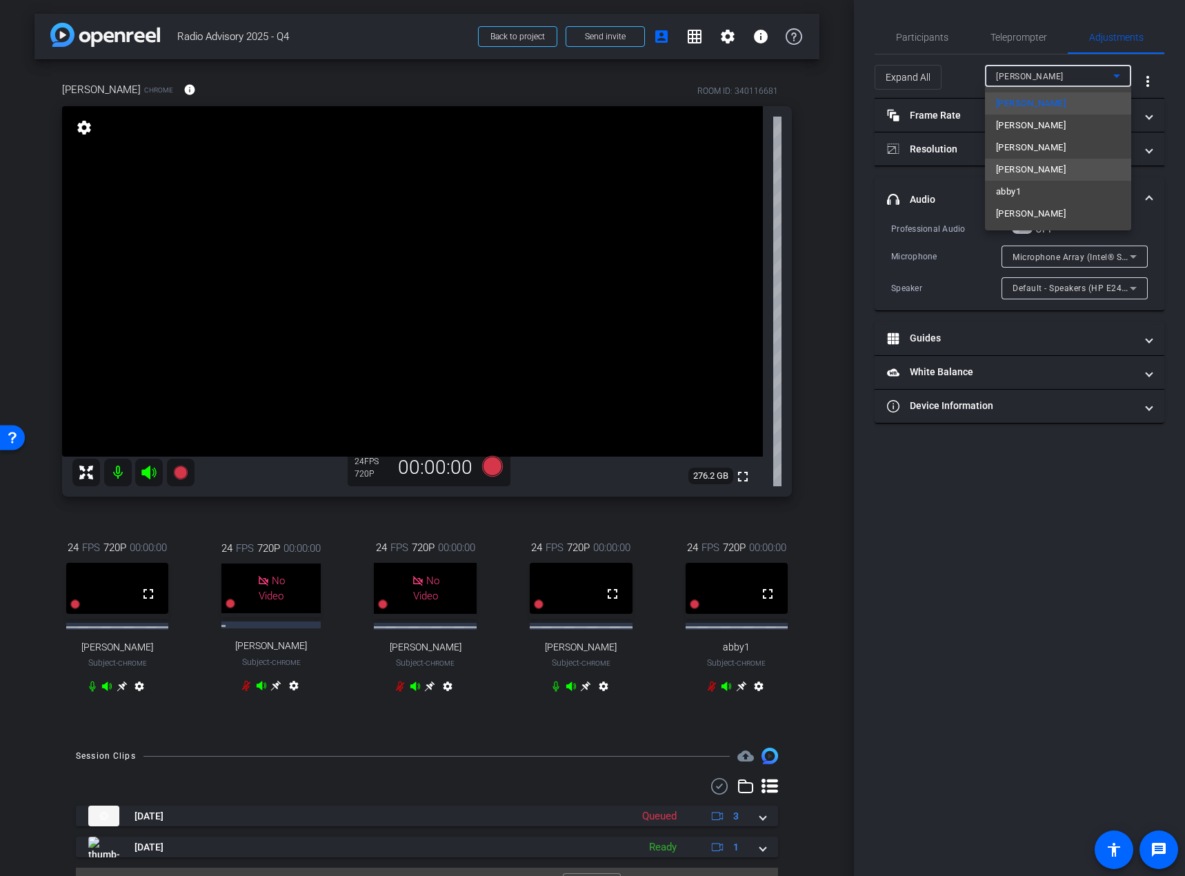
click at [1042, 163] on span "[PERSON_NAME]" at bounding box center [1031, 169] width 70 height 17
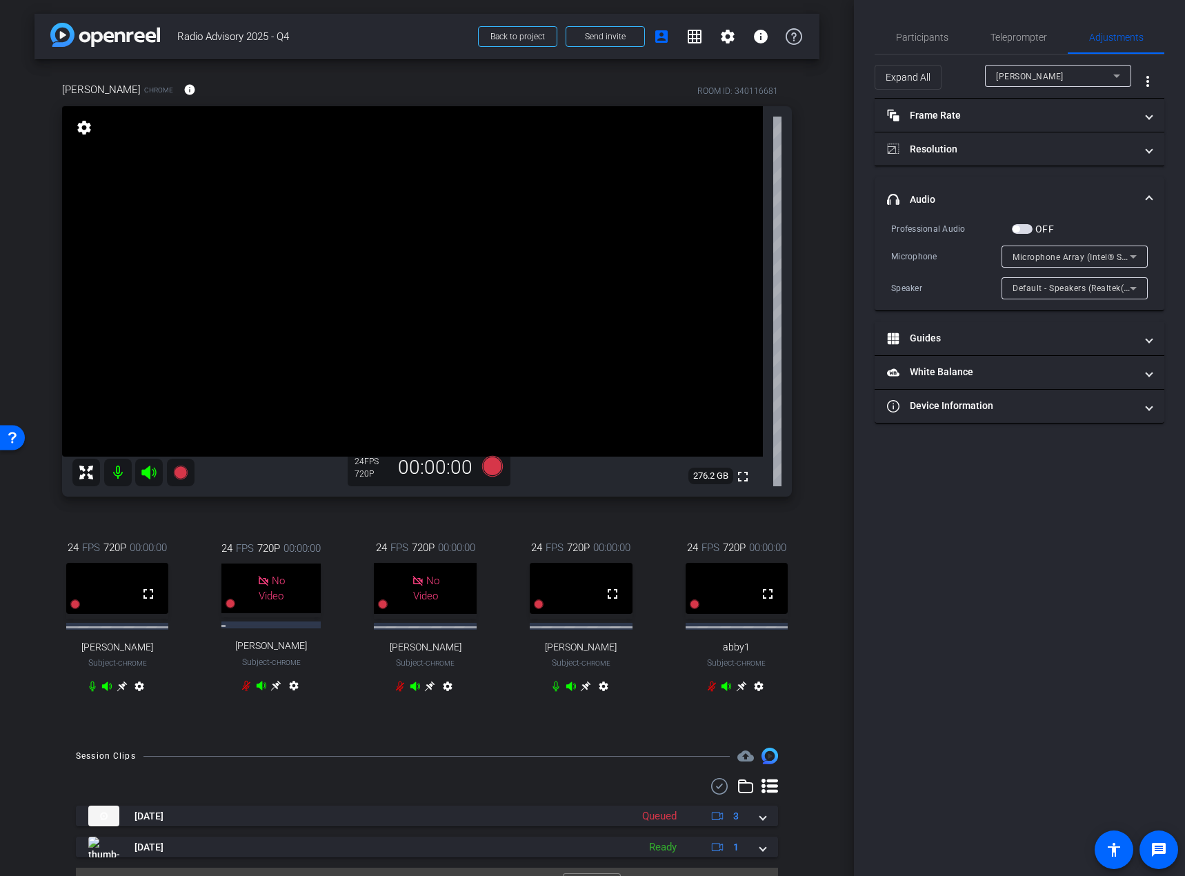
click at [654, 720] on div "24 FPS 720P 00:00:00 fullscreen Christi Kruse Subject - Chrome settings 24 FPS …" at bounding box center [427, 618] width 730 height 203
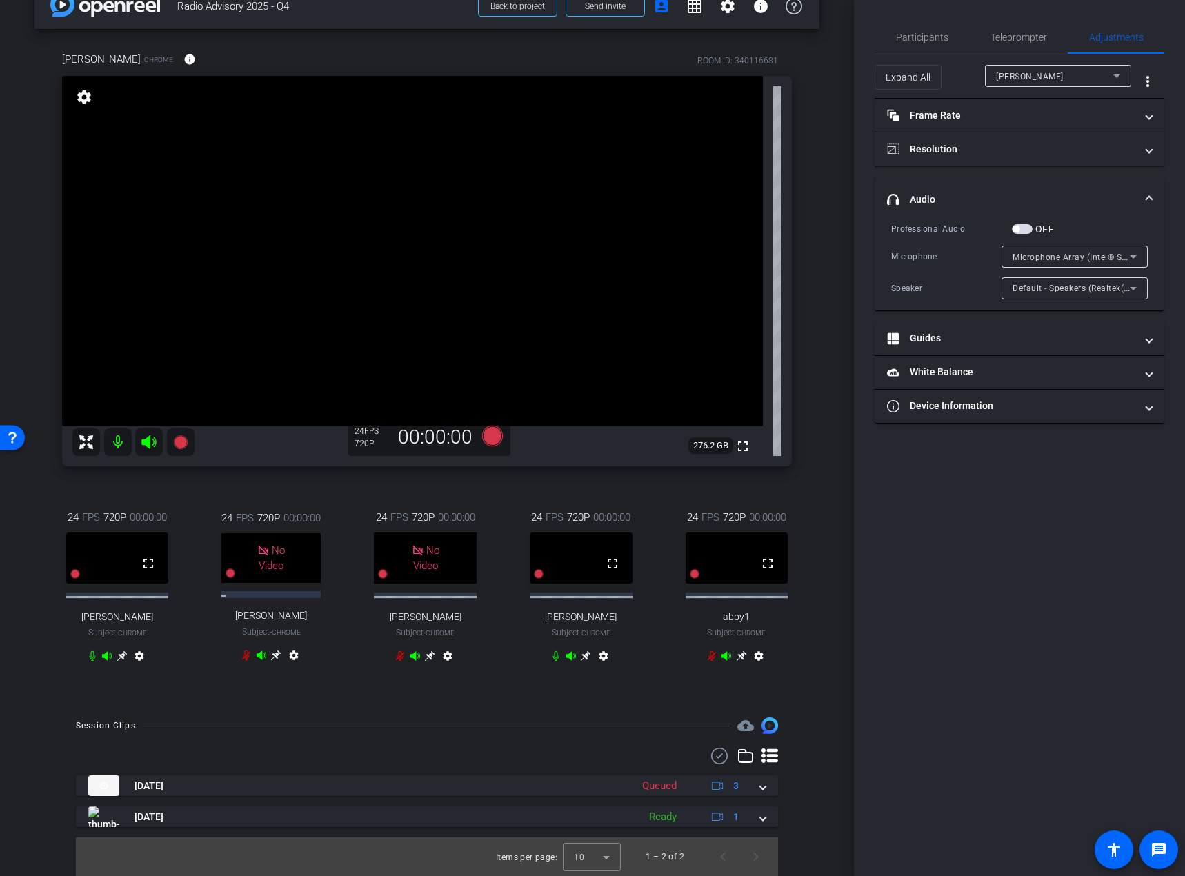
scroll to position [83, 0]
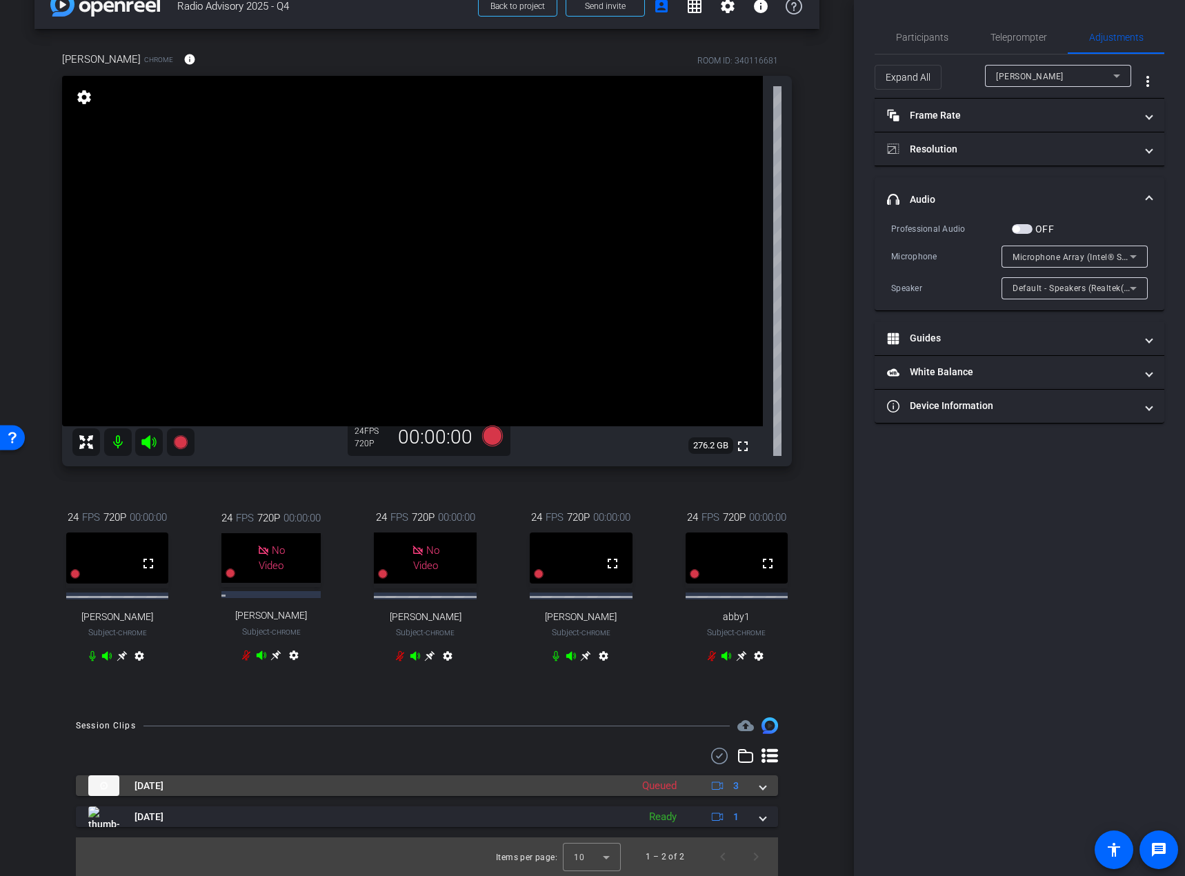
click at [761, 790] on mat-expansion-panel-header "Oct 14, 2025 Queued 3" at bounding box center [427, 785] width 702 height 21
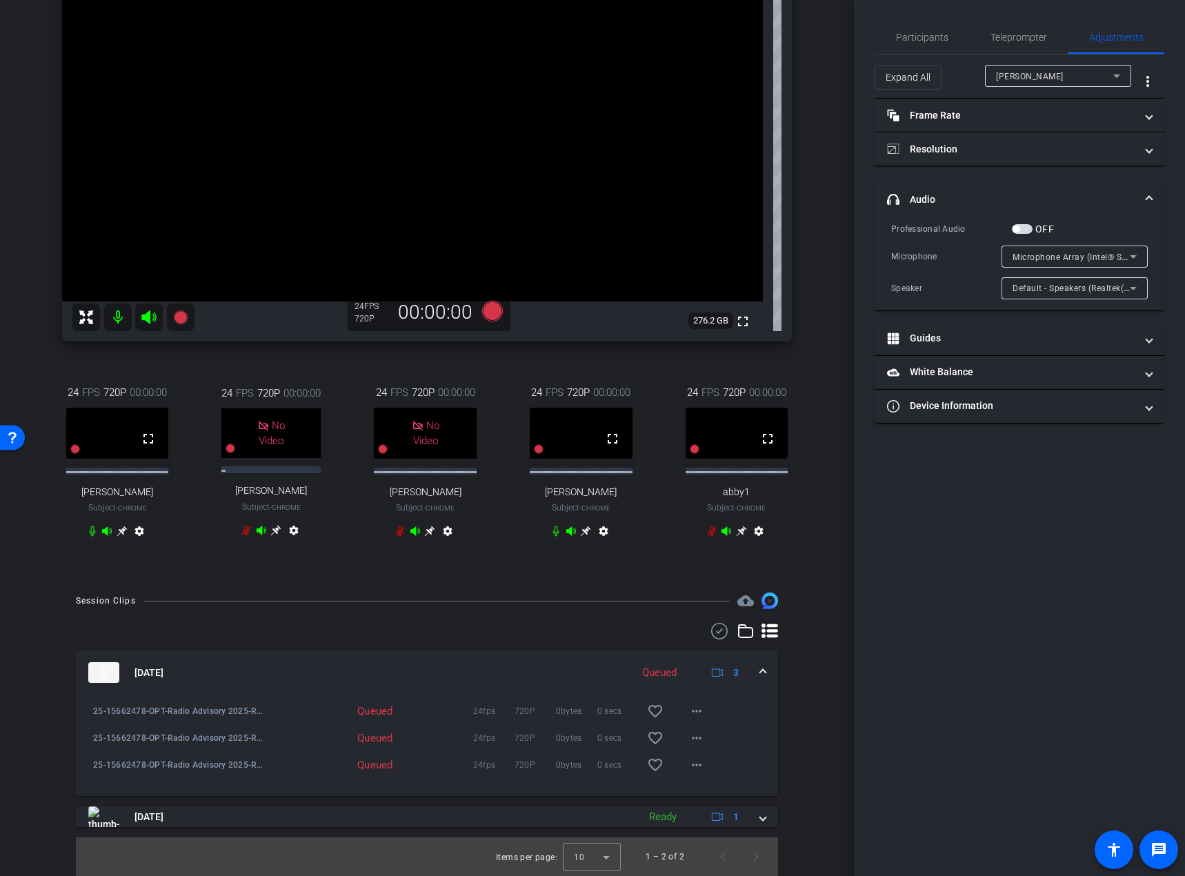
scroll to position [208, 0]
click at [203, 762] on span "25-15662478-OPT-Radio Advisory 2025-Radio Advisory 2025 - Q4-[PERSON_NAME]-2025…" at bounding box center [178, 765] width 170 height 14
click at [688, 767] on mat-icon "more_horiz" at bounding box center [696, 765] width 17 height 17
click at [734, 635] on span "Download Original" at bounding box center [726, 633] width 83 height 17
click at [690, 739] on mat-icon "more_horiz" at bounding box center [696, 738] width 17 height 17
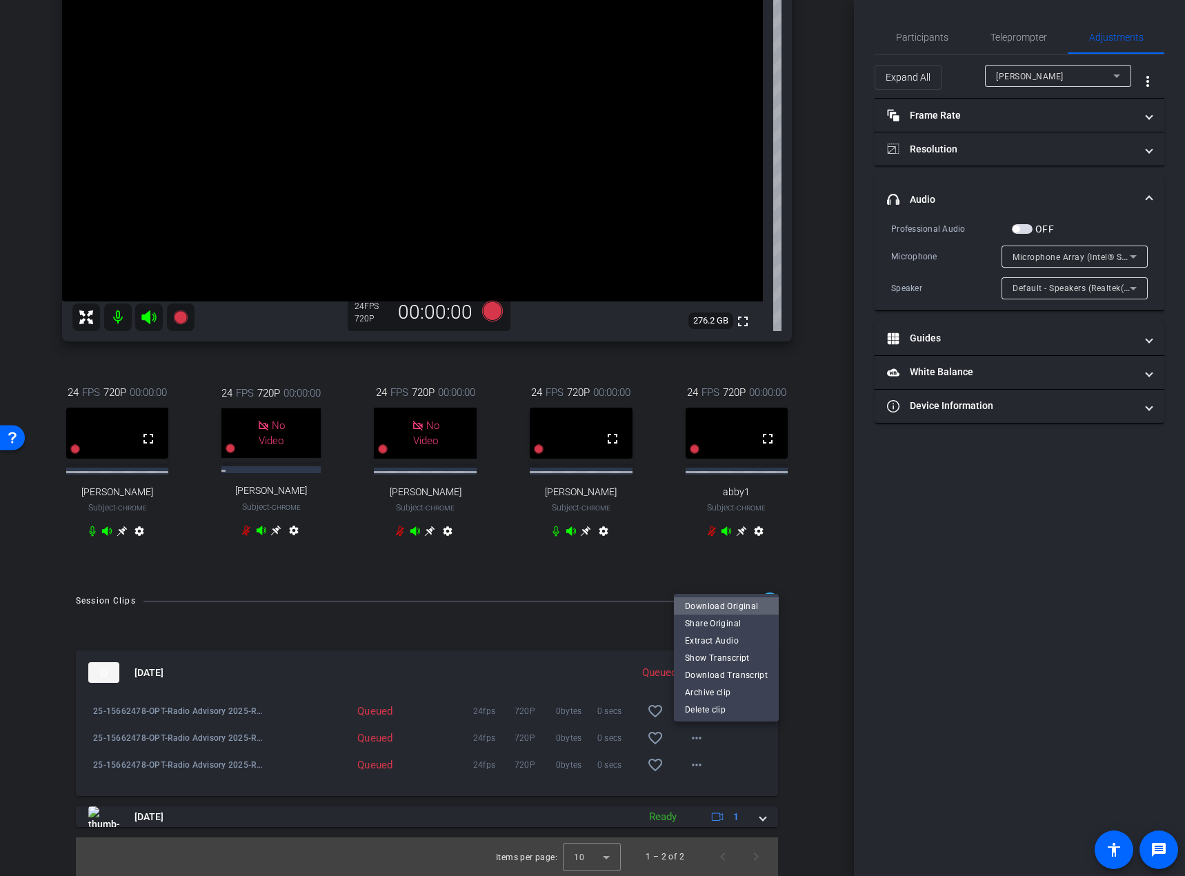
click at [737, 607] on span "Download Original" at bounding box center [726, 606] width 83 height 17
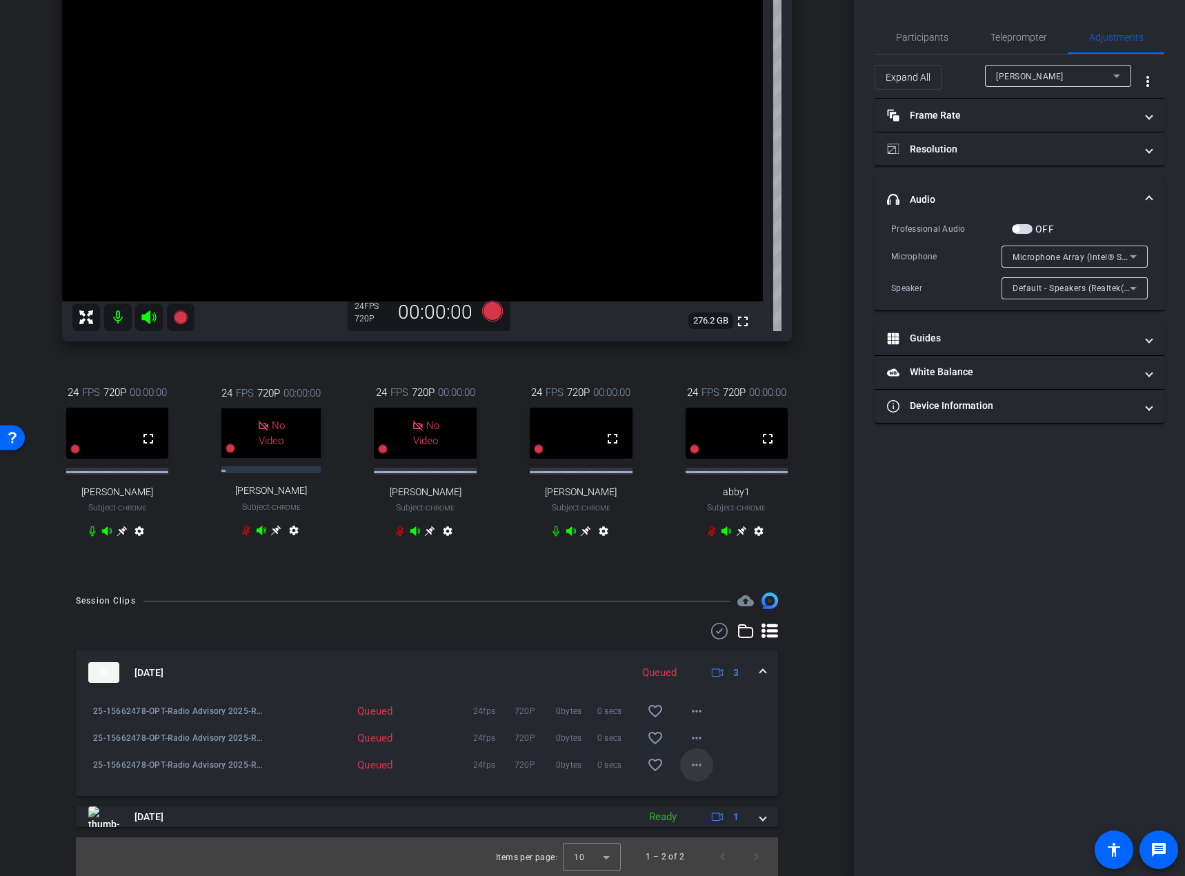
click at [690, 761] on mat-icon "more_horiz" at bounding box center [696, 765] width 17 height 17
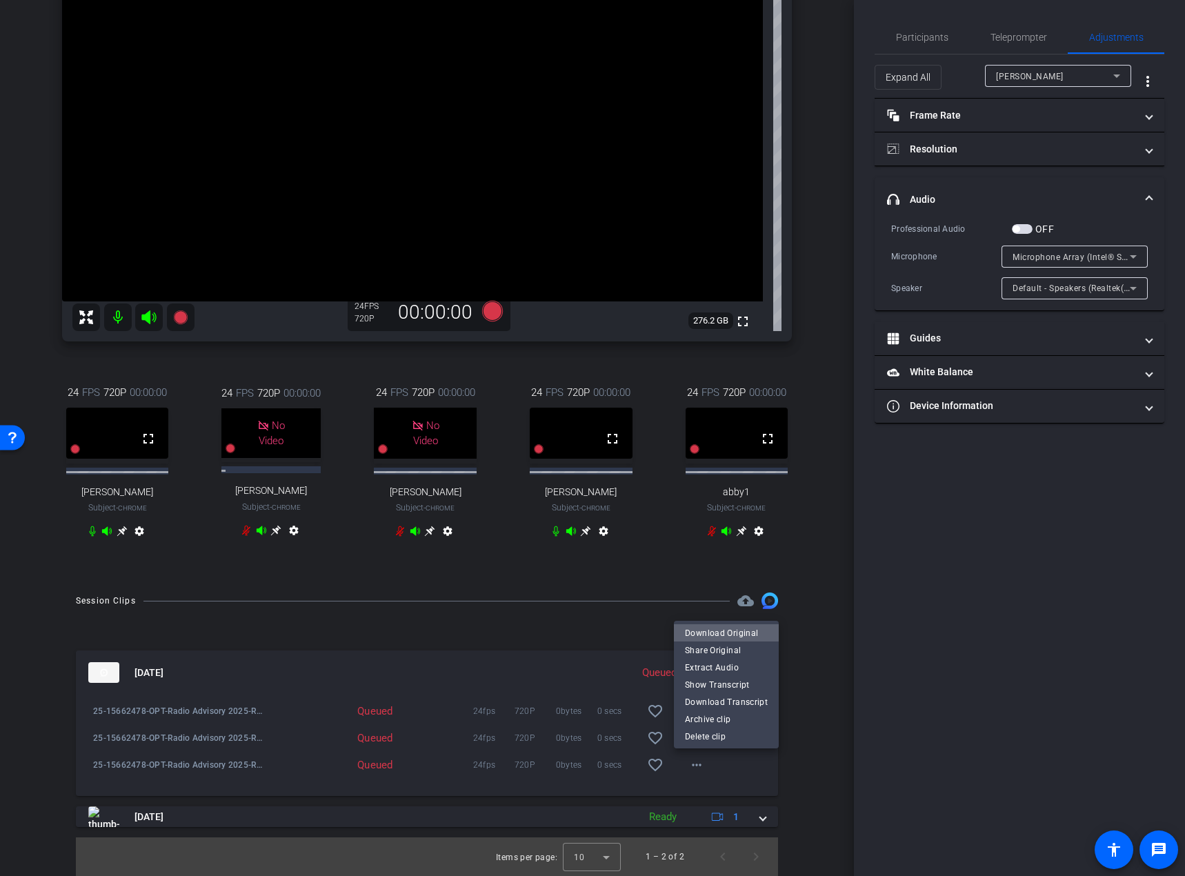
click at [730, 637] on span "Download Original" at bounding box center [726, 633] width 83 height 17
click at [680, 708] on span at bounding box center [696, 710] width 33 height 33
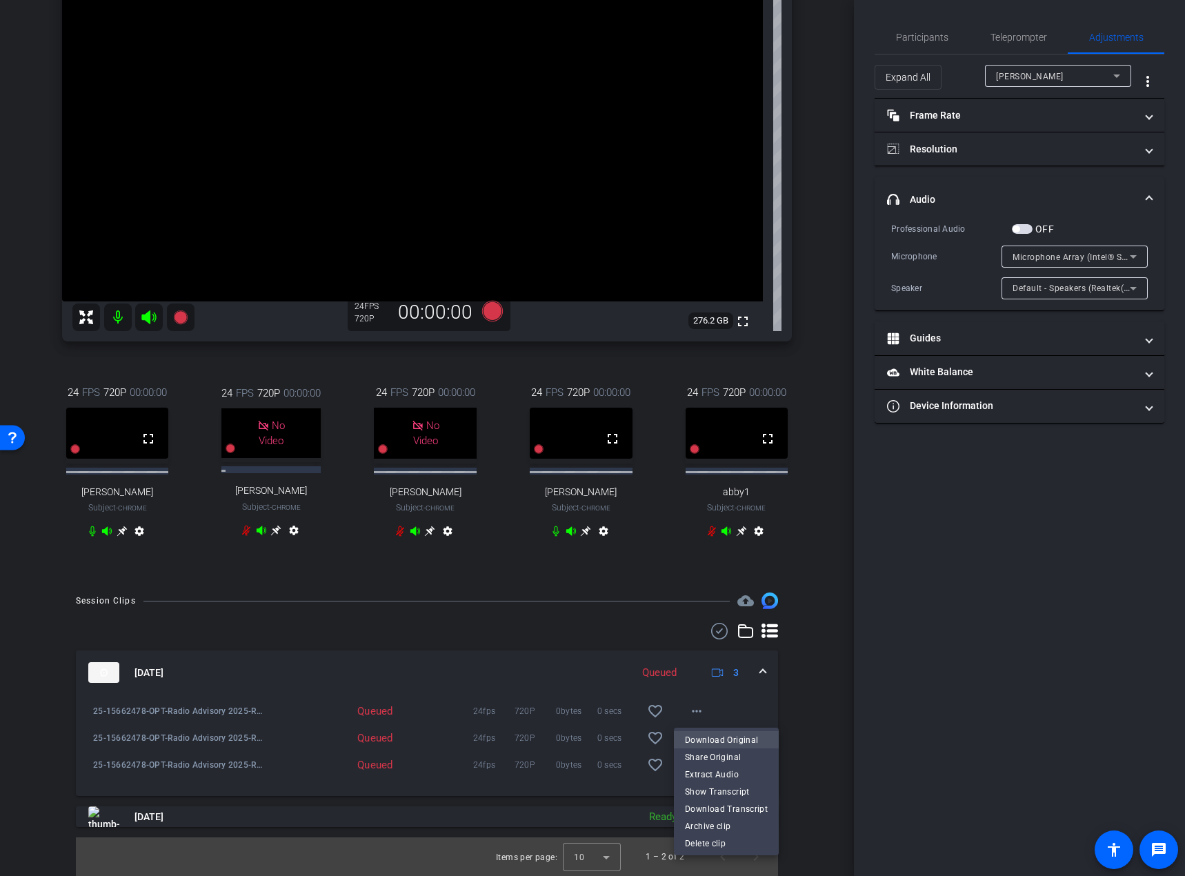
click at [712, 735] on span "Download Original" at bounding box center [726, 740] width 83 height 17
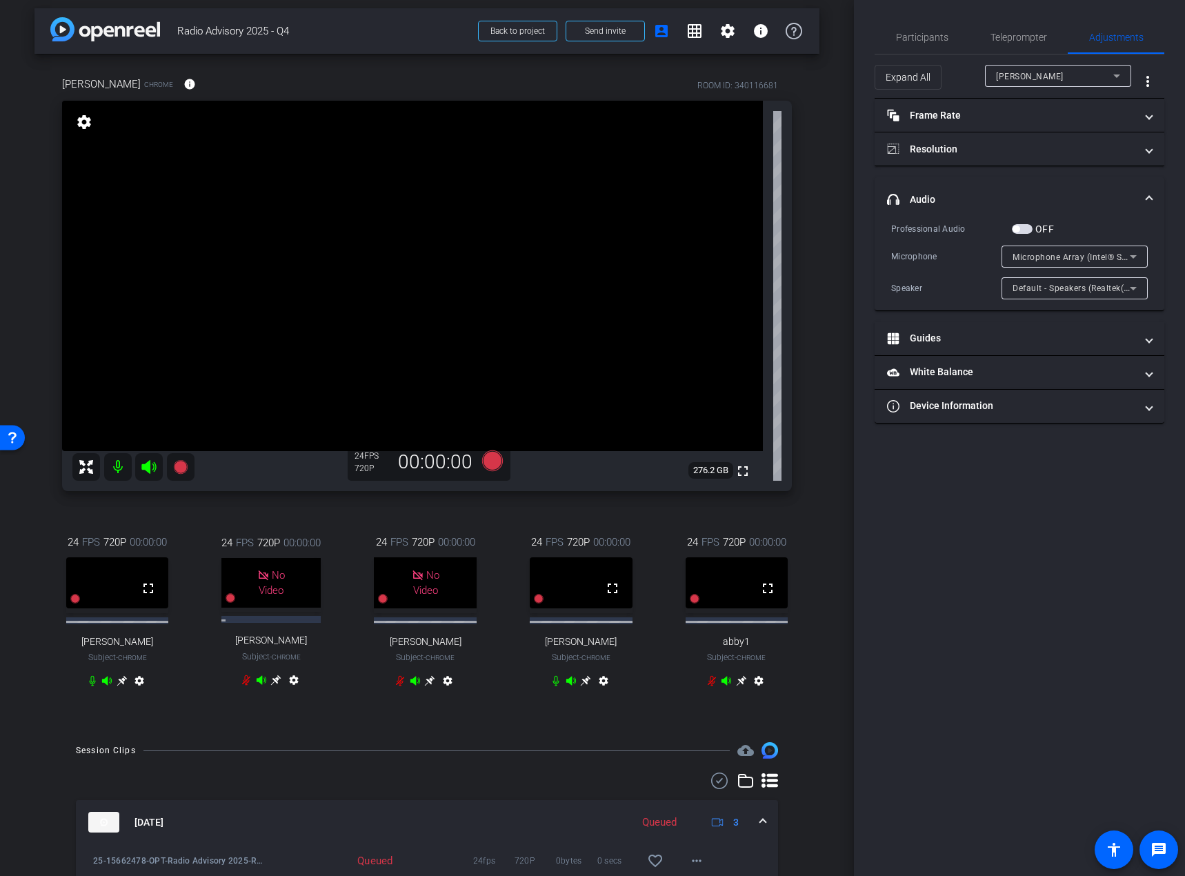
scroll to position [1, 0]
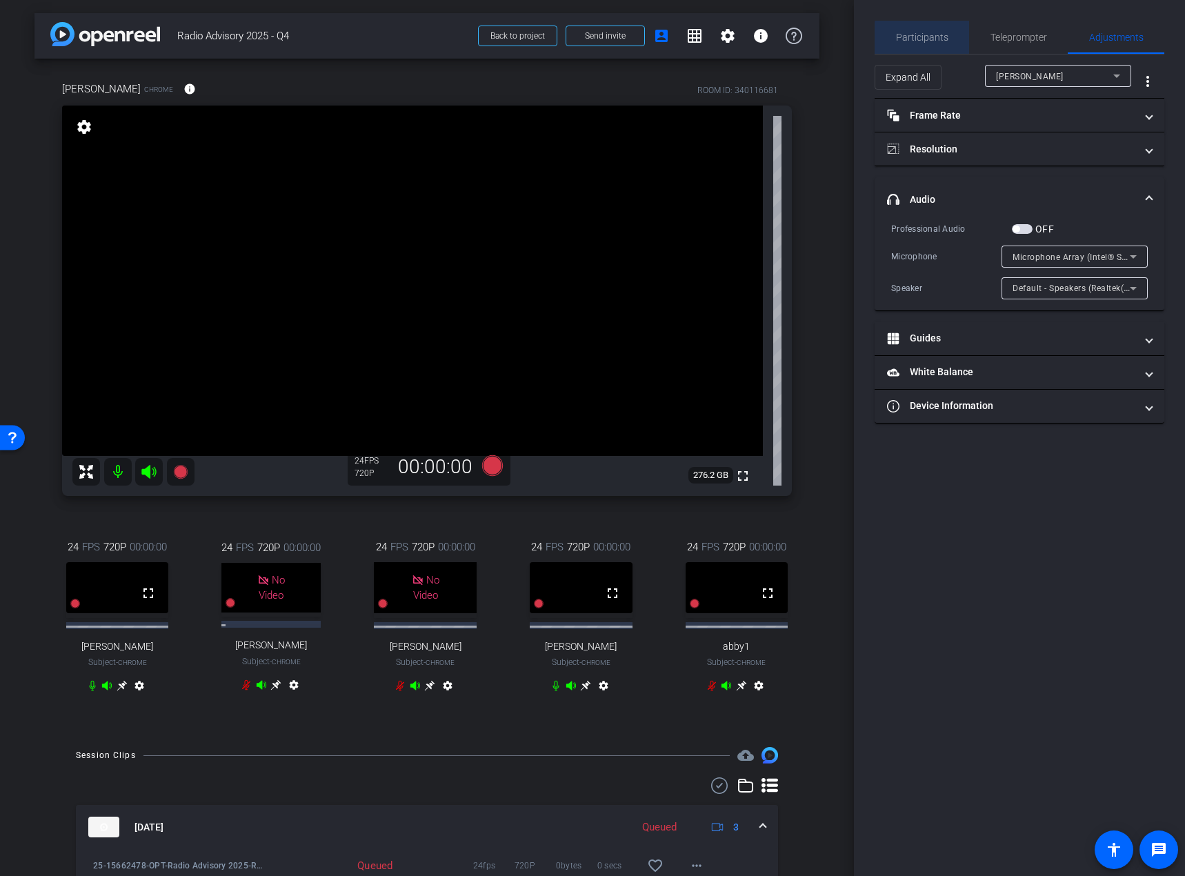
click at [940, 38] on span "Participants" at bounding box center [922, 37] width 52 height 10
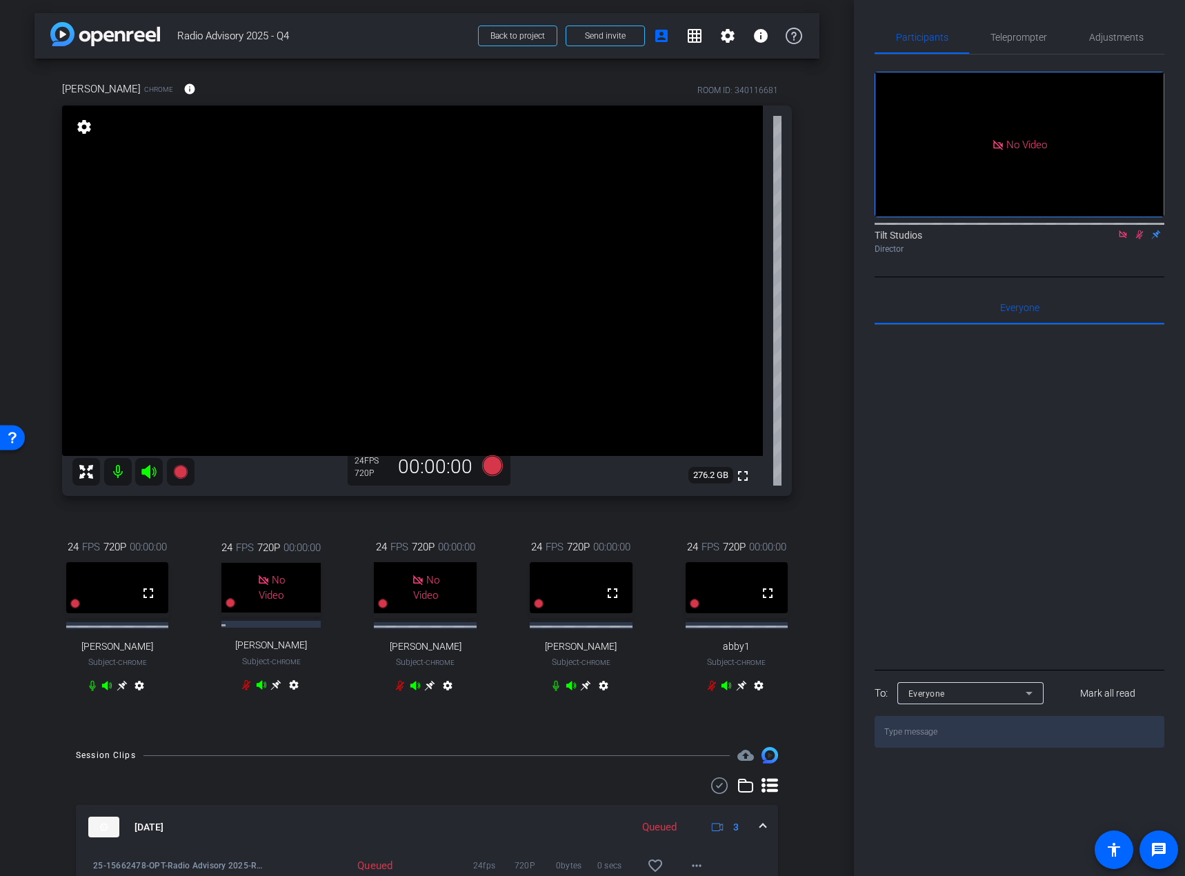
click at [1125, 230] on icon at bounding box center [1122, 235] width 11 height 10
click at [1119, 29] on span "Adjustments" at bounding box center [1116, 37] width 54 height 33
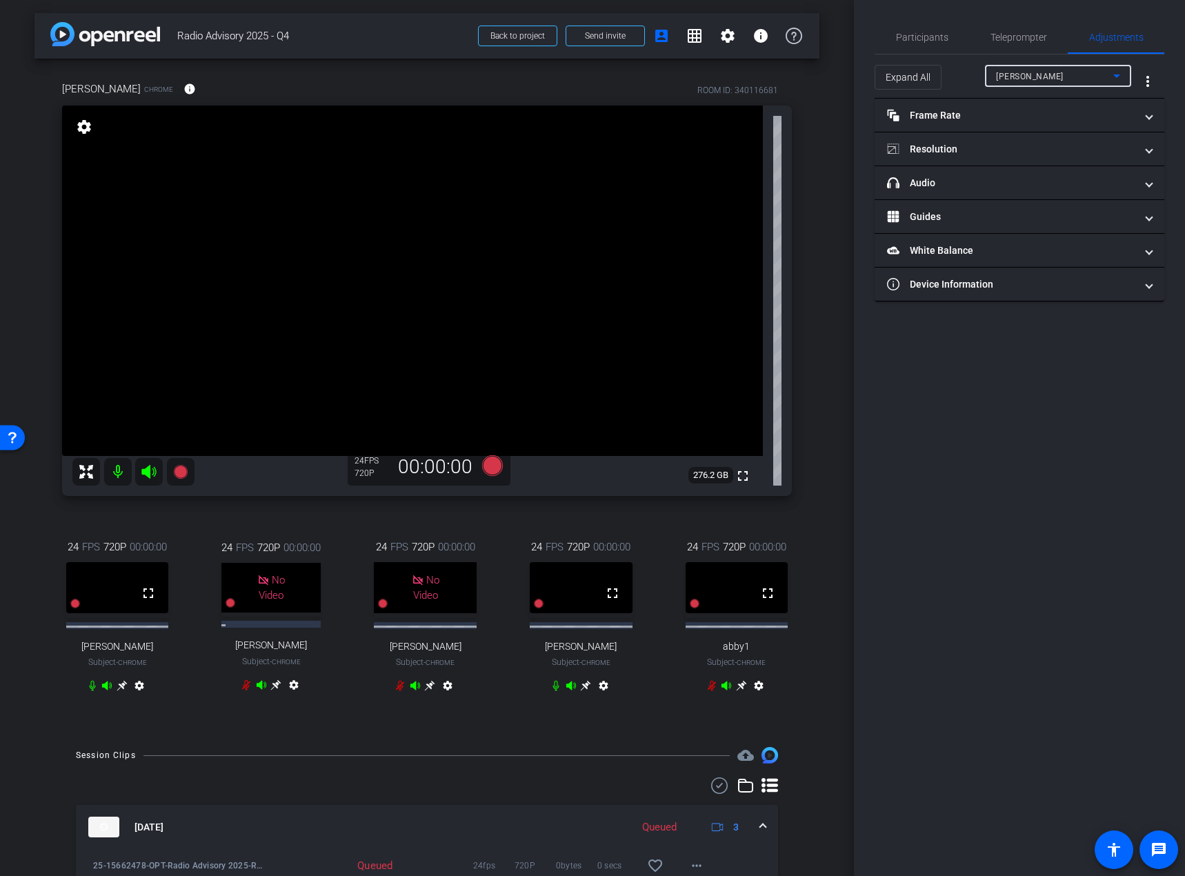
click at [1052, 76] on div "[PERSON_NAME]" at bounding box center [1054, 76] width 117 height 17
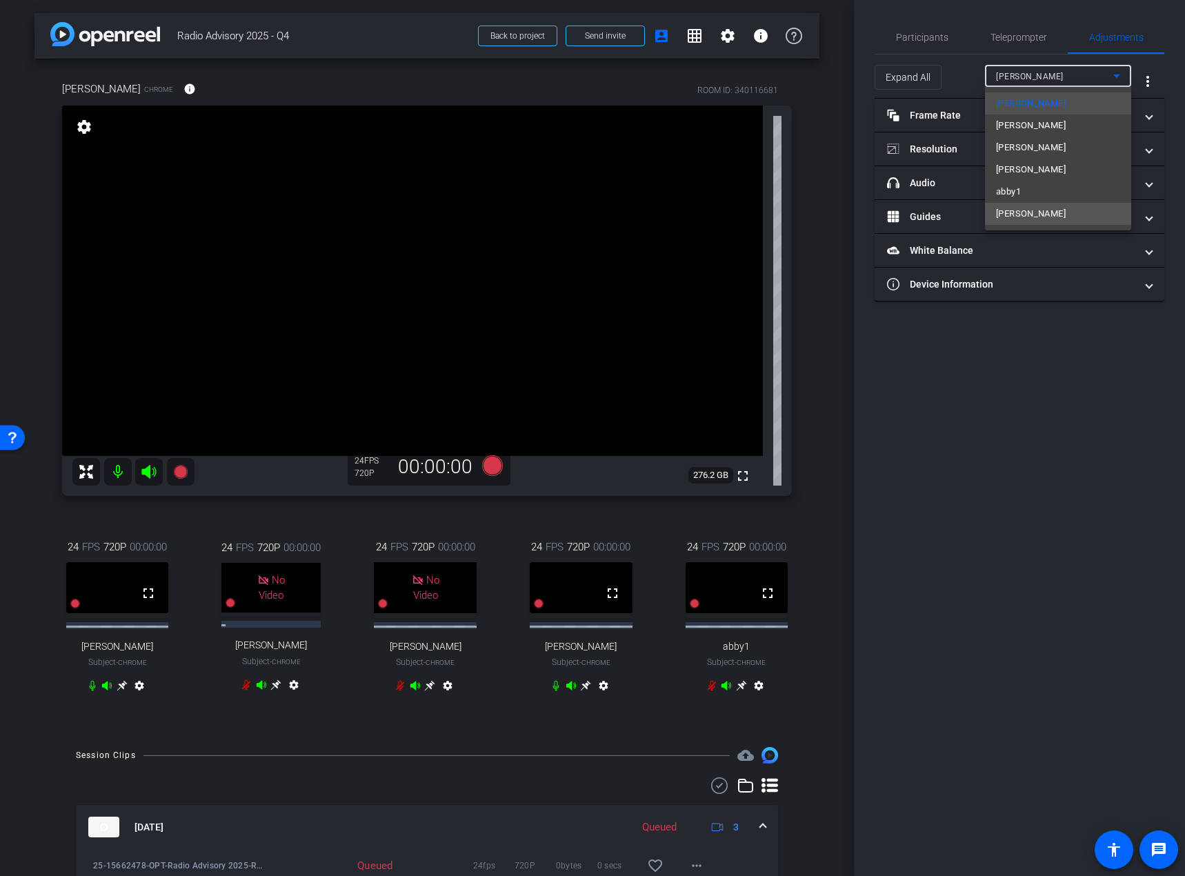
click at [1030, 208] on mat-option "[PERSON_NAME]" at bounding box center [1058, 214] width 146 height 22
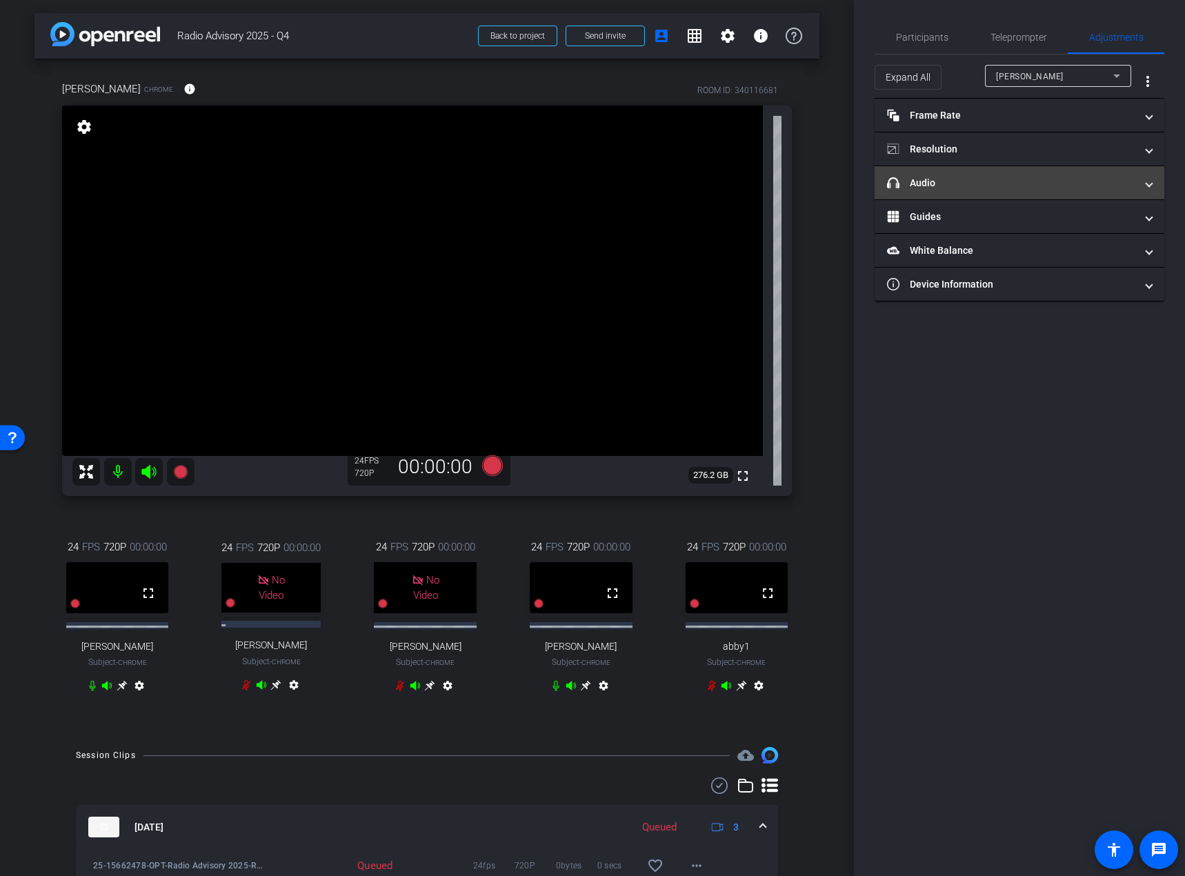
click at [1050, 180] on mat-panel-title "headphone icon Audio" at bounding box center [1011, 183] width 248 height 14
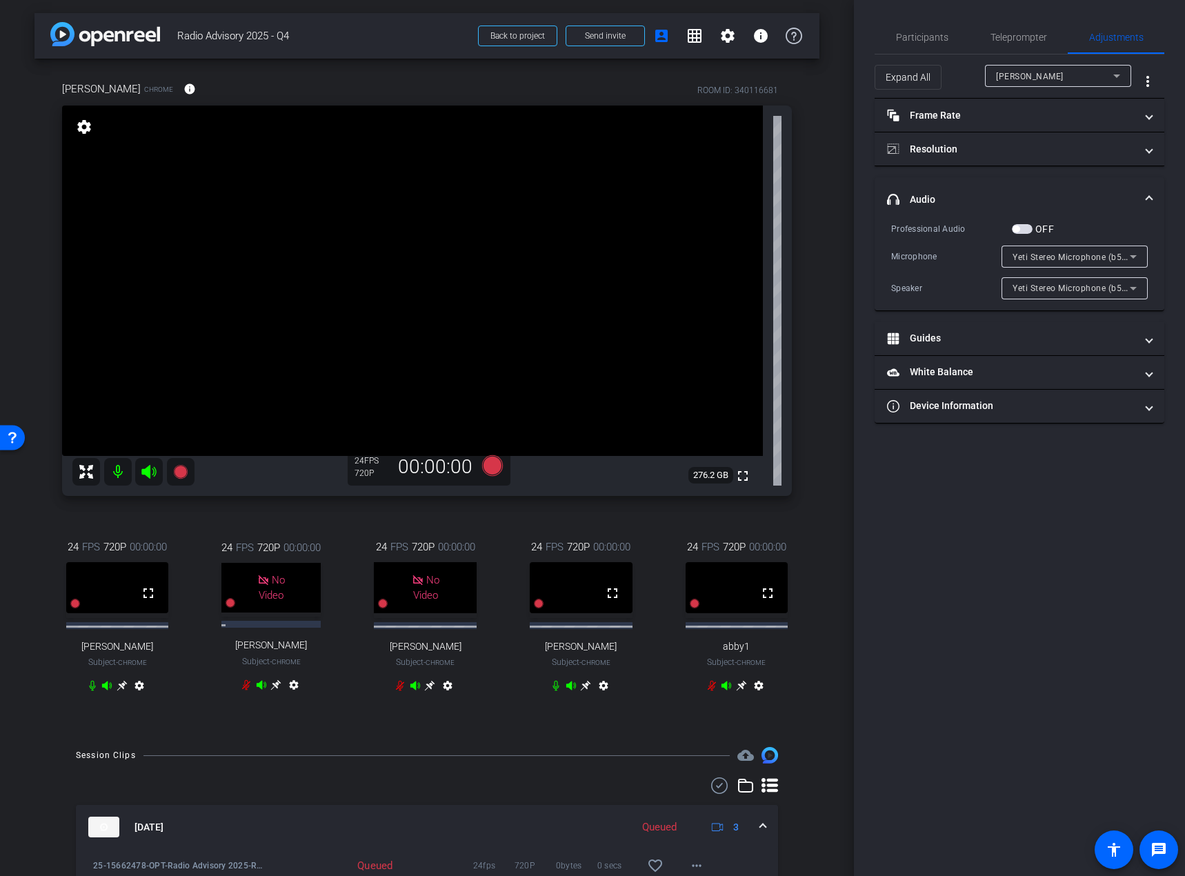
click at [1110, 256] on span "Yeti Stereo Microphone (b58e:9e84)" at bounding box center [1084, 256] width 144 height 11
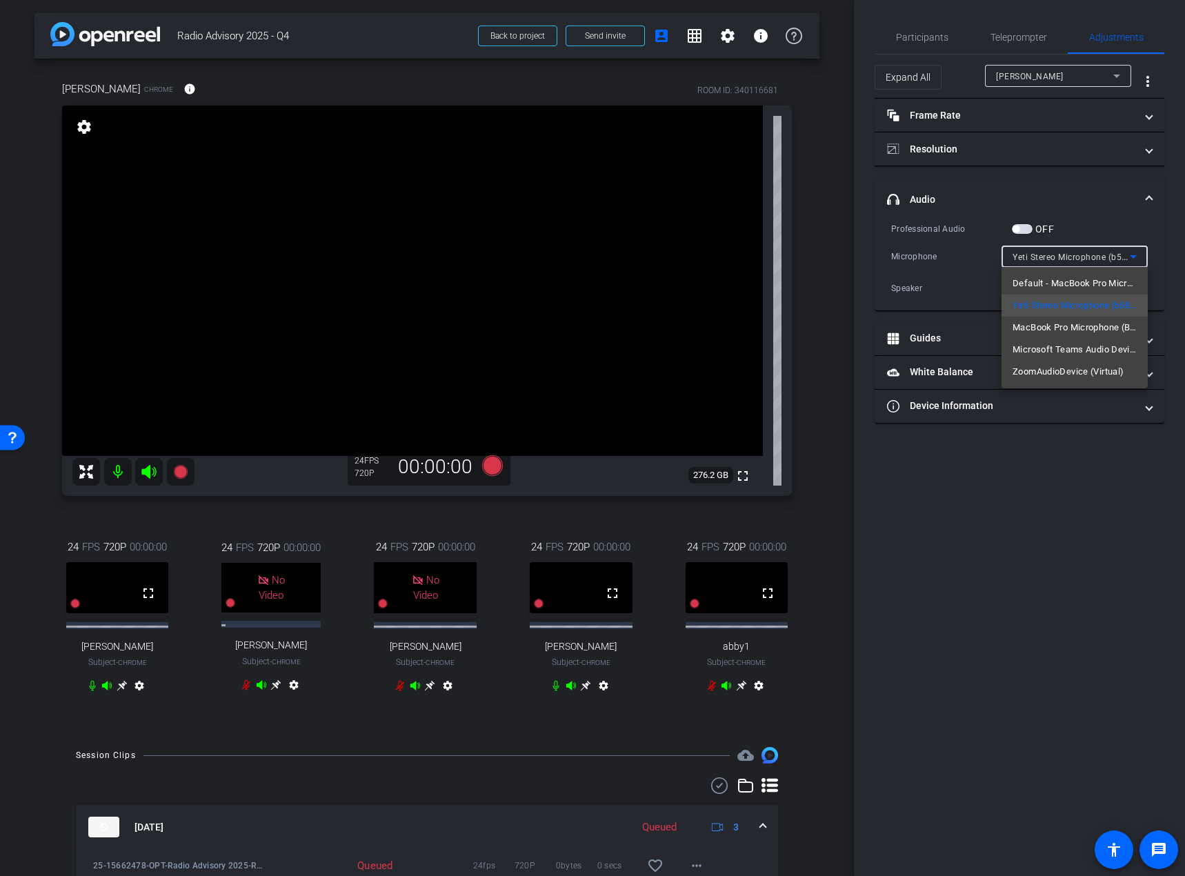
click at [1055, 536] on div at bounding box center [592, 438] width 1185 height 876
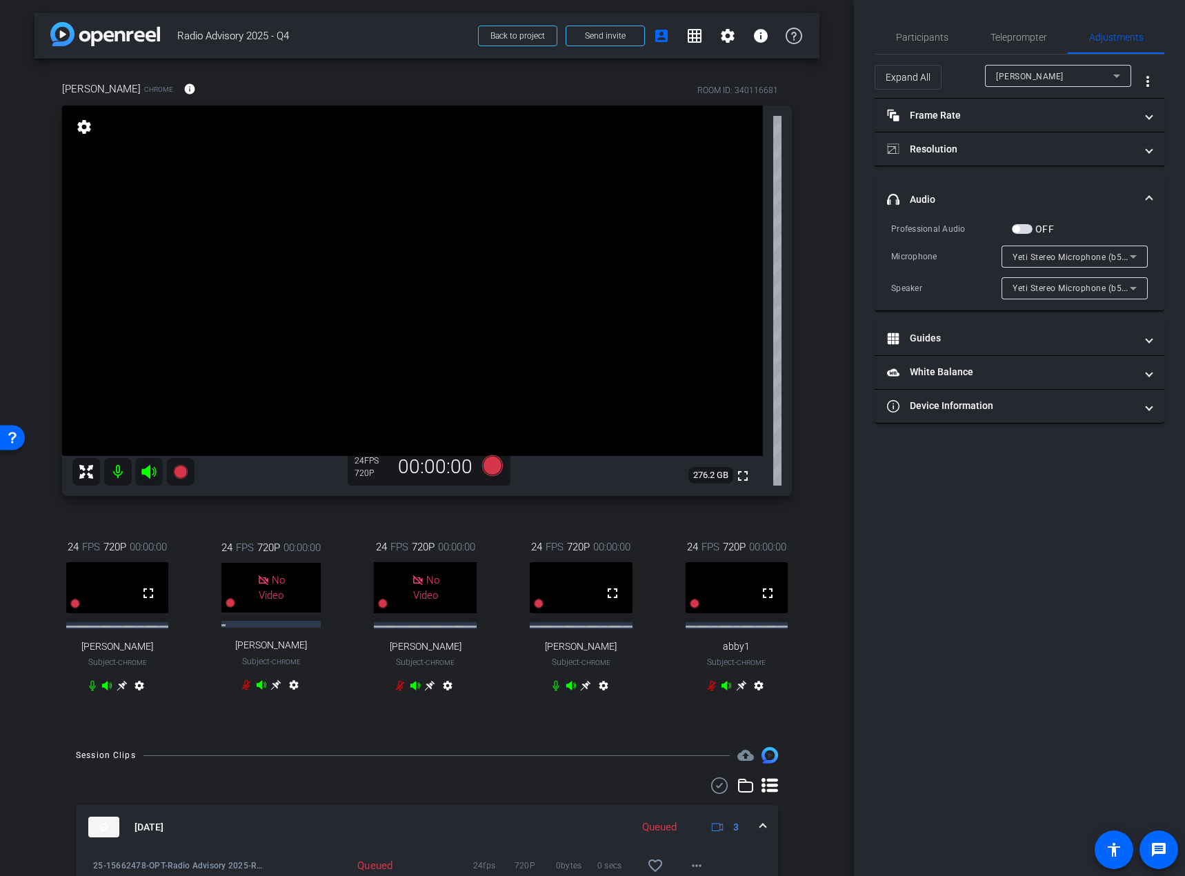
click at [1097, 294] on div "Yeti Stereo Microphone (b58e:9e84)" at bounding box center [1070, 287] width 117 height 17
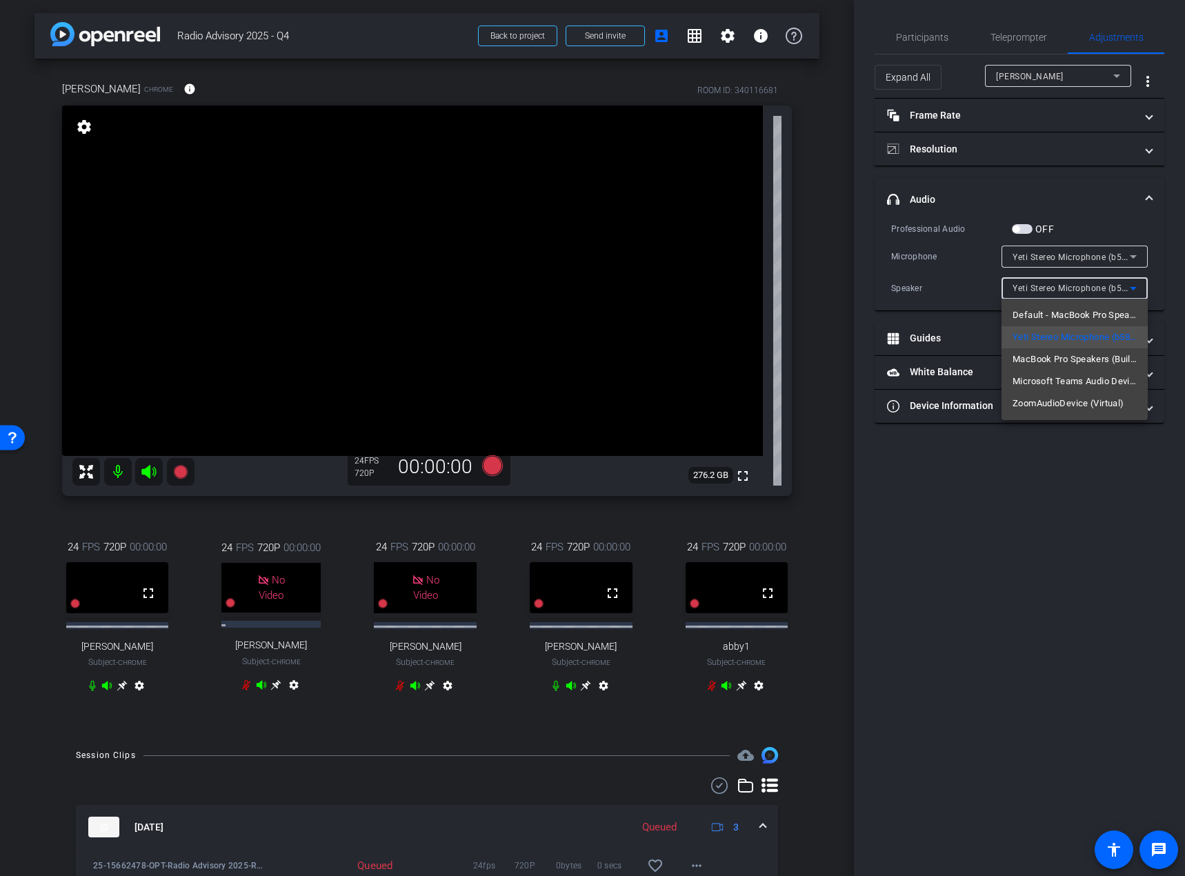
click at [1028, 568] on div at bounding box center [592, 438] width 1185 height 876
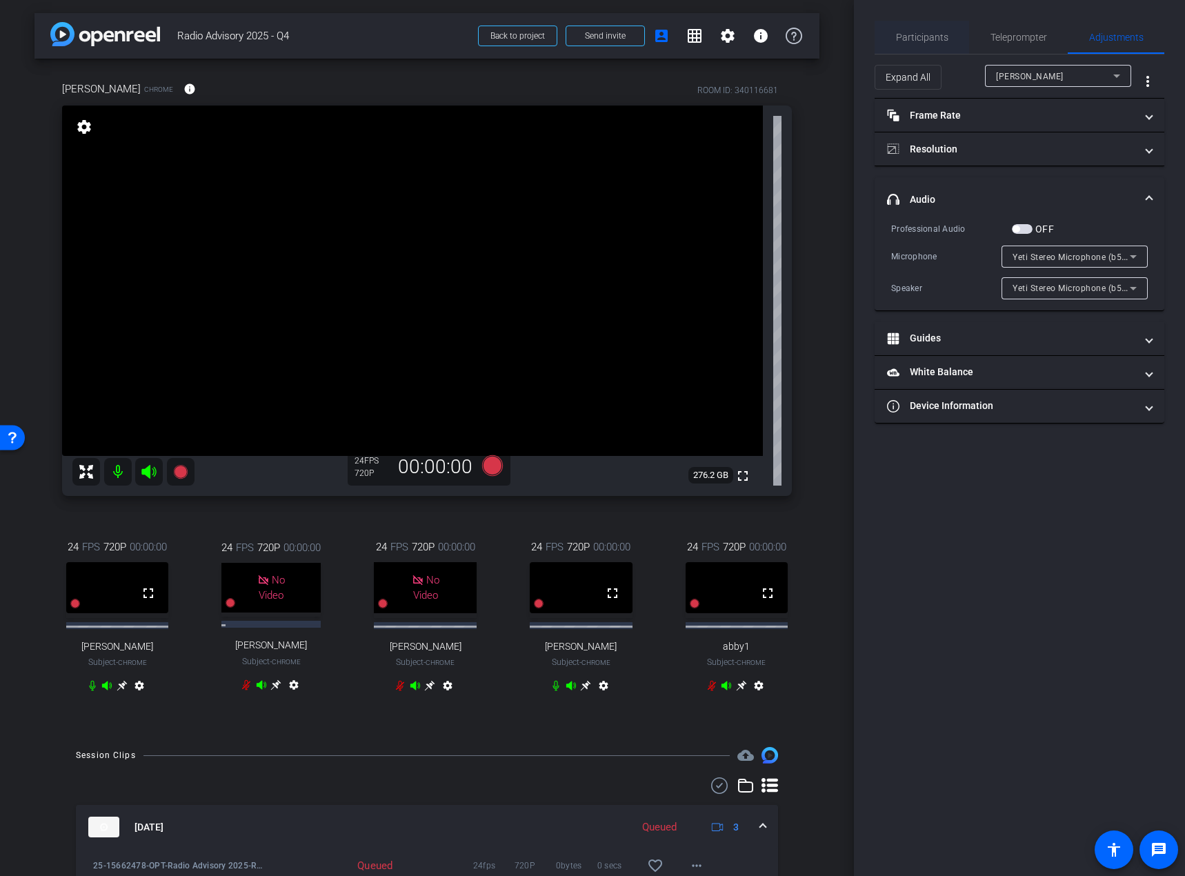
click at [943, 41] on span "Participants" at bounding box center [922, 37] width 52 height 10
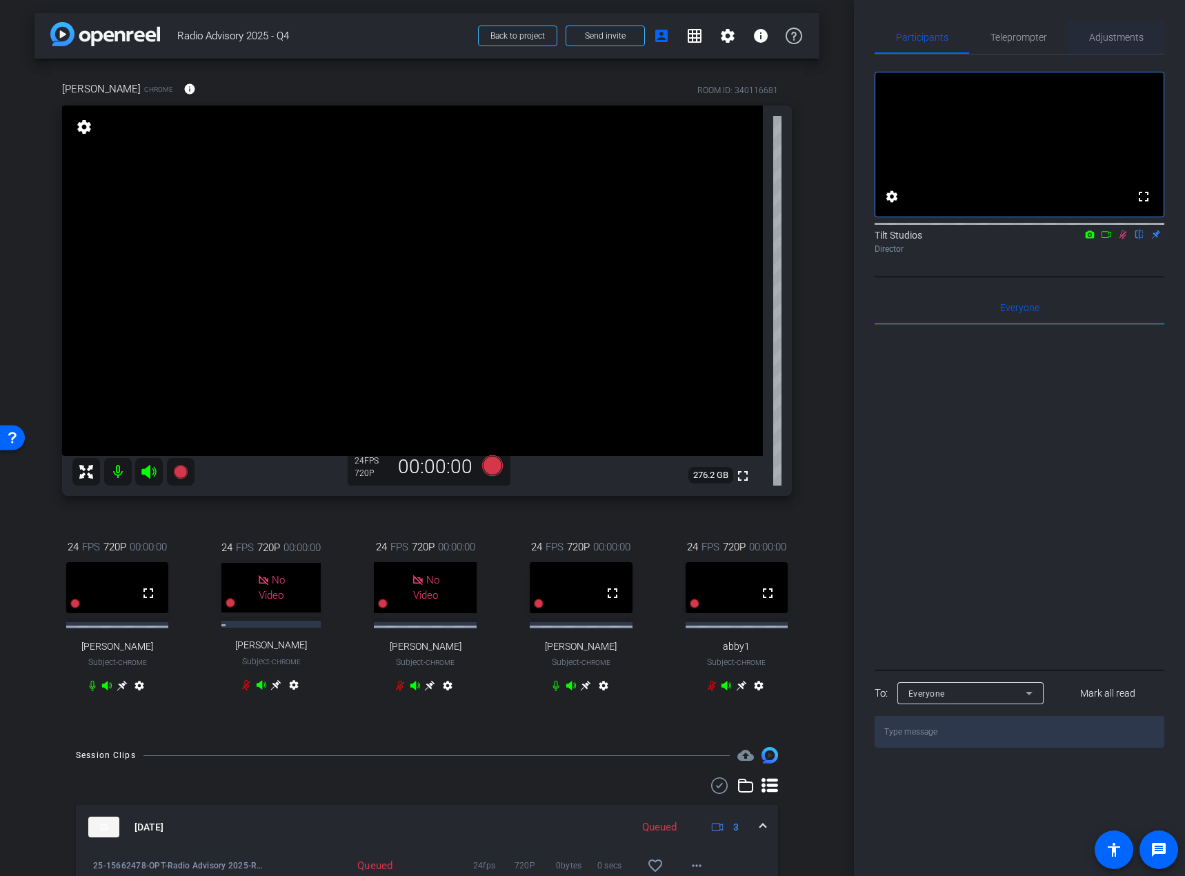
click at [1122, 37] on span "Adjustments" at bounding box center [1116, 37] width 54 height 10
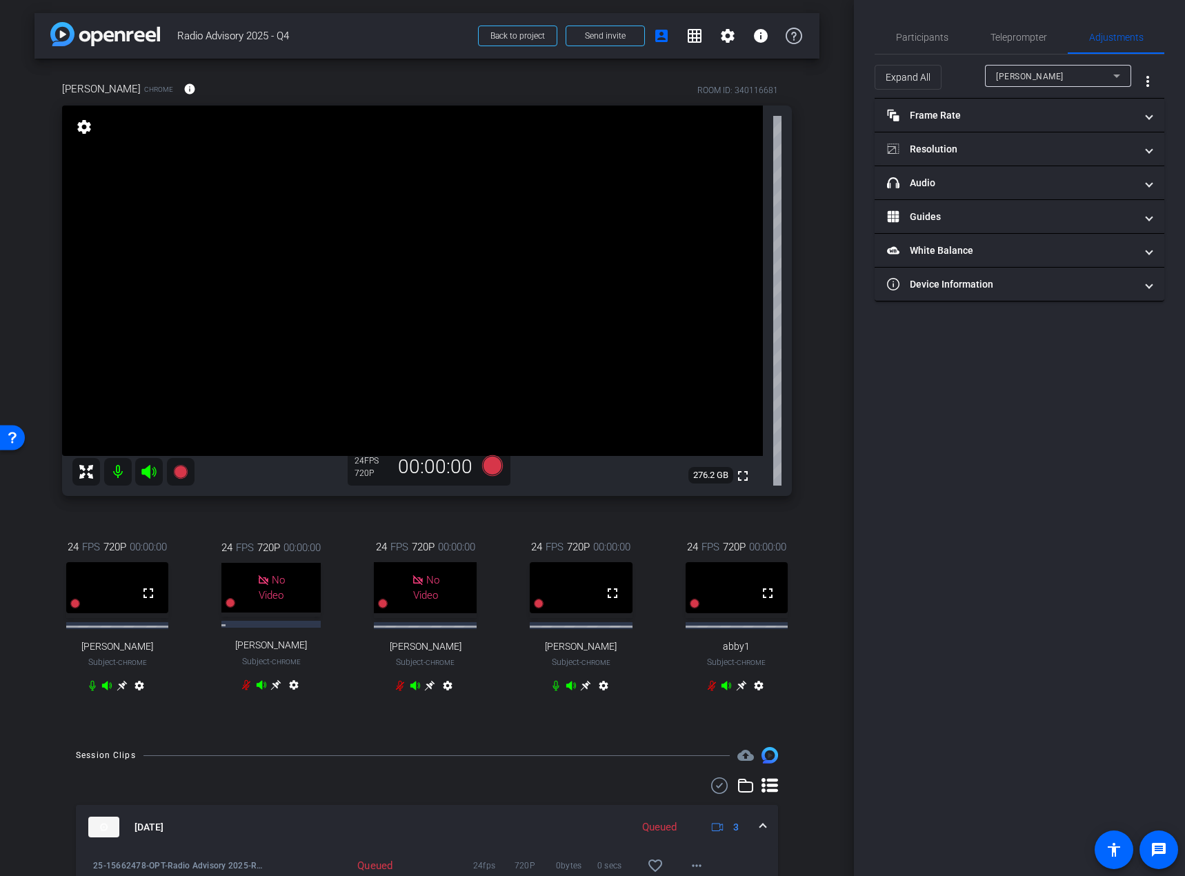
click at [1095, 79] on div "[PERSON_NAME]" at bounding box center [1054, 76] width 117 height 17
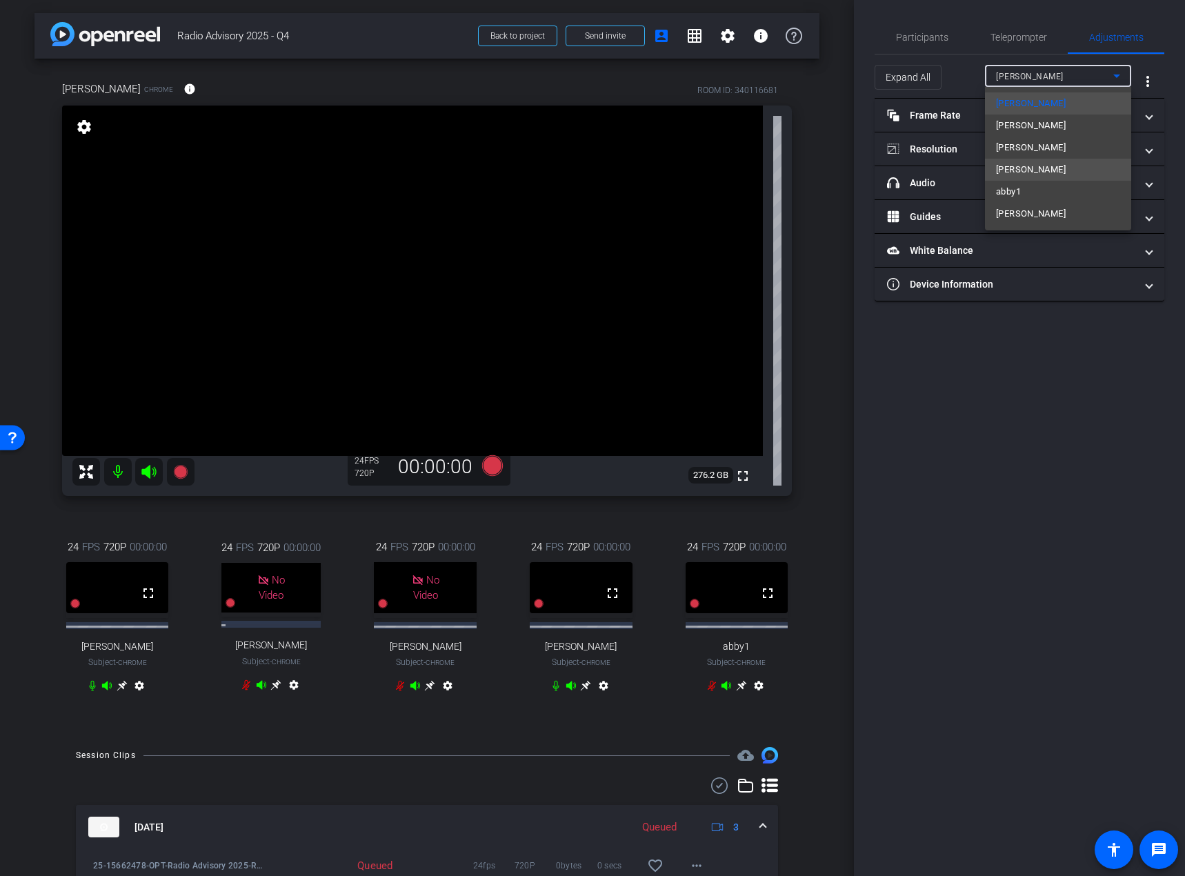
click at [1062, 170] on span "[PERSON_NAME]" at bounding box center [1031, 169] width 70 height 17
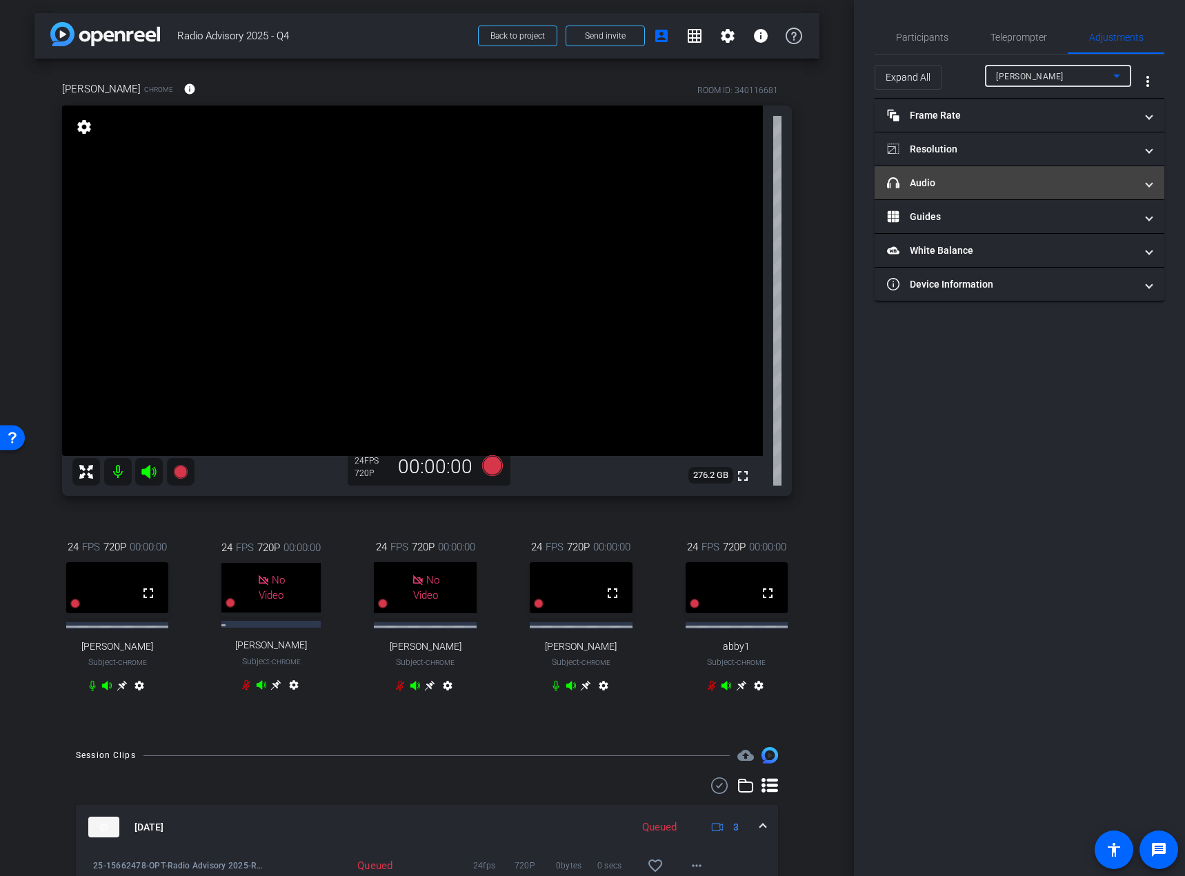
click at [1121, 180] on mat-panel-title "headphone icon Audio" at bounding box center [1011, 183] width 248 height 14
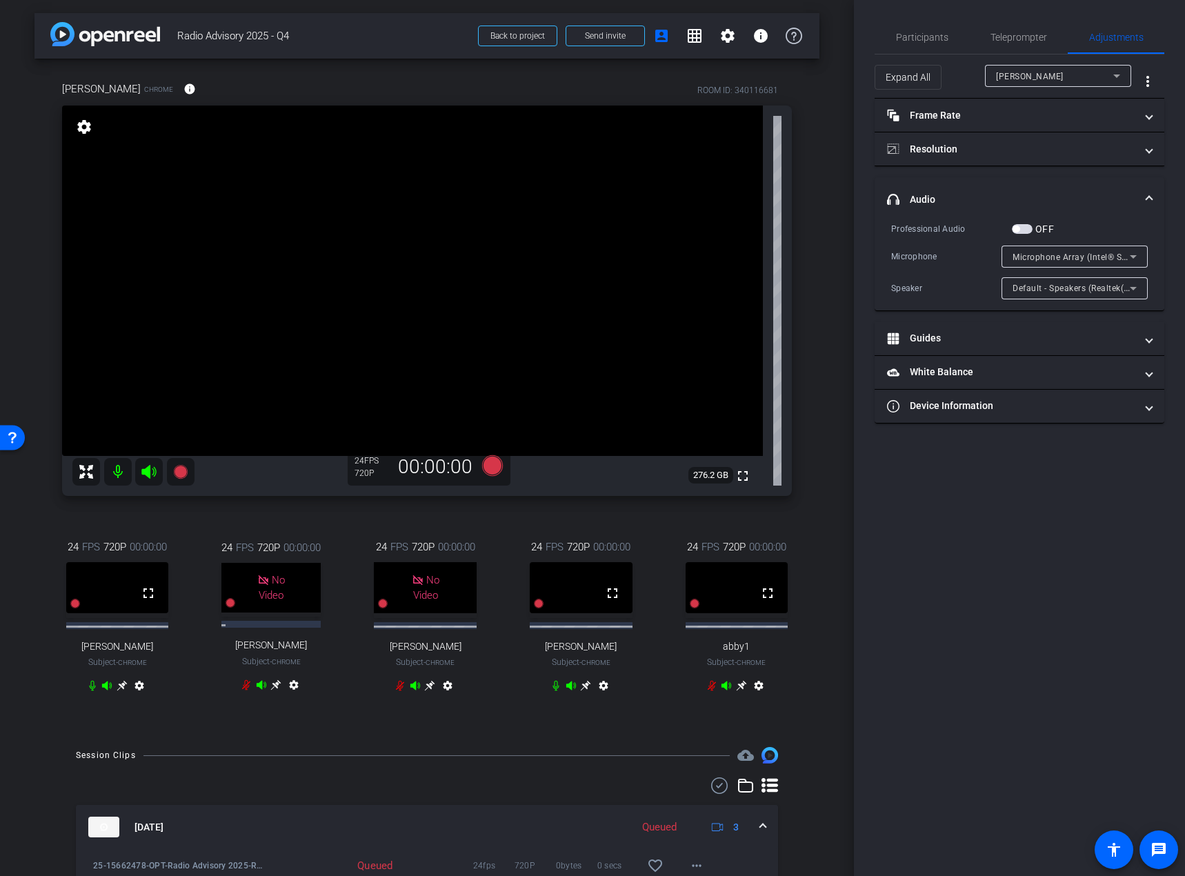
click at [1079, 497] on div "Participants Teleprompter Adjustments settings Tilt Studios flip Director Every…" at bounding box center [1019, 438] width 331 height 876
click at [1137, 257] on icon at bounding box center [1133, 256] width 17 height 17
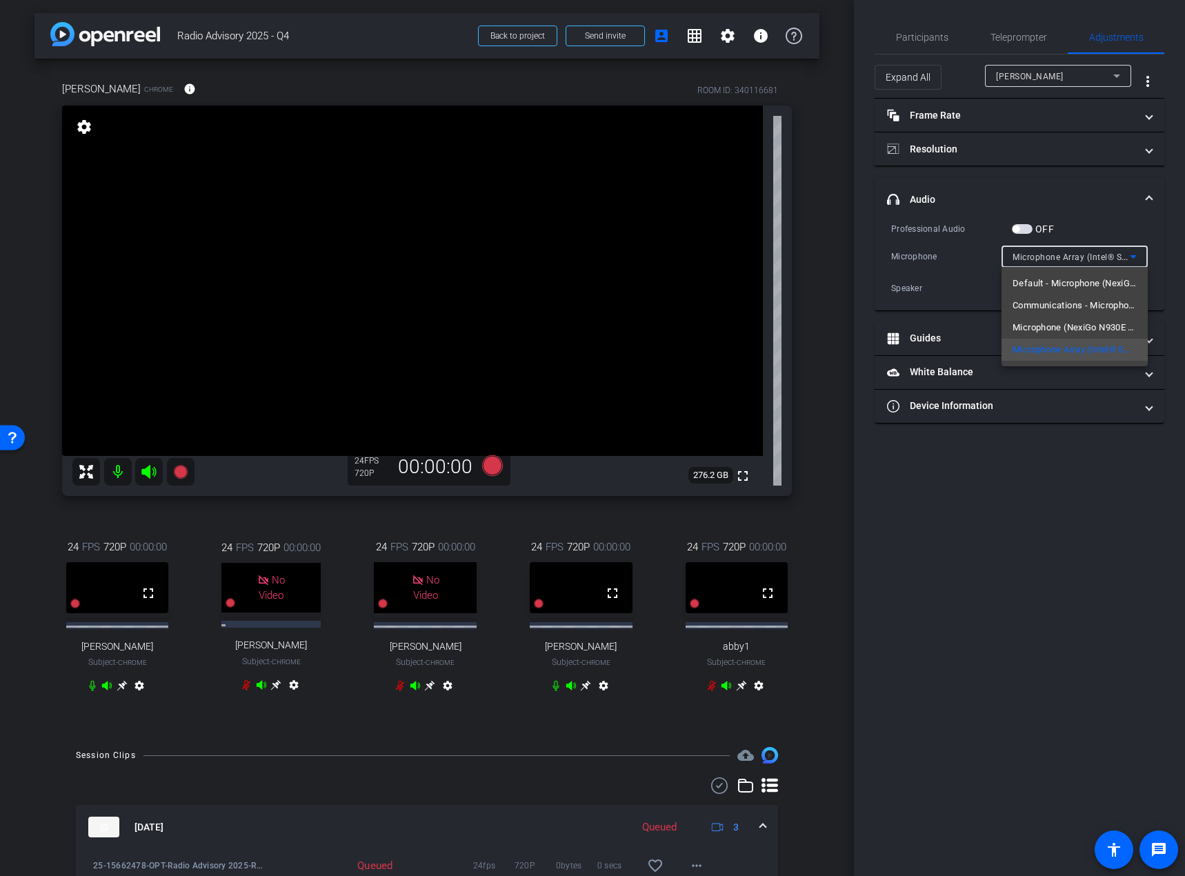
click at [1138, 252] on div at bounding box center [592, 438] width 1185 height 876
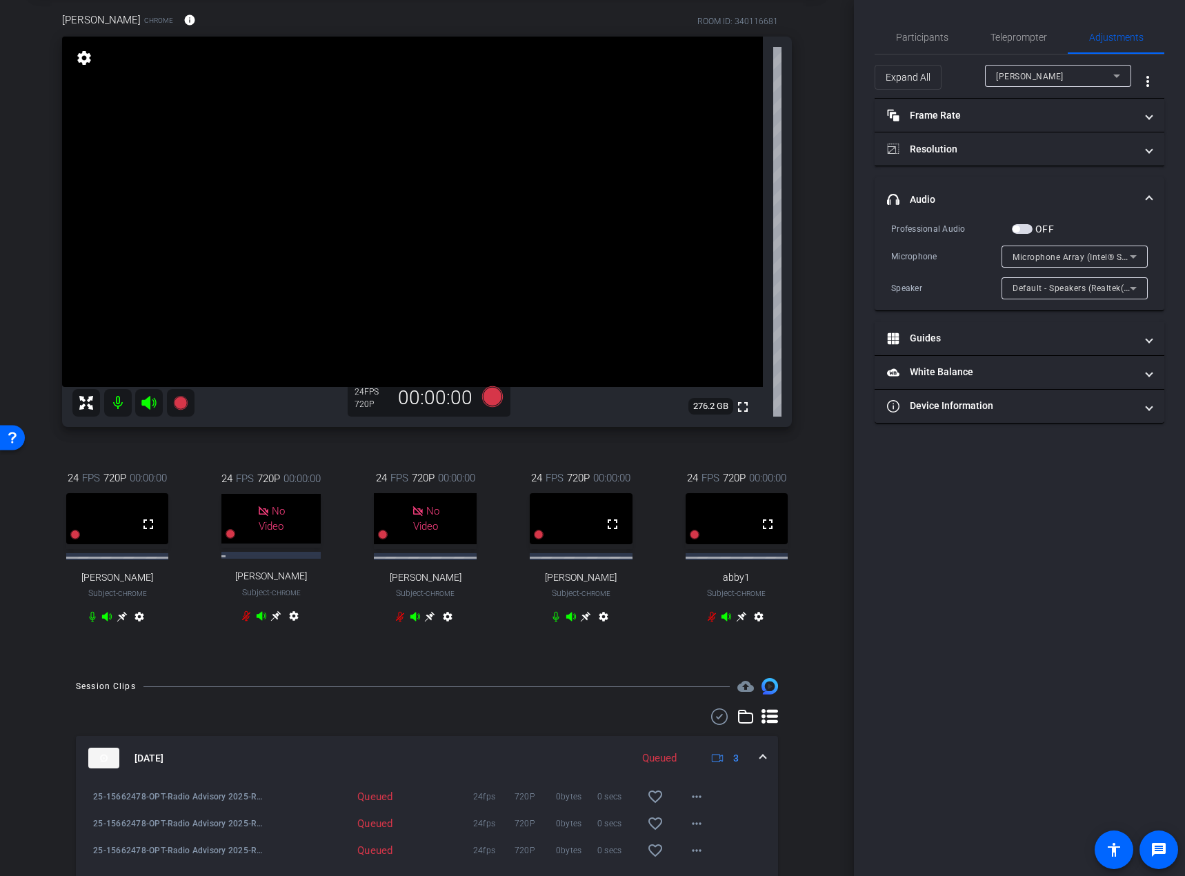
scroll to position [0, 0]
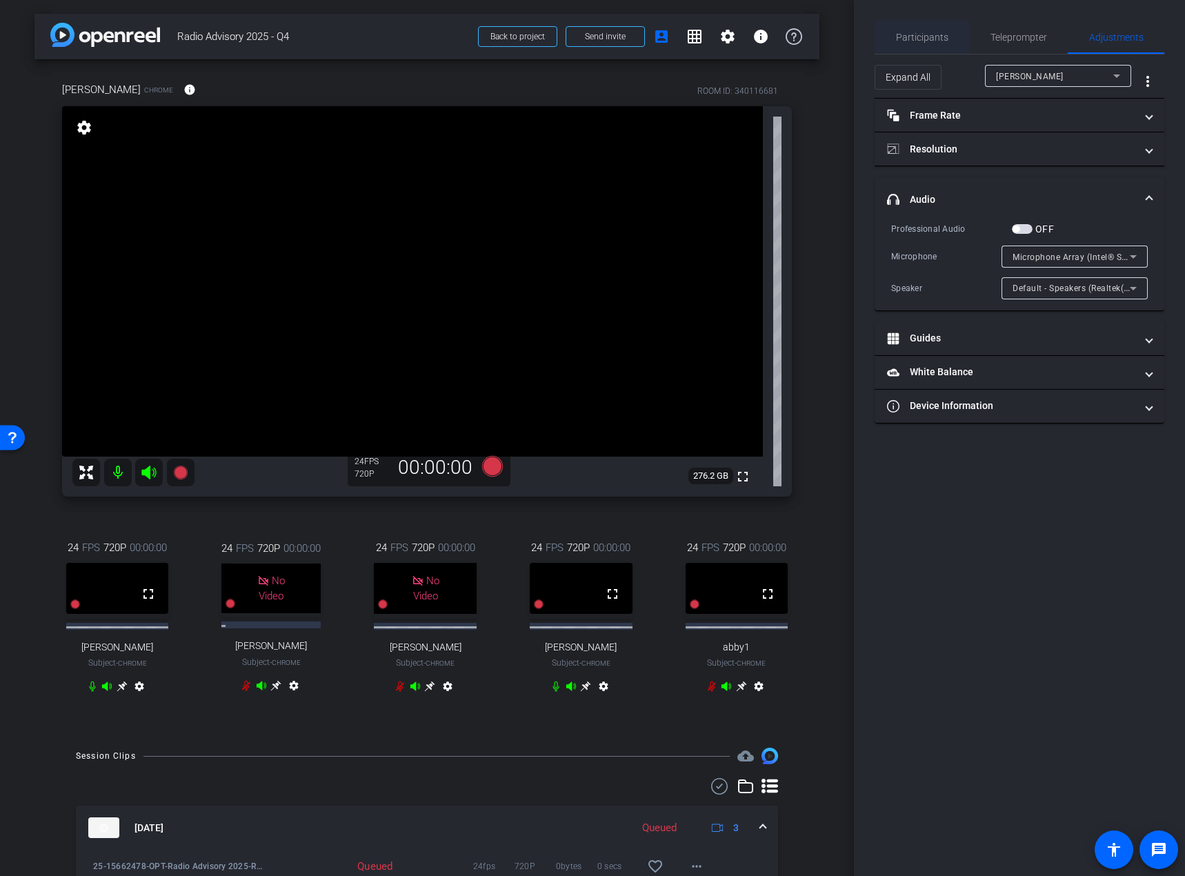
click at [932, 38] on span "Participants" at bounding box center [922, 37] width 52 height 10
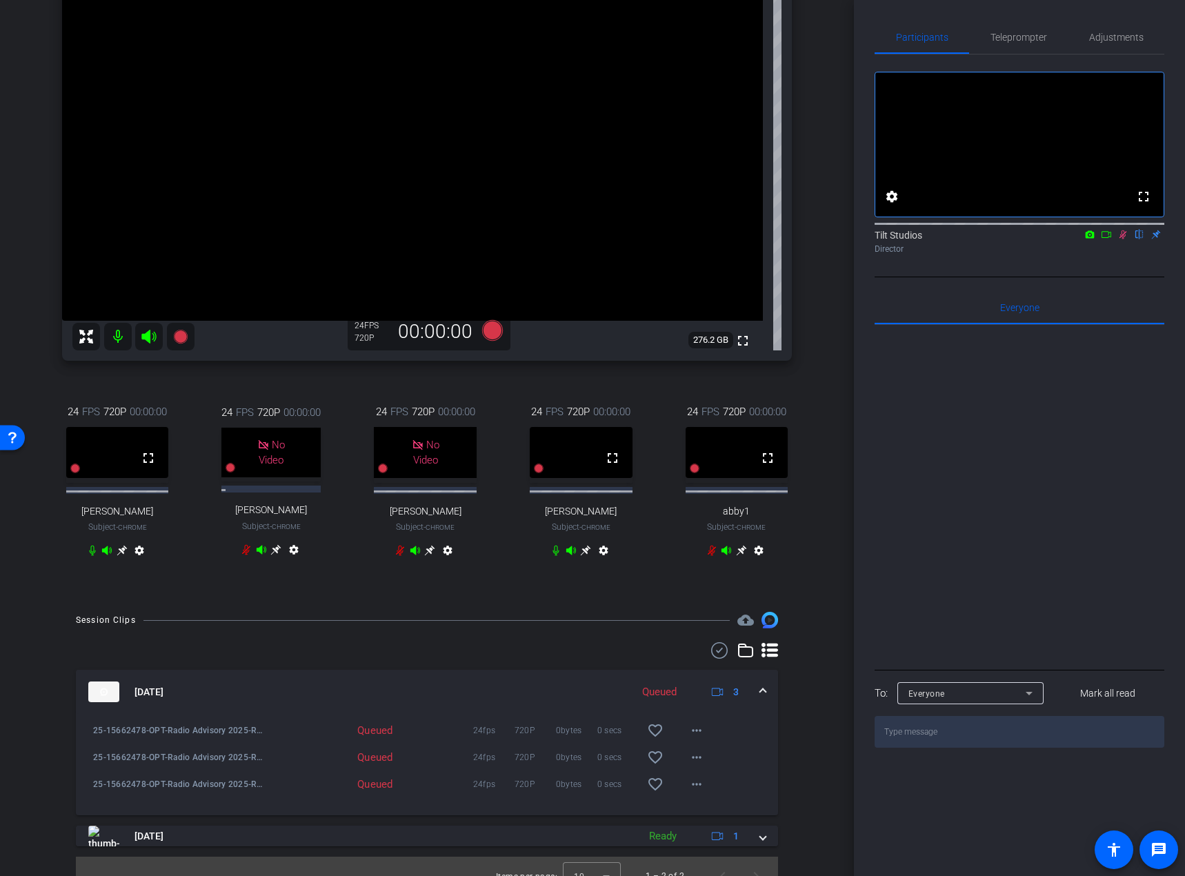
scroll to position [138, 0]
click at [433, 735] on div "Queued" at bounding box center [368, 728] width 210 height 14
click at [694, 737] on mat-icon "more_horiz" at bounding box center [696, 728] width 17 height 17
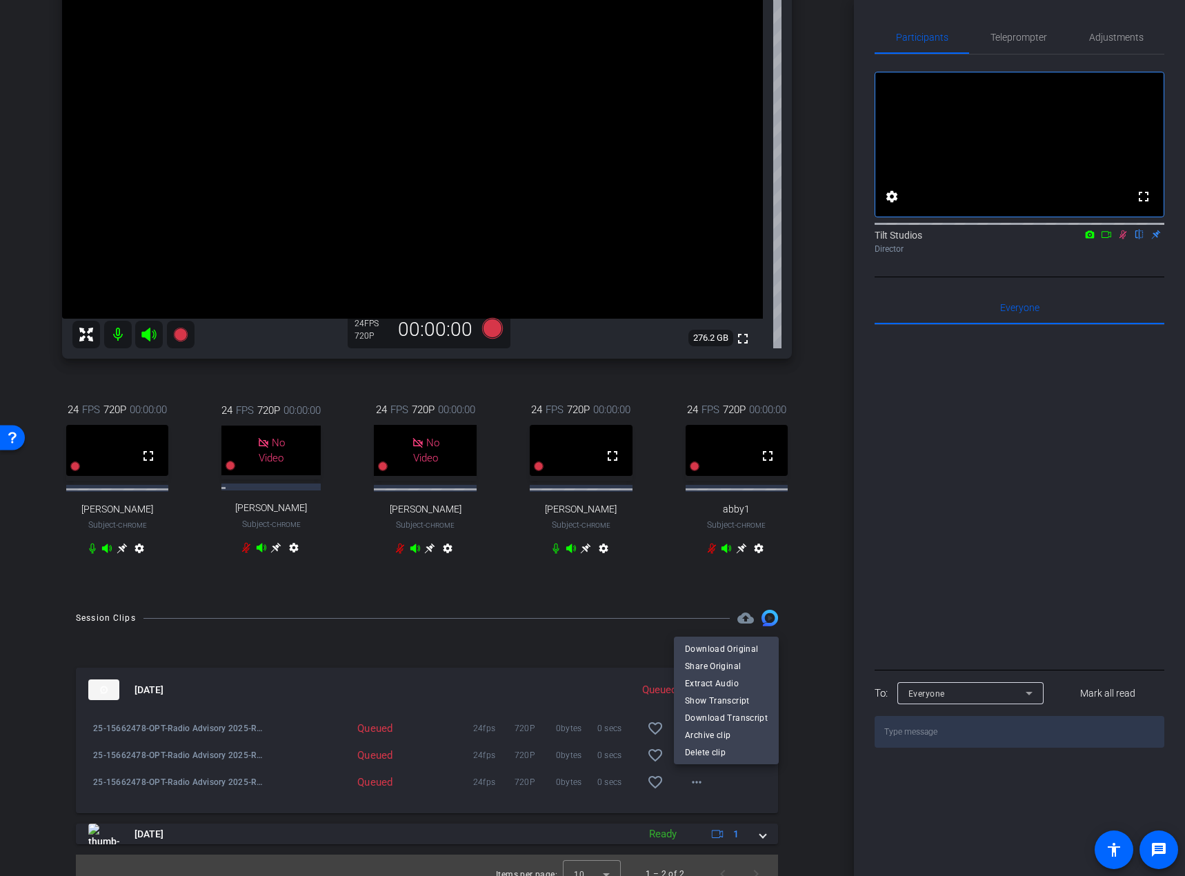
click at [800, 801] on div at bounding box center [592, 438] width 1185 height 876
click at [1063, 277] on div "fullscreen settings Tilt Studios flip Director" at bounding box center [1019, 165] width 290 height 223
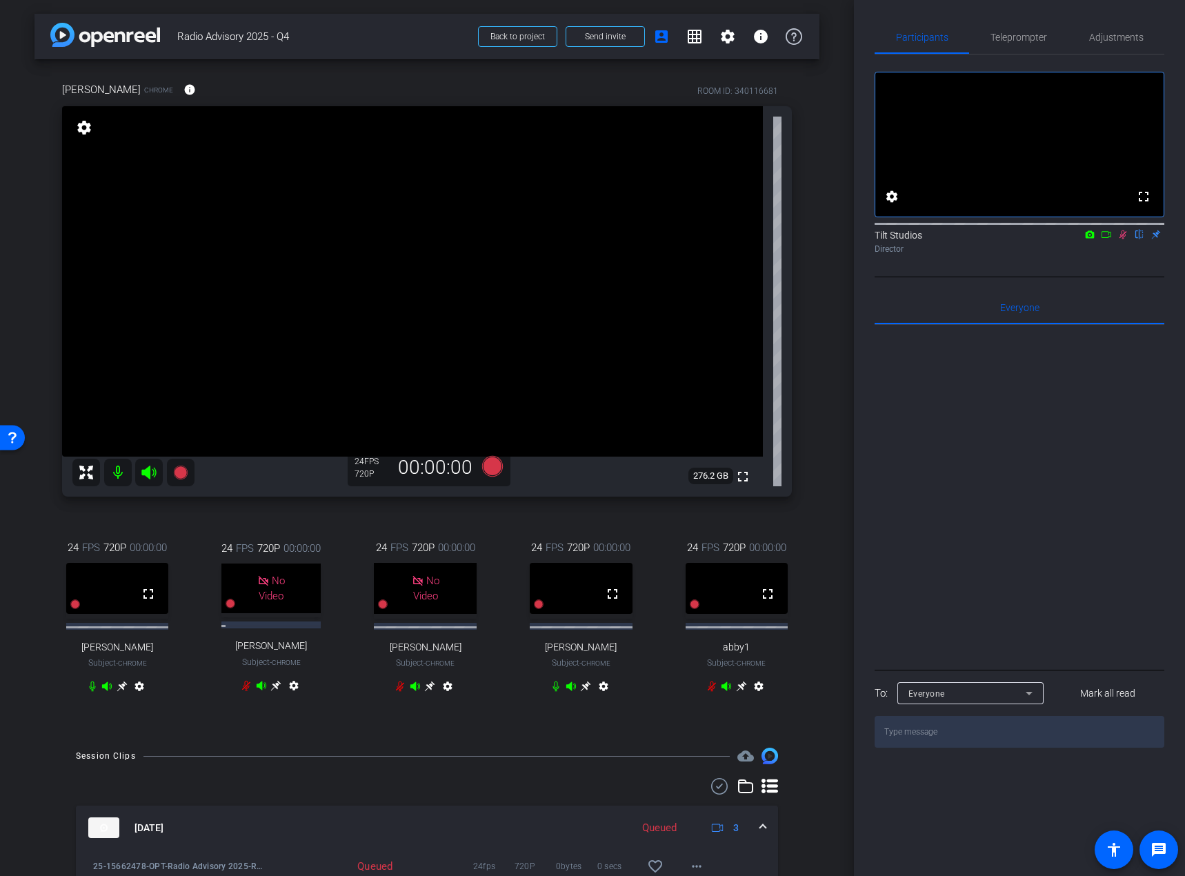
click at [808, 290] on div "Rae Chrome info ROOM ID: 340116681 fullscreen settings 276.2 GB 24 FPS 720P 00:…" at bounding box center [426, 396] width 785 height 674
click at [1106, 277] on div "fullscreen settings Tilt Studios flip Director" at bounding box center [1019, 165] width 290 height 223
click at [1121, 239] on icon at bounding box center [1123, 234] width 8 height 9
click at [529, 530] on div "24 FPS 720P 00:00:00 fullscreen Christi Kruse Subject - Chrome settings 24 FPS …" at bounding box center [427, 618] width 730 height 203
click at [494, 466] on icon at bounding box center [492, 466] width 21 height 21
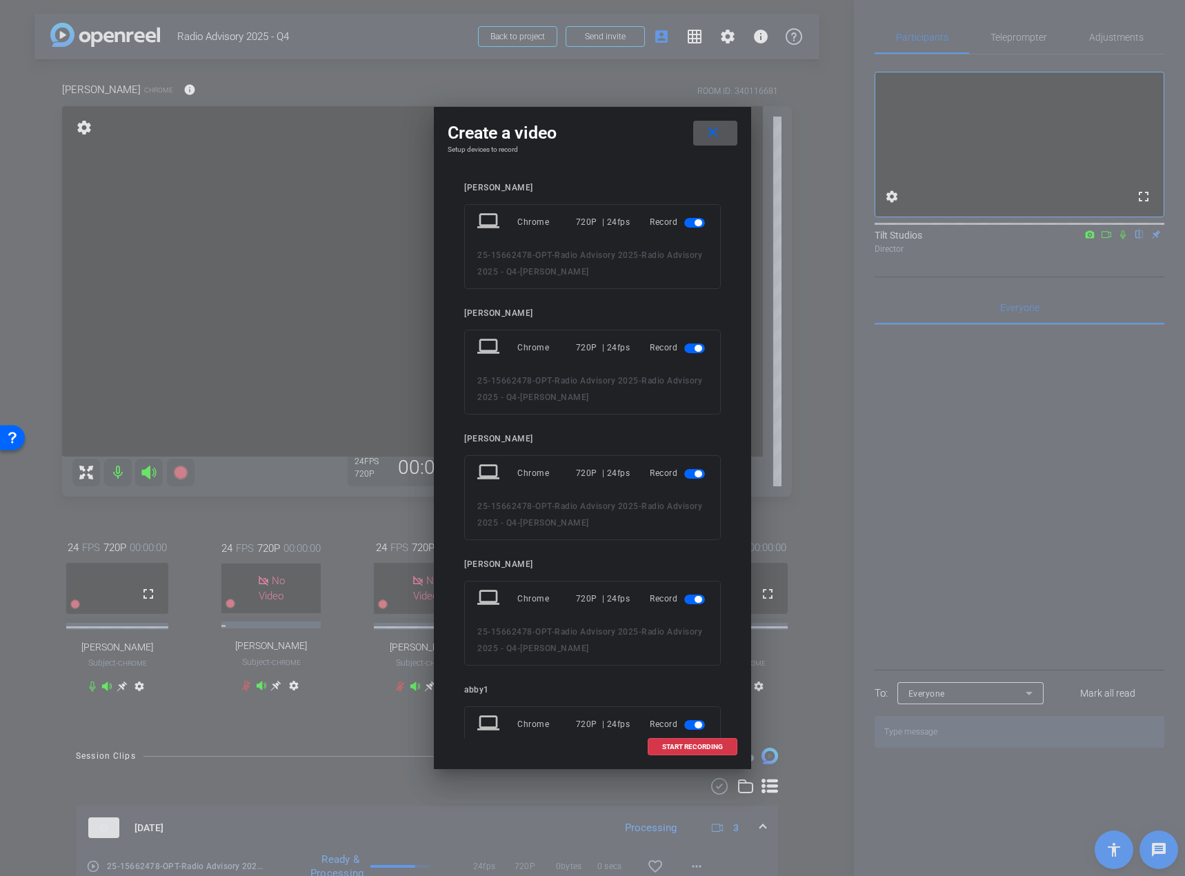
click at [684, 348] on span "button" at bounding box center [694, 348] width 21 height 10
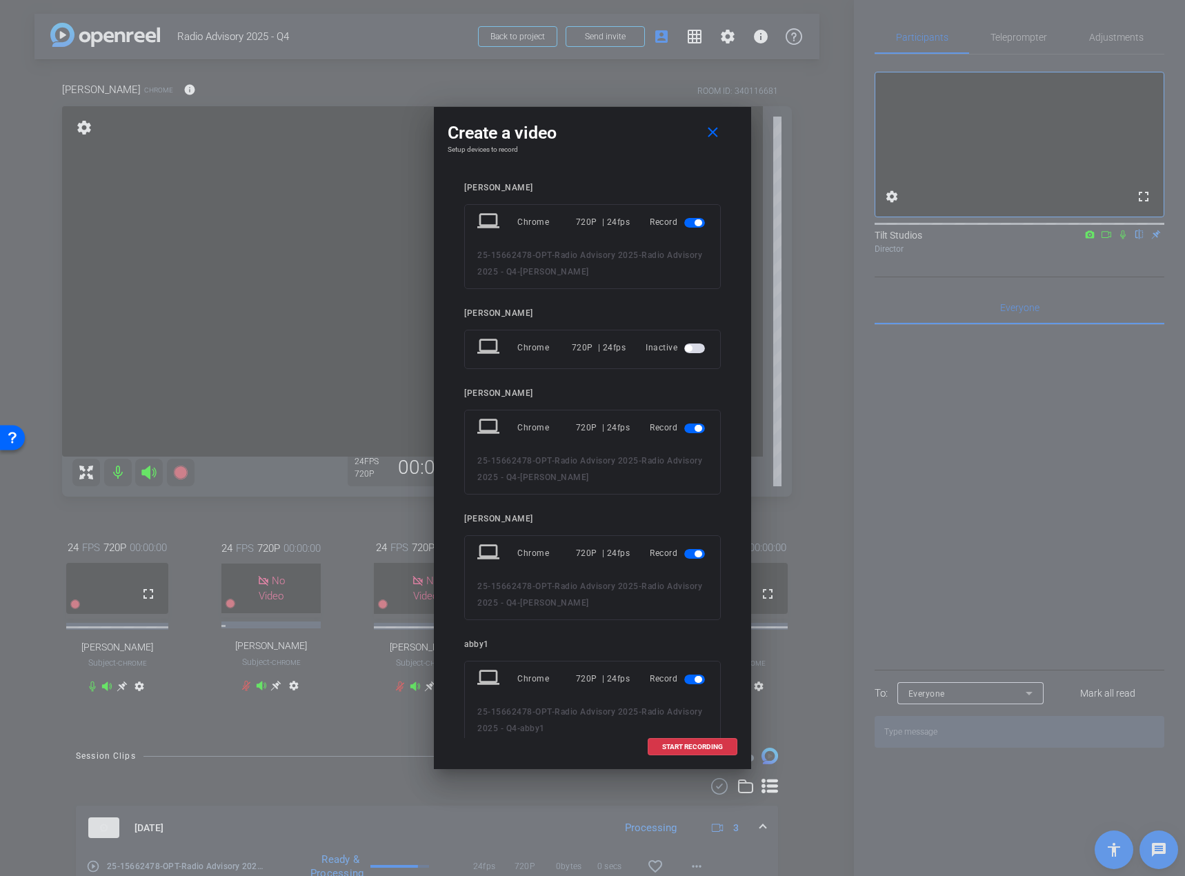
click at [689, 423] on span "button" at bounding box center [694, 428] width 21 height 10
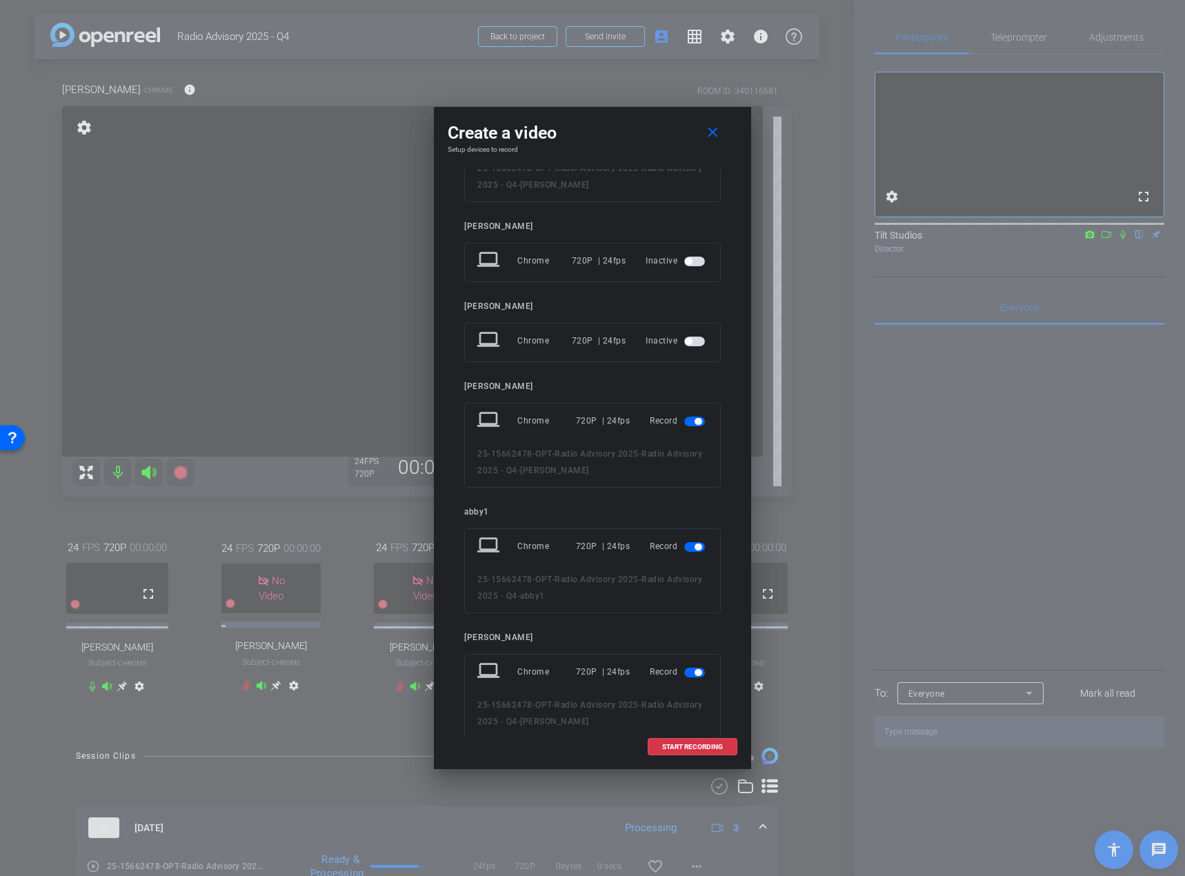
scroll to position [69, 0]
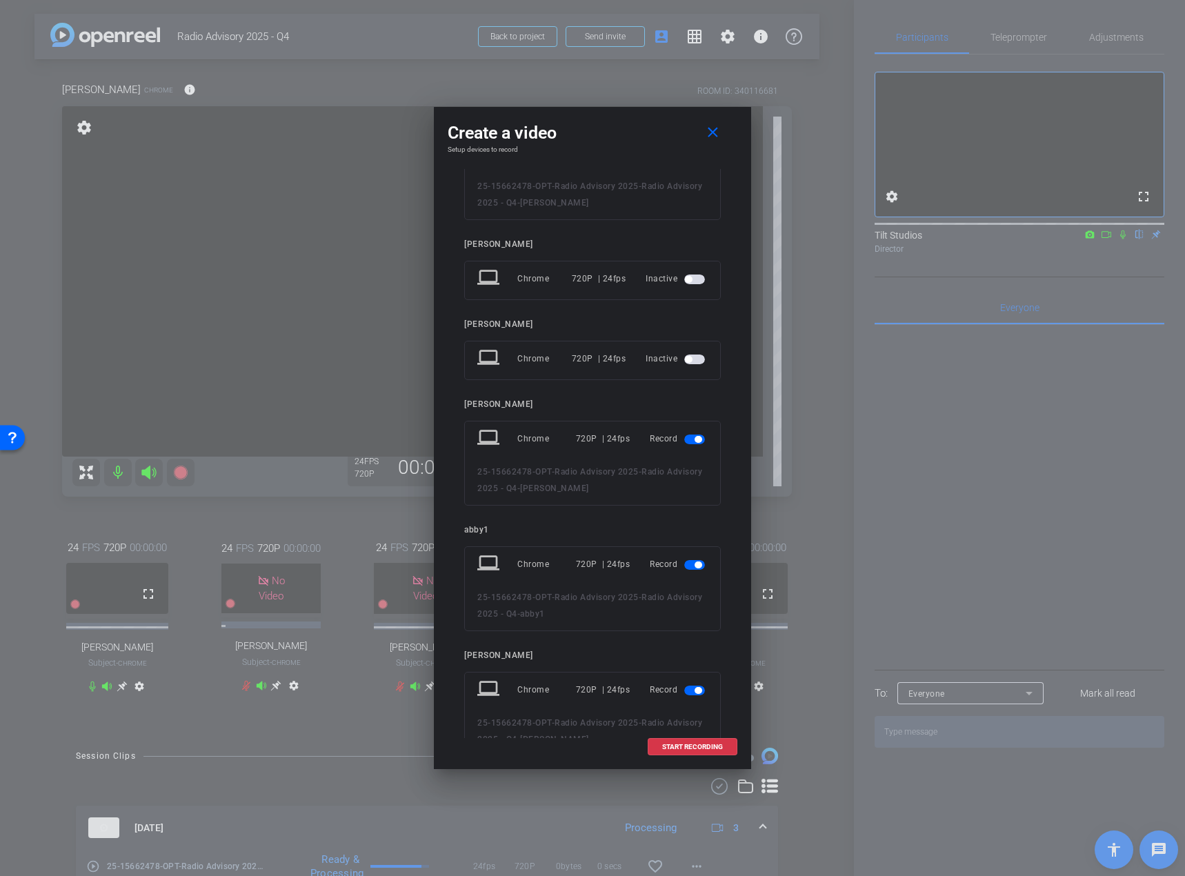
click at [687, 562] on span "button" at bounding box center [694, 565] width 21 height 10
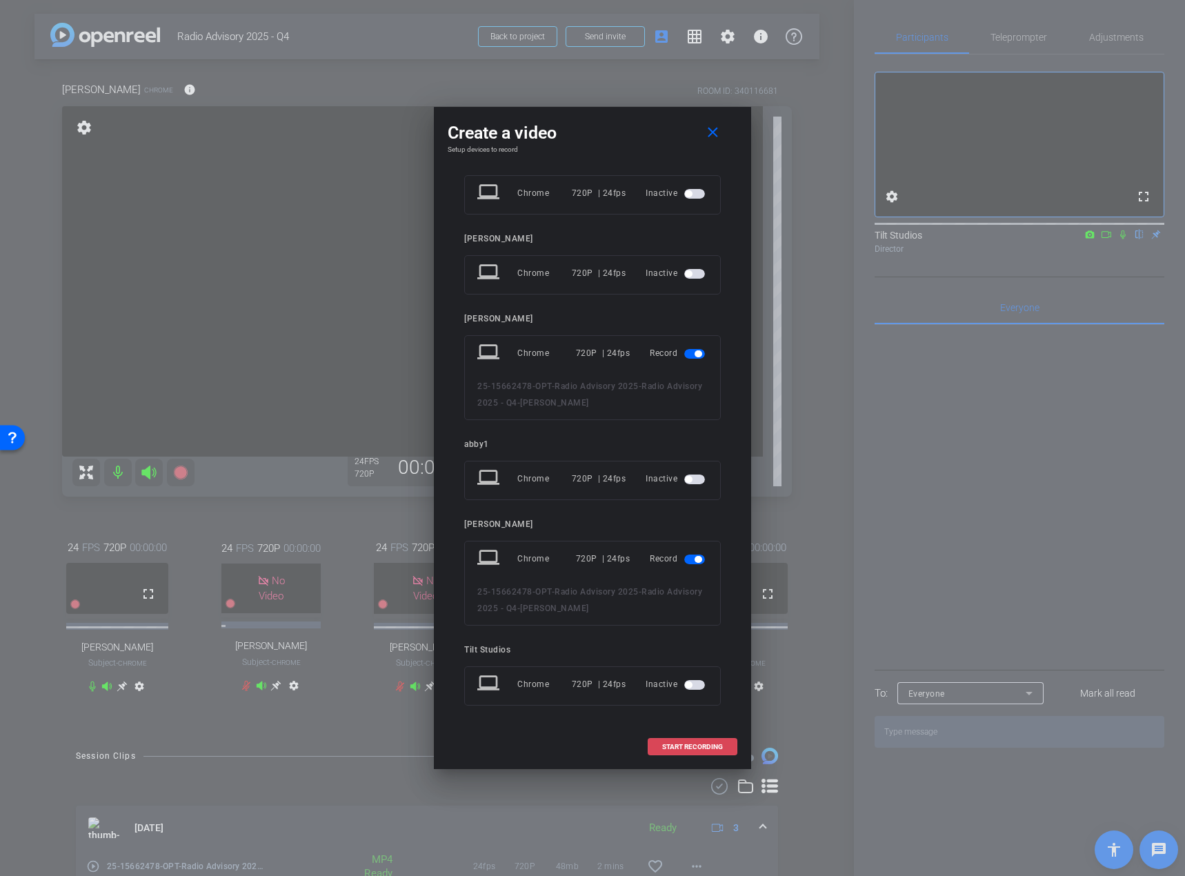
click at [694, 746] on span "START RECORDING" at bounding box center [692, 746] width 61 height 7
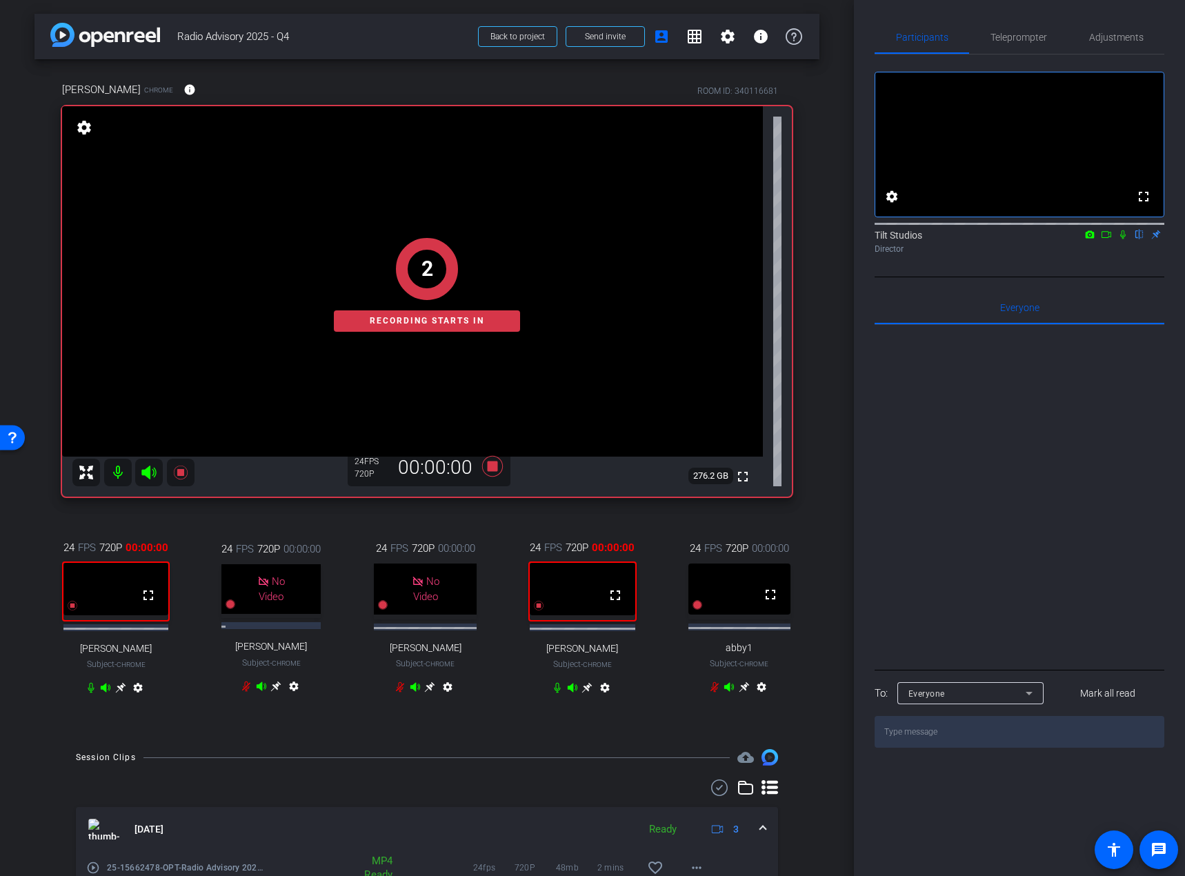
click at [1112, 259] on div "Tilt Studios flip Director" at bounding box center [1019, 238] width 290 height 42
click at [1121, 239] on icon at bounding box center [1122, 235] width 11 height 10
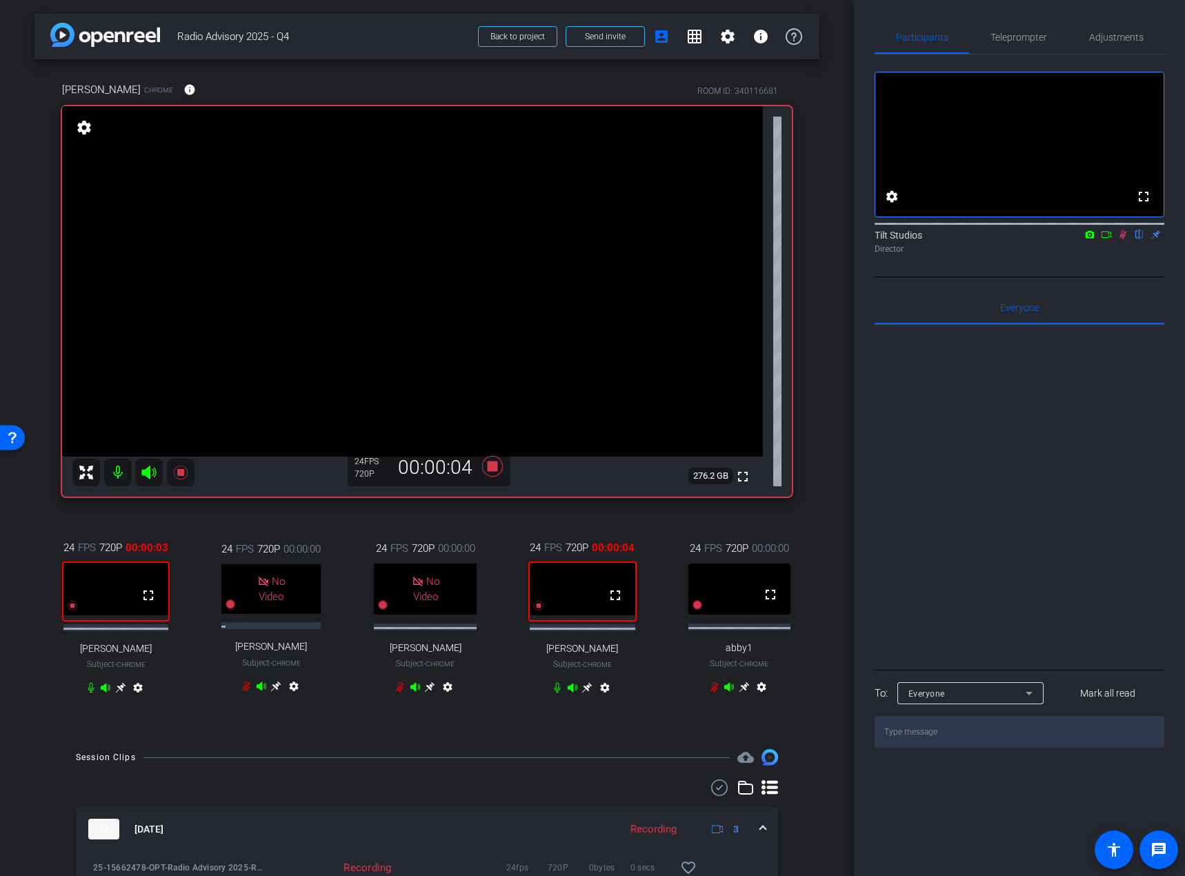
click at [1095, 259] on div "Tilt Studios flip Director" at bounding box center [1019, 238] width 290 height 42
click at [1107, 239] on icon at bounding box center [1106, 235] width 11 height 10
